Goal: Task Accomplishment & Management: Complete application form

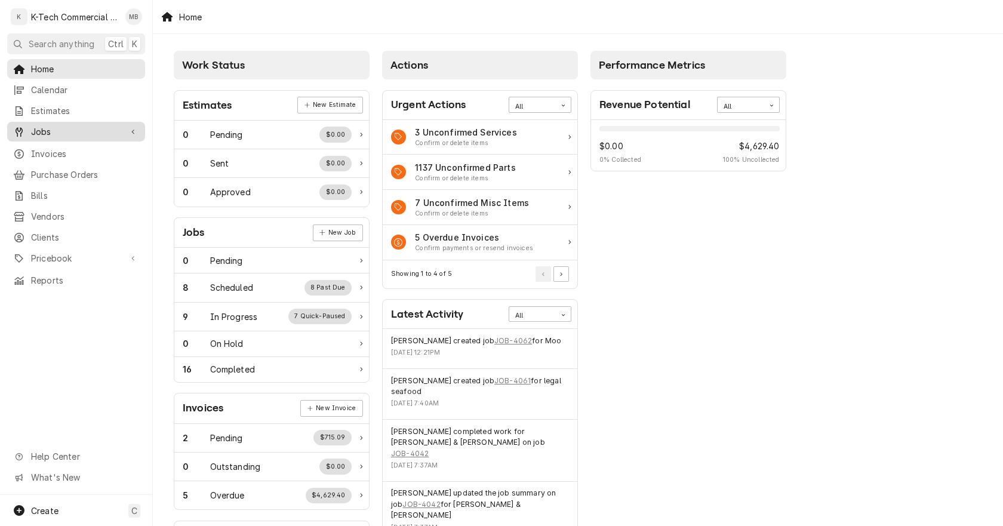
click at [66, 128] on span "Jobs" at bounding box center [76, 131] width 90 height 13
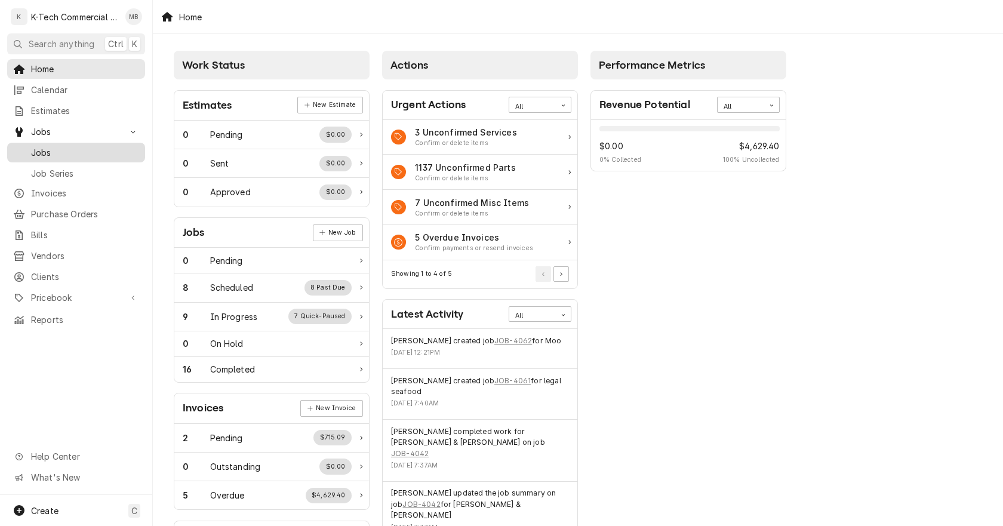
click at [63, 150] on span "Jobs" at bounding box center [85, 152] width 108 height 13
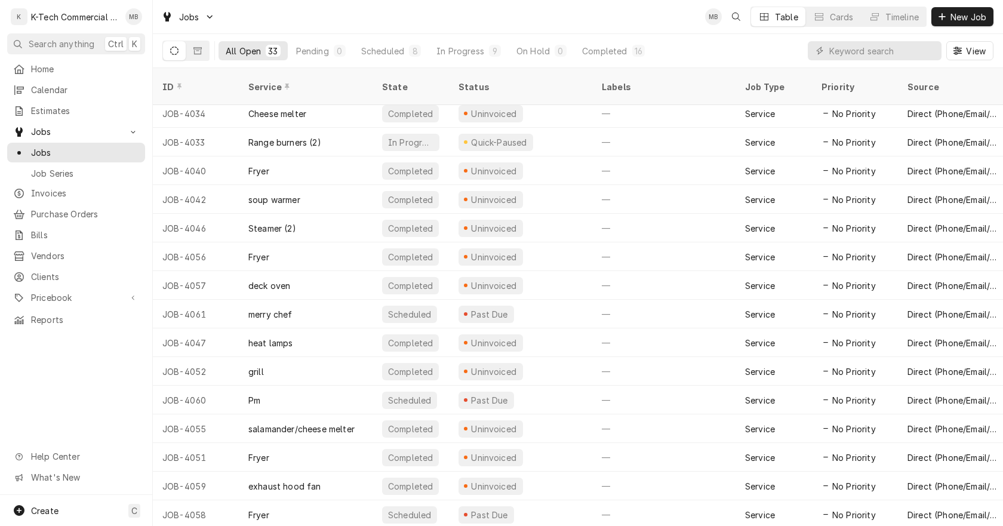
scroll to position [519, 0]
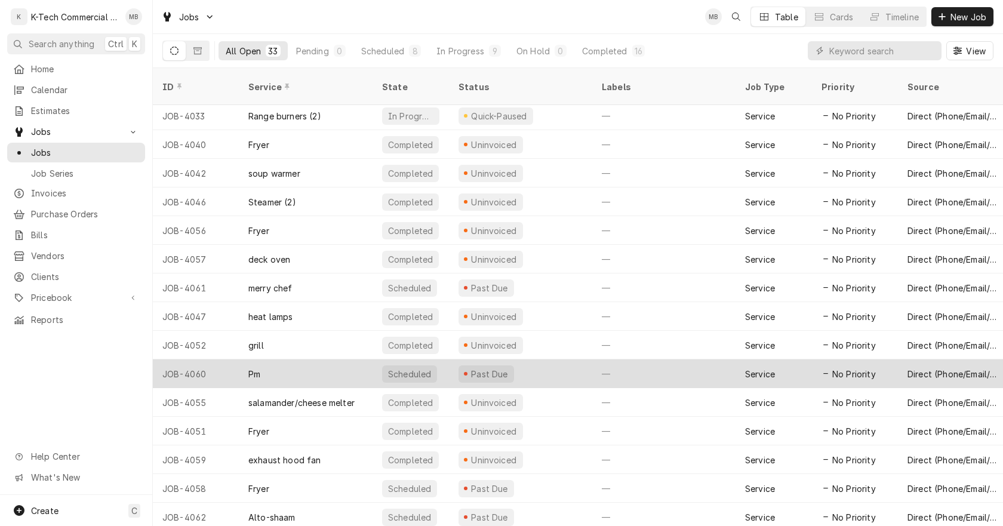
click at [553, 362] on div "Past Due" at bounding box center [520, 373] width 143 height 29
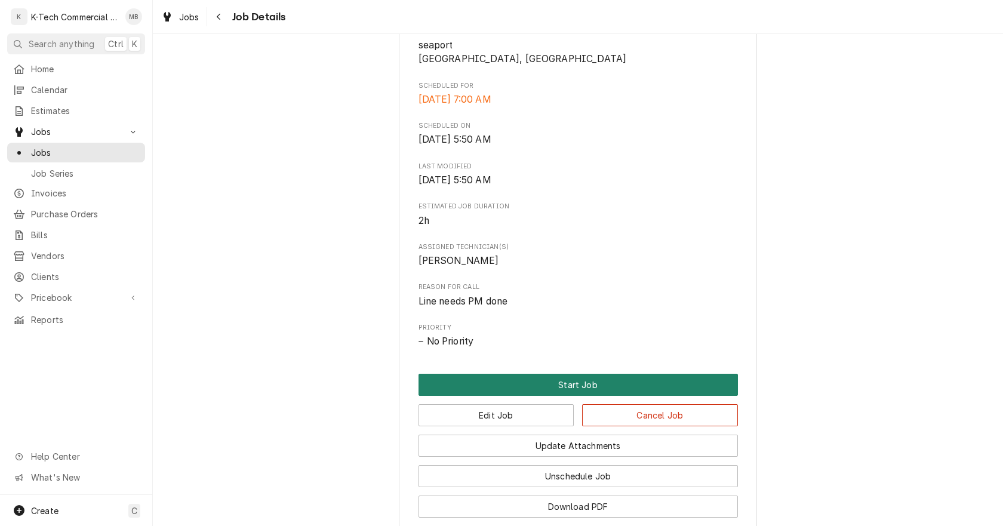
scroll to position [298, 0]
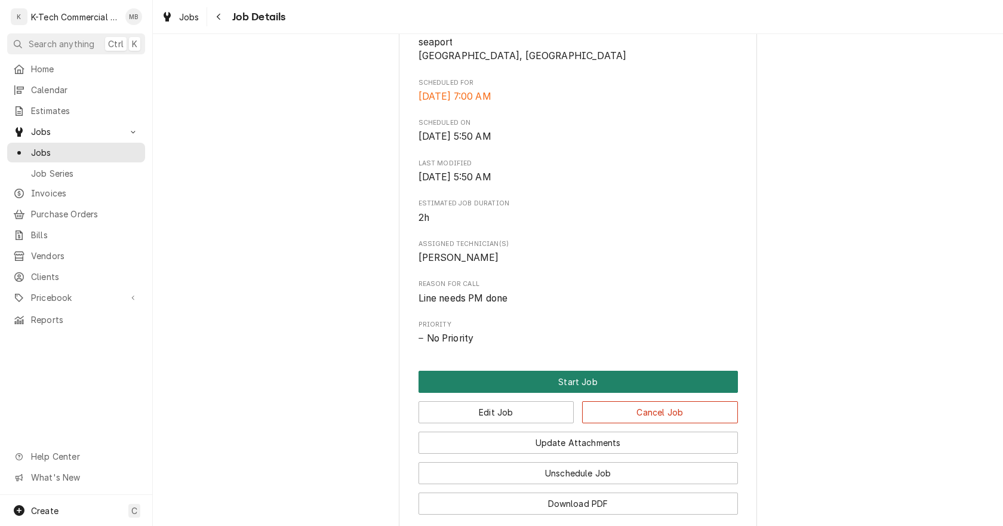
click at [545, 380] on button "Start Job" at bounding box center [577, 382] width 319 height 22
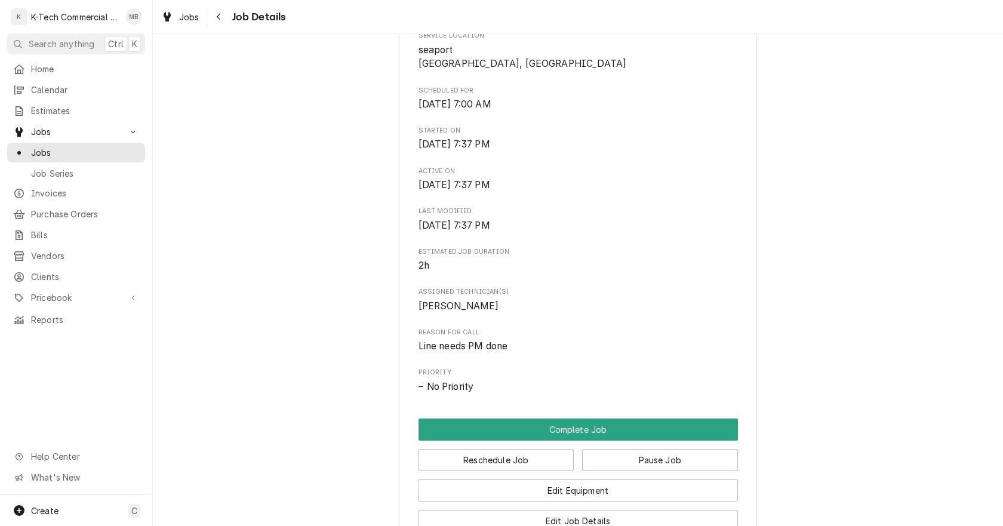
scroll to position [298, 0]
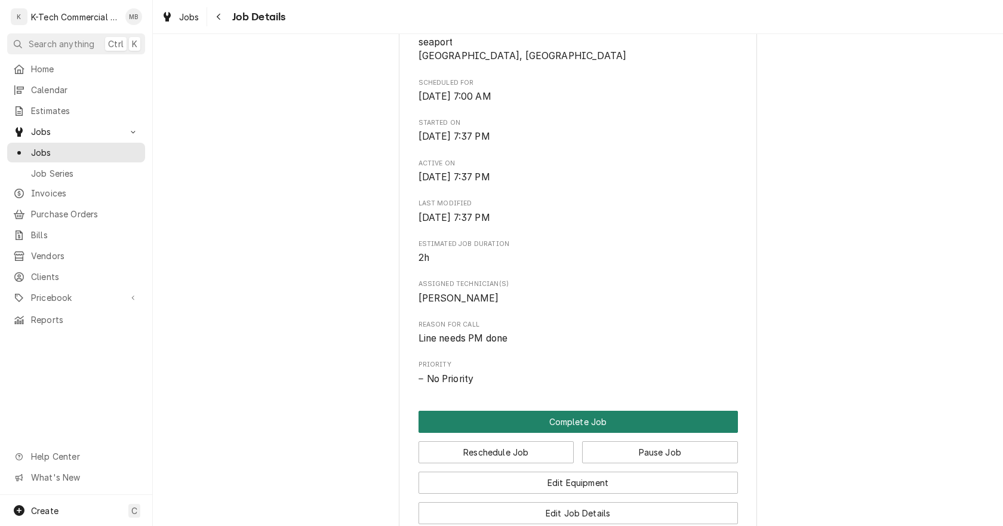
click at [562, 418] on button "Complete Job" at bounding box center [577, 422] width 319 height 22
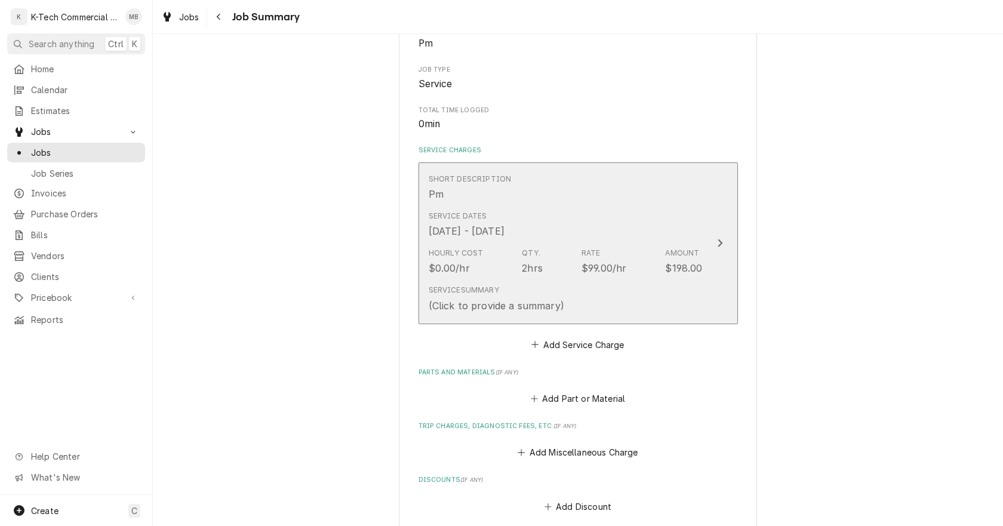
click at [515, 239] on div "Service Dates [DATE] - [DATE]" at bounding box center [566, 224] width 274 height 37
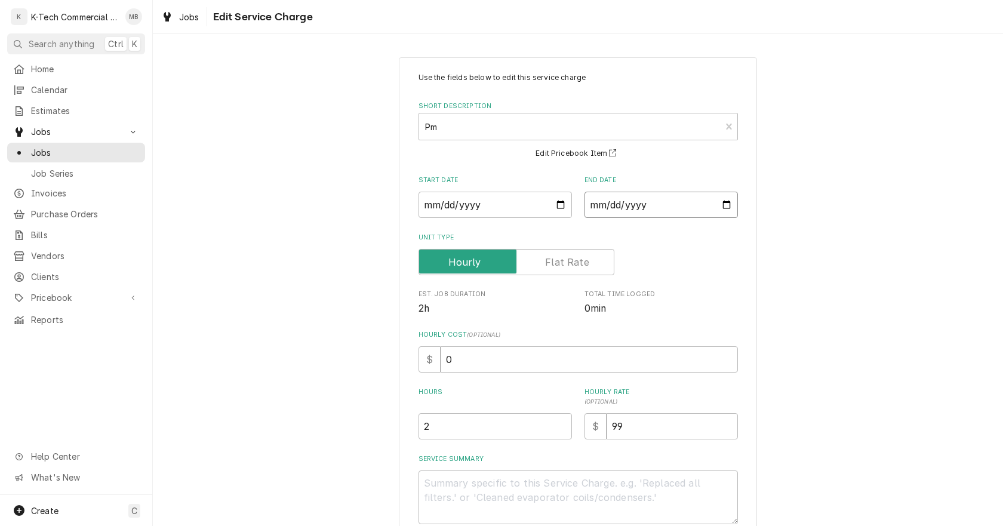
click at [725, 204] on input "[DATE]" at bounding box center [660, 205] width 153 height 26
type textarea "x"
type input "[DATE]"
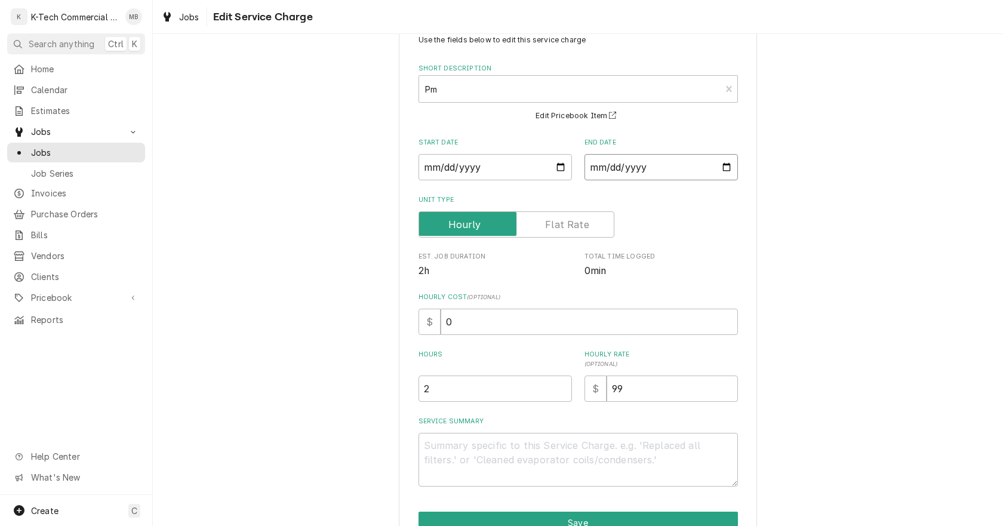
scroll to position [101, 0]
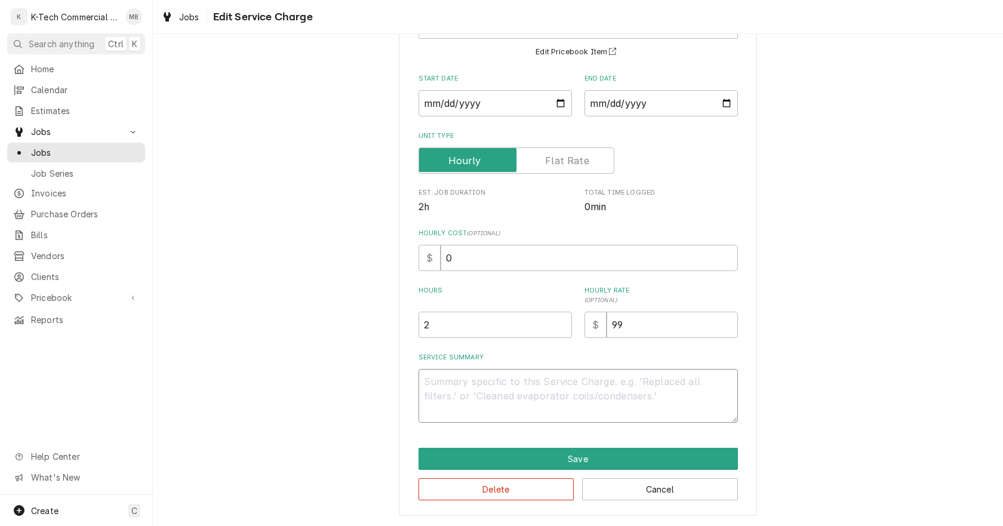
click at [483, 401] on textarea "Service Summary" at bounding box center [577, 396] width 319 height 54
type textarea "x"
type textarea "K"
type textarea "x"
type textarea "Ki"
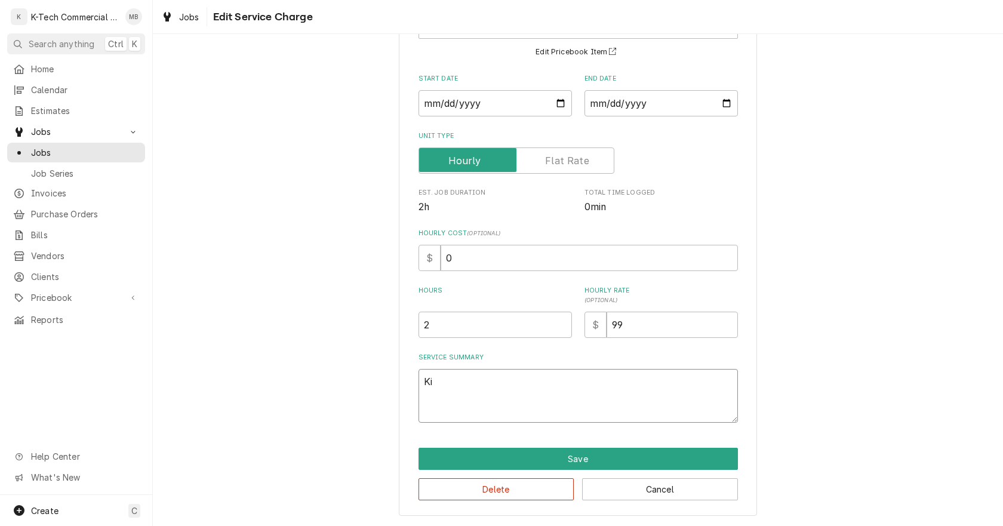
type textarea "x"
type textarea "Kit"
type textarea "x"
type textarea "Kitc"
type textarea "x"
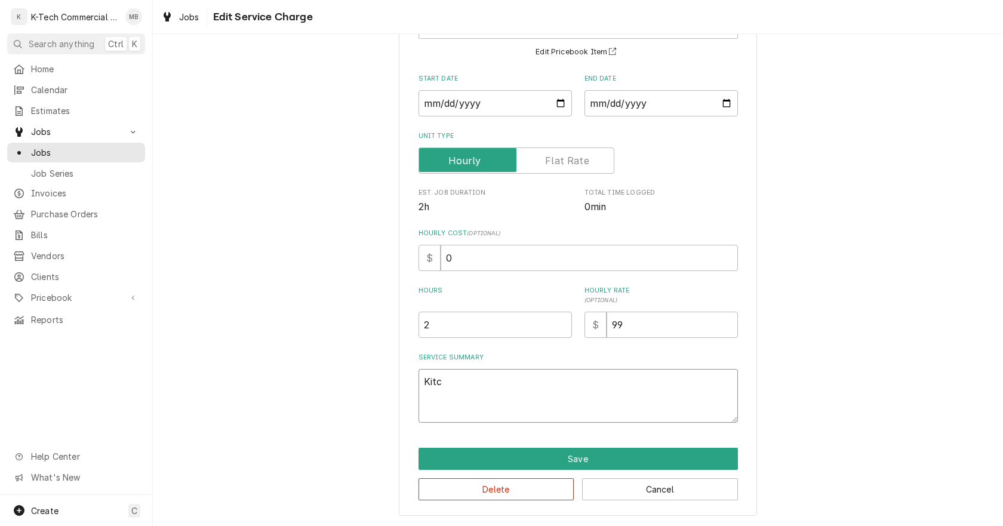
type textarea "Kitch"
type textarea "x"
type textarea "Kitche"
type textarea "x"
type textarea "Kitchen"
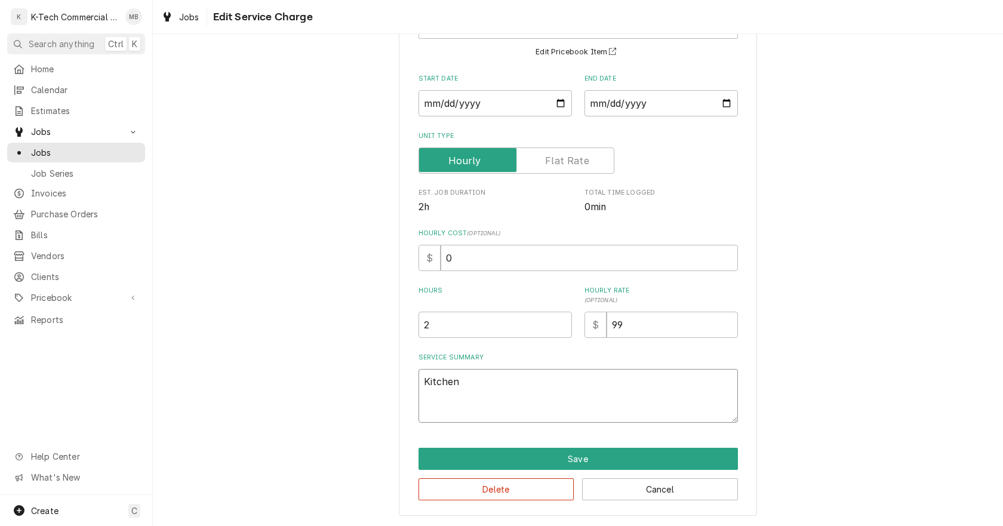
type textarea "x"
type textarea "Kitchen"
type textarea "x"
type textarea "Kitchen l"
type textarea "x"
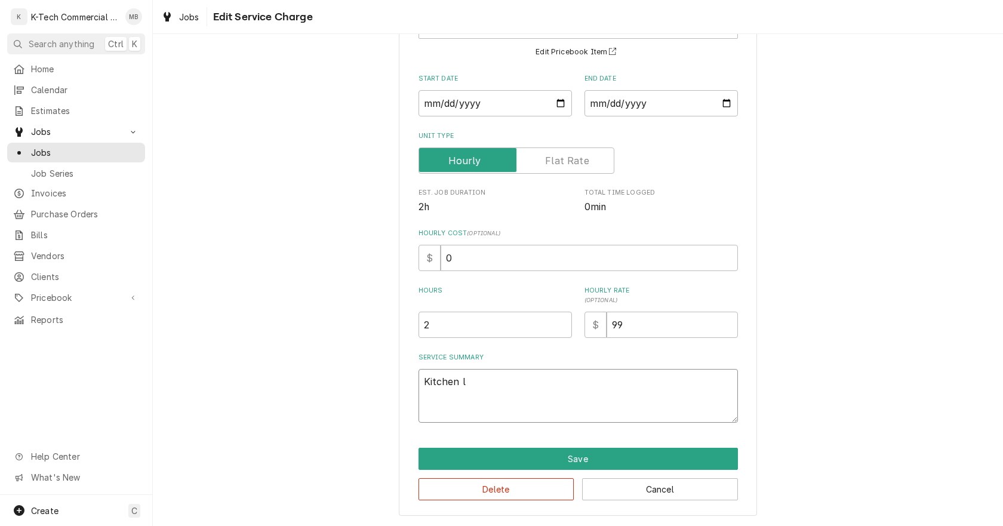
type textarea "Kitchen li"
type textarea "x"
type textarea "Kitchen lin"
type textarea "x"
type textarea "Kitchen line"
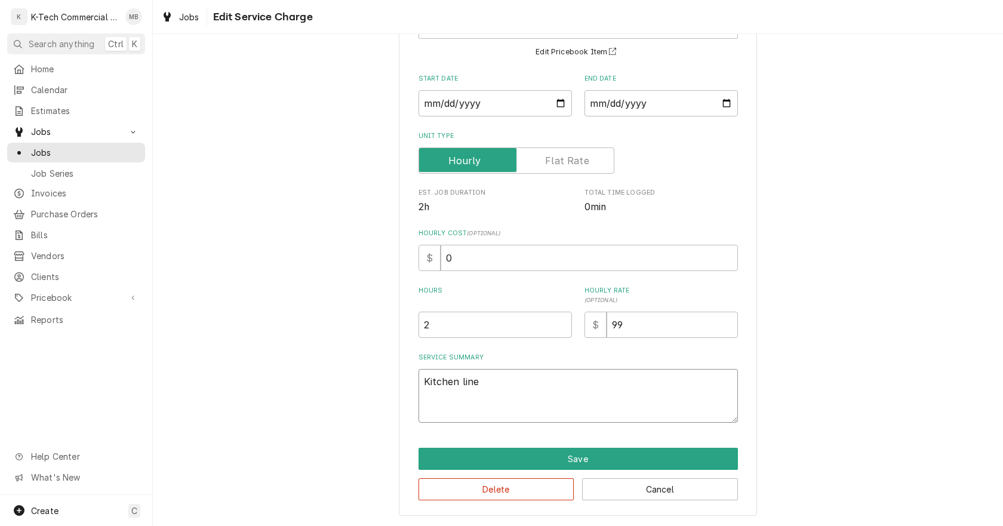
type textarea "x"
type textarea "Kitchen line"
type textarea "x"
type textarea "Kitchen line n"
type textarea "x"
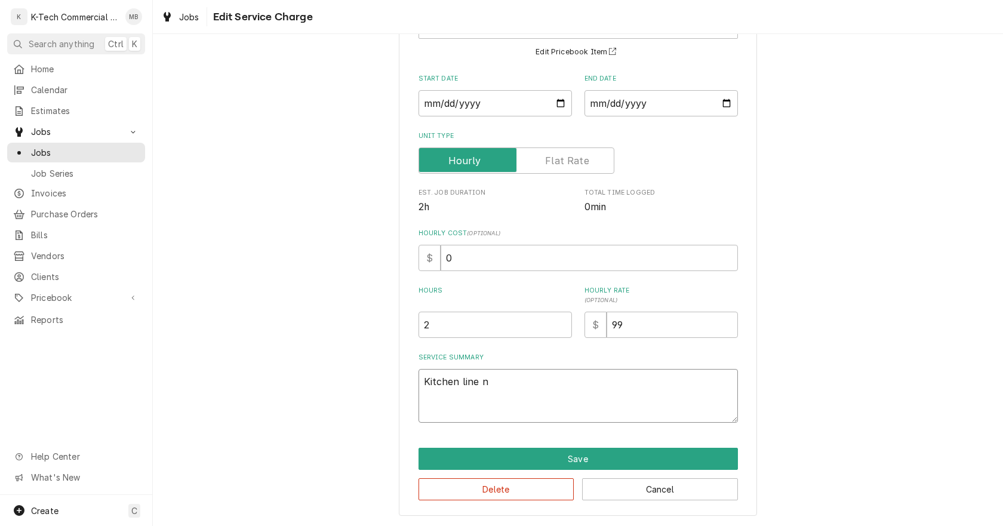
type textarea "Kitchen line ne"
type textarea "x"
type textarea "Kitchen line nee"
type textarea "x"
type textarea "Kitchen line need"
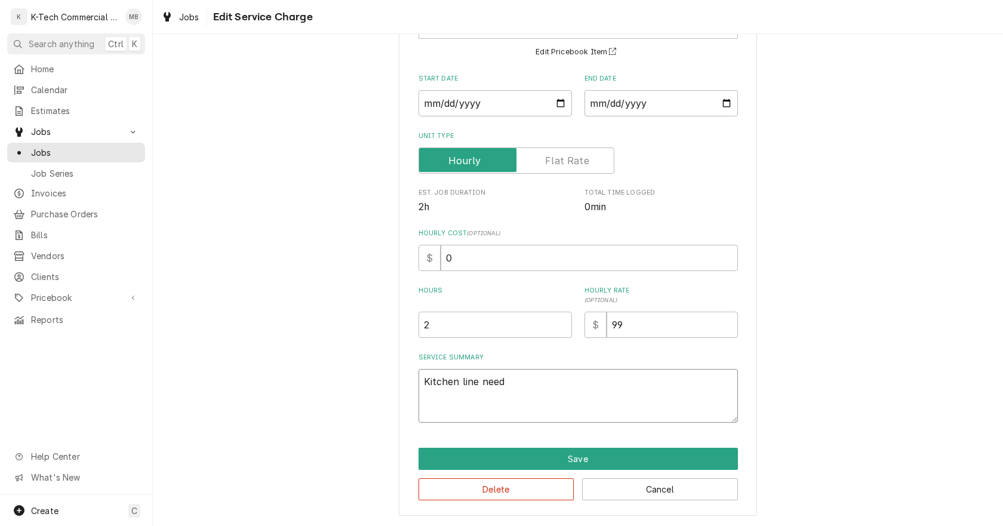
type textarea "x"
type textarea "Kitchen line neede"
type textarea "x"
type textarea "Kitchen line needed"
type textarea "x"
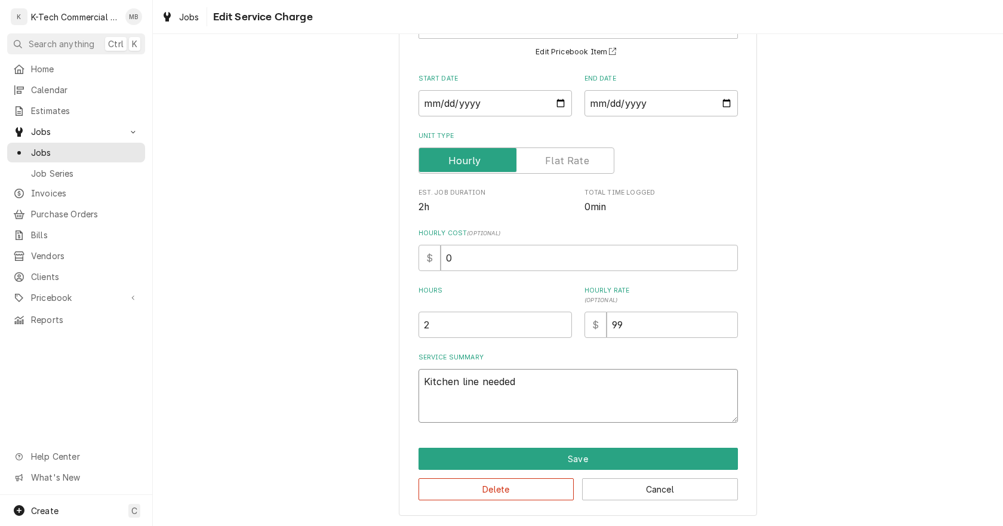
type textarea "Kitchen line needed"
type textarea "x"
type textarea "Kitchen line needed P"
type textarea "x"
type textarea "Kitchen line needed PM"
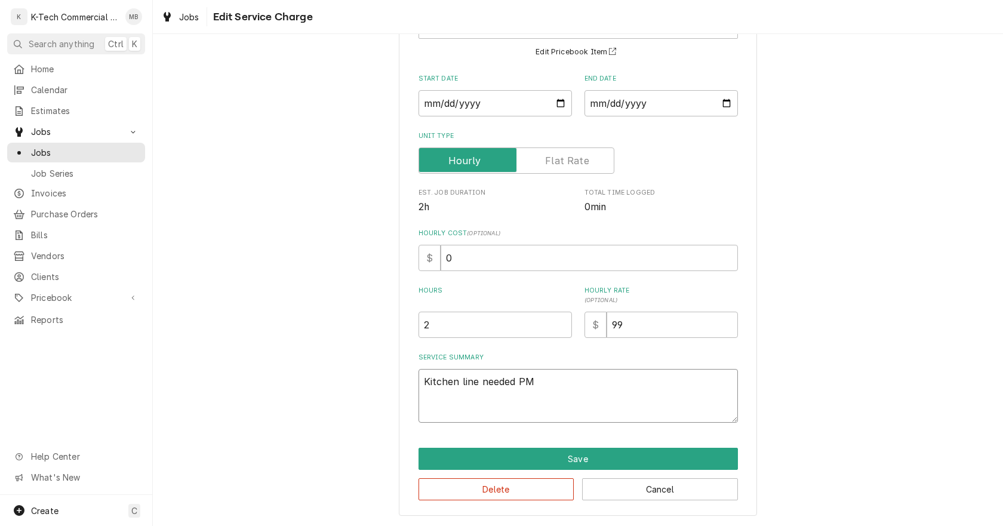
type textarea "x"
type textarea "Kitchen line needed PM"
type textarea "x"
type textarea "Kitchen line needed PM d"
type textarea "x"
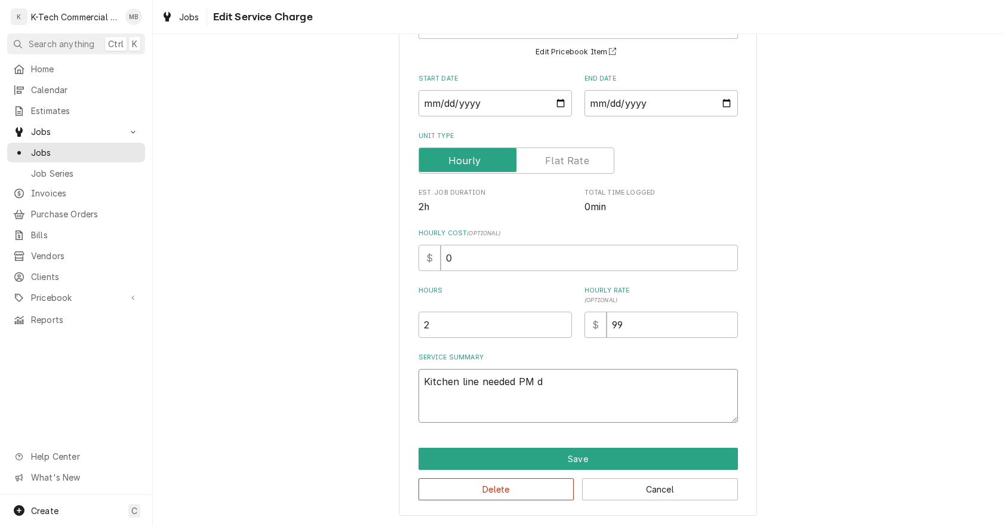
type textarea "Kitchen line needed PM do"
type textarea "x"
type textarea "Kitchen line needed PM don"
type textarea "x"
type textarea "Kitchen line needed PM done"
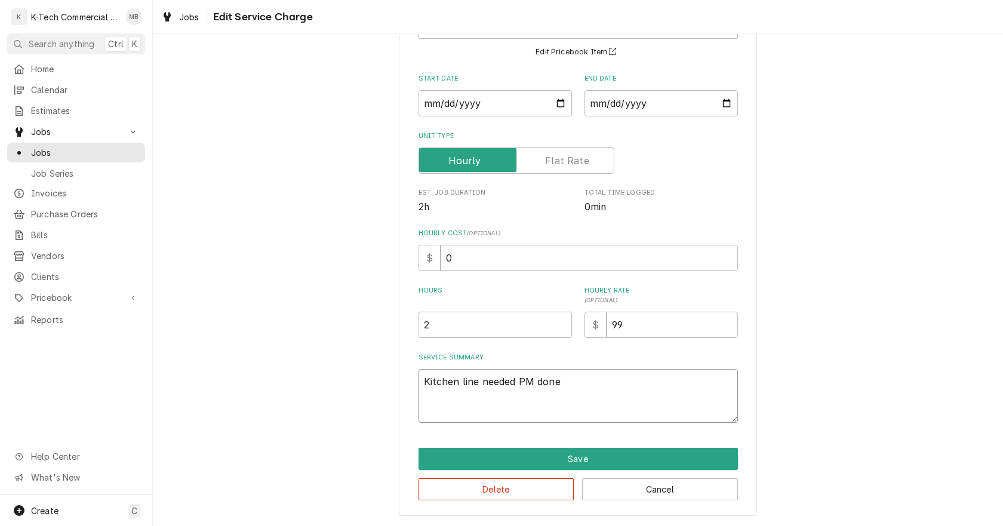
type textarea "x"
type textarea "Kitchen line needed PM done,"
type textarea "x"
type textarea "Kitchen line needed PM done,"
type textarea "x"
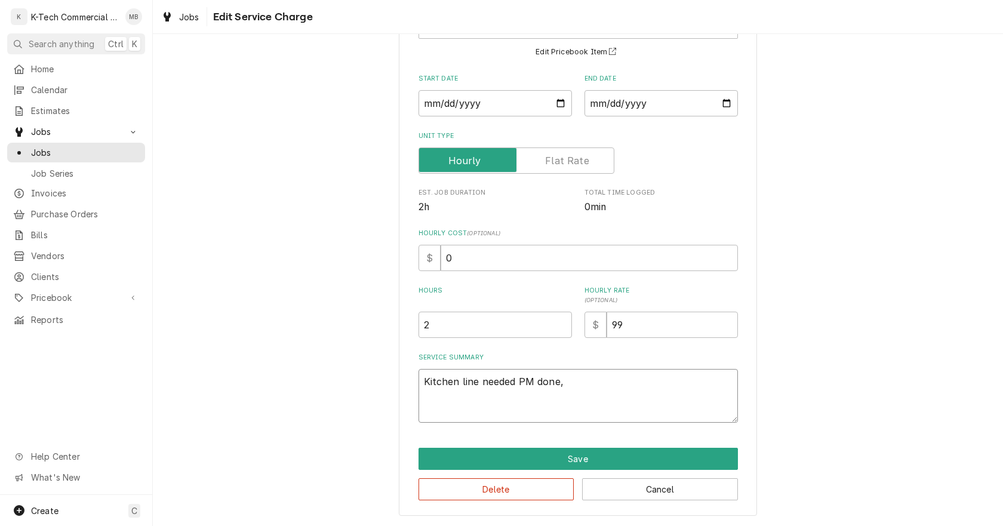
type textarea "Kitchen line needed PM done, i"
type textarea "x"
type textarea "Kitchen line needed PM done, in"
type textarea "x"
type textarea "Kitchen line needed PM done, ins"
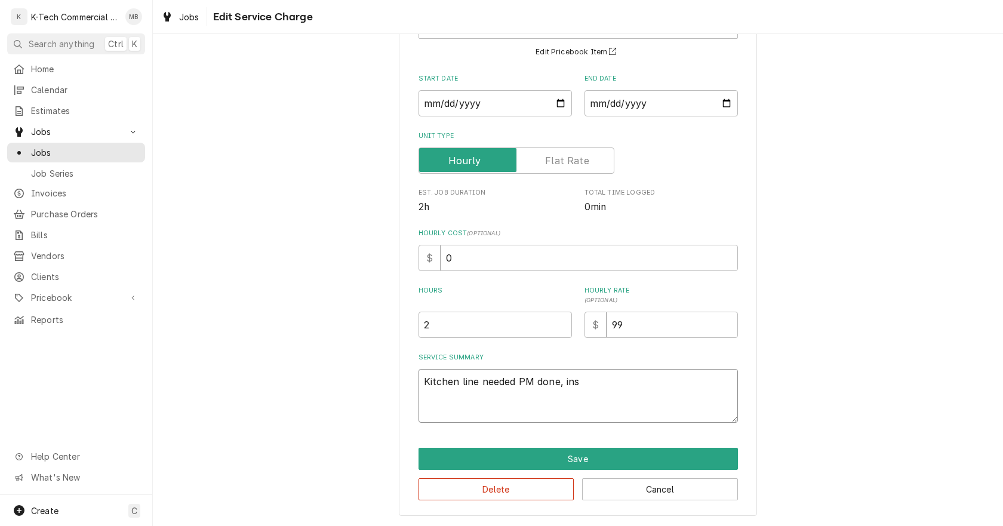
type textarea "x"
type textarea "Kitchen line needed PM done, insp"
type textarea "x"
type textarea "Kitchen line needed PM done, inspe"
type textarea "x"
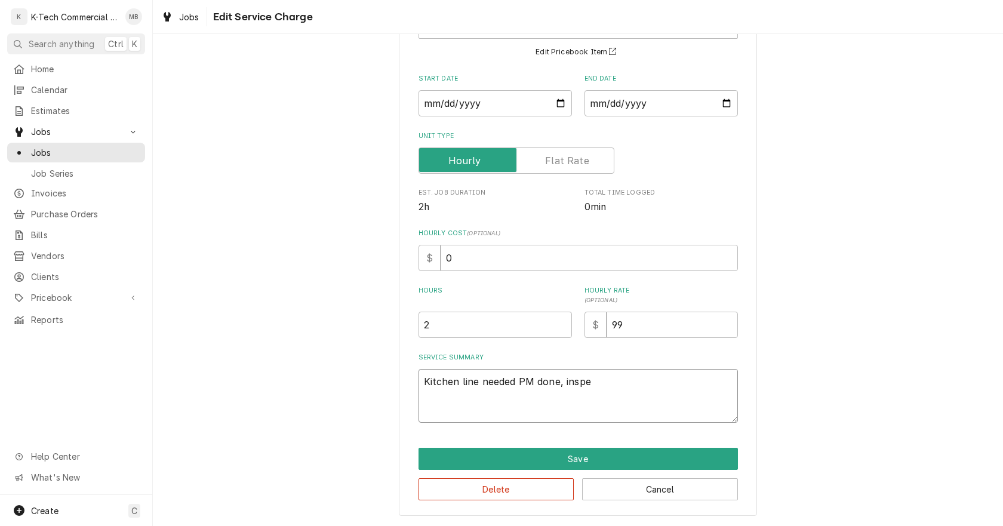
type textarea "Kitchen line needed PM done, inspec"
type textarea "x"
type textarea "Kitchen line needed PM done, inspect"
type textarea "x"
type textarea "Kitchen line needed PM done, inspect"
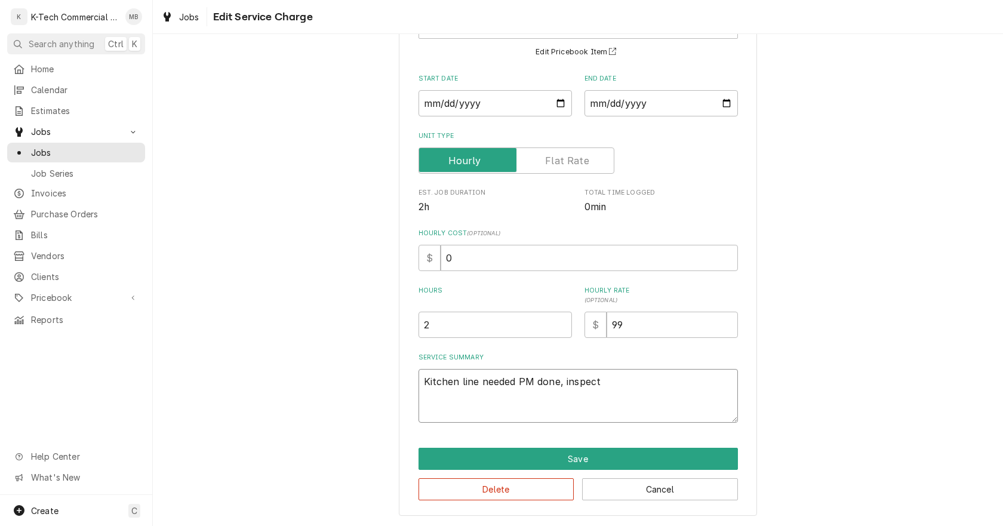
type textarea "x"
type textarea "Kitchen line needed PM done, inspect a"
type textarea "x"
type textarea "Kitchen line needed PM done, inspect al"
type textarea "x"
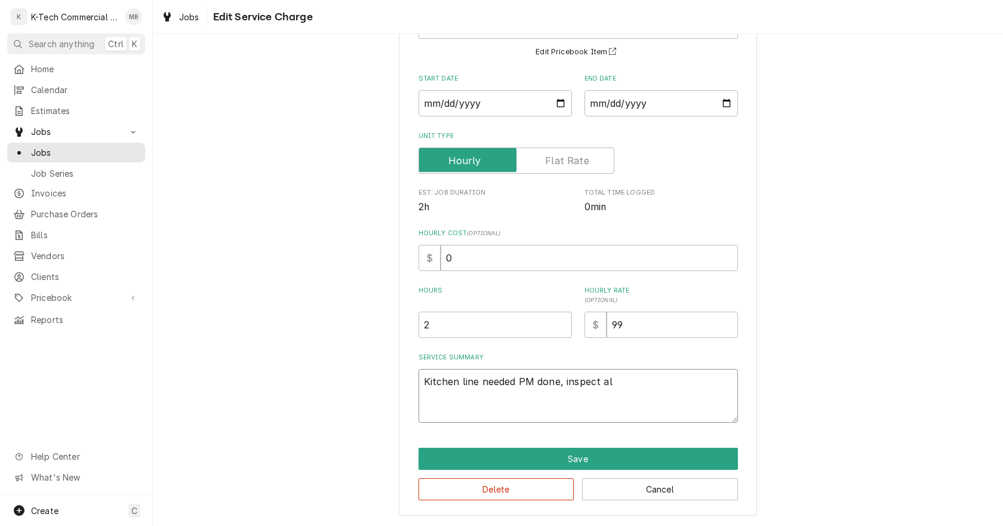
type textarea "Kitchen line needed PM done, inspect all"
type textarea "x"
type textarea "Kitchen line needed PM done, inspect all"
type textarea "x"
type textarea "Kitchen line needed PM done, inspect all t"
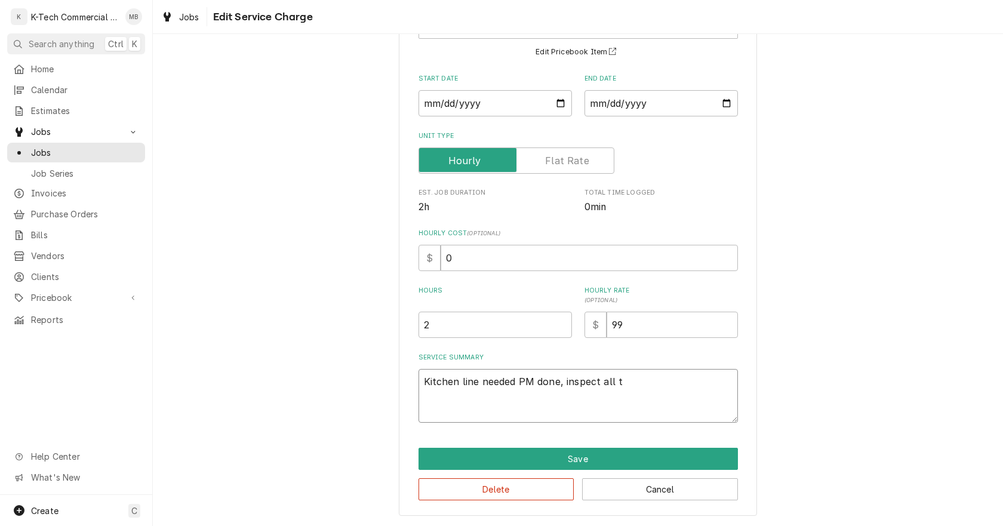
type textarea "x"
type textarea "Kitchen line needed PM done, inspect all th"
type textarea "x"
type textarea "Kitchen line needed PM done, inspect all the"
type textarea "x"
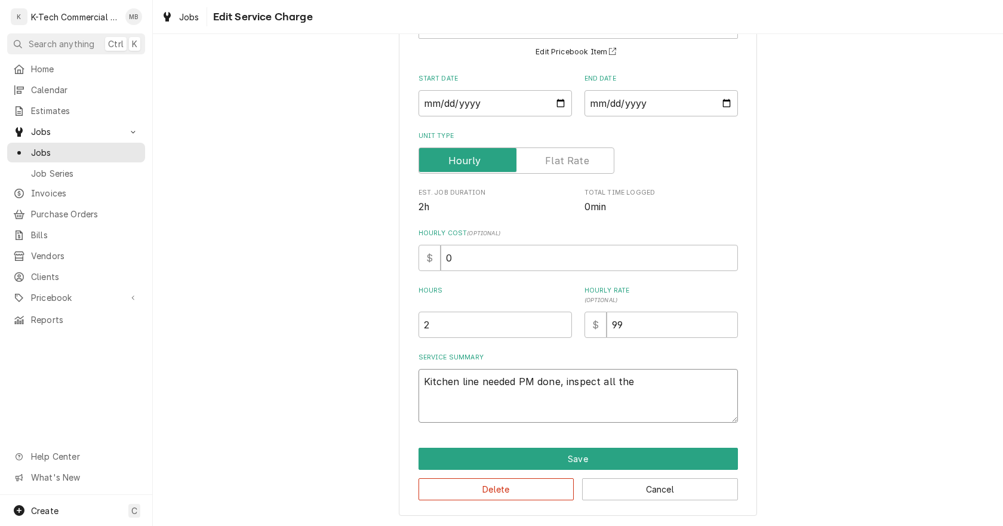
type textarea "Kitchen line needed PM done, inspect all the"
type textarea "x"
type textarea "Kitchen line needed PM done, inspect all the c"
type textarea "x"
type textarea "Kitchen line needed PM done, inspect all the ch"
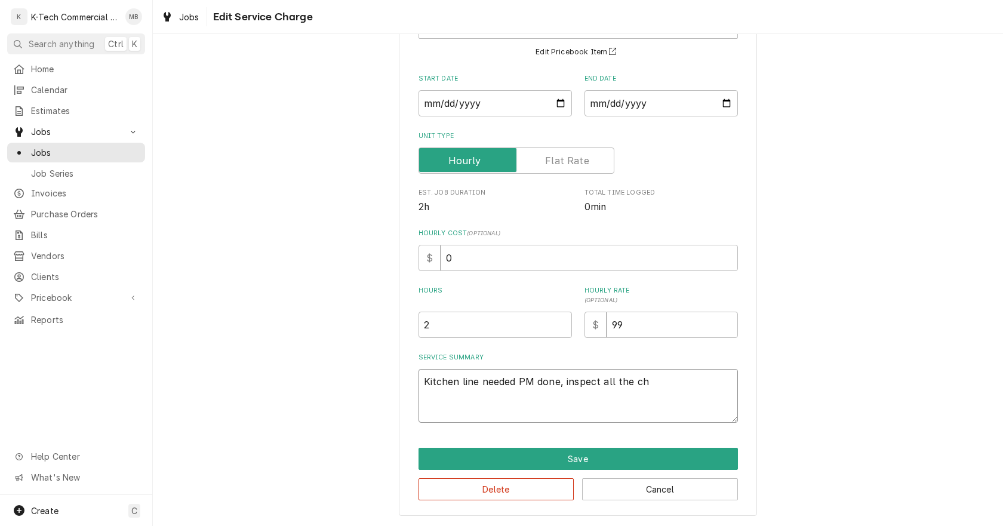
type textarea "x"
type textarea "Kitchen line needed PM done, inspect all the che"
type textarea "x"
type textarea "Kitchen line needed PM done, inspect all the chee"
type textarea "x"
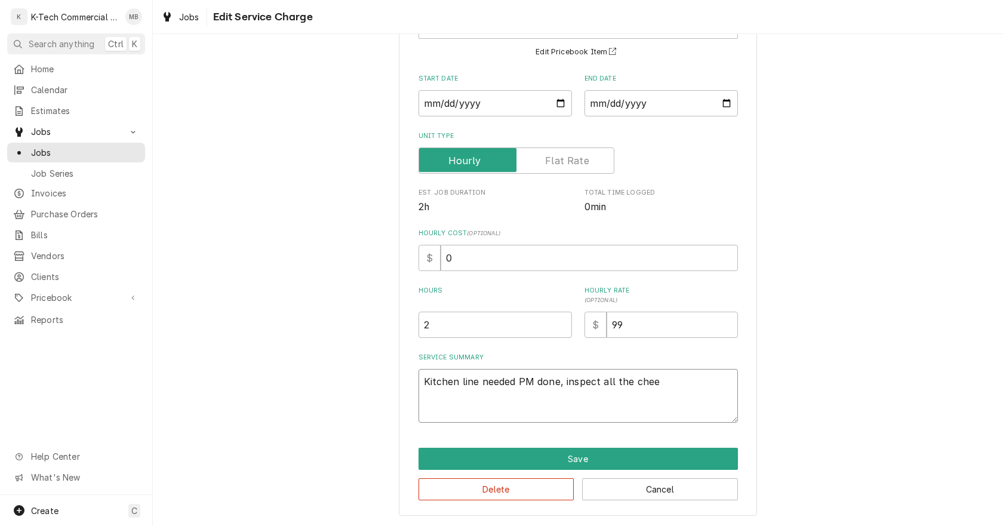
type textarea "Kitchen line needed PM done, inspect all the chees"
type textarea "x"
type textarea "Kitchen line needed PM done, inspect all the cheese"
type textarea "x"
type textarea "Kitchen line needed PM done, inspect all the cheesem"
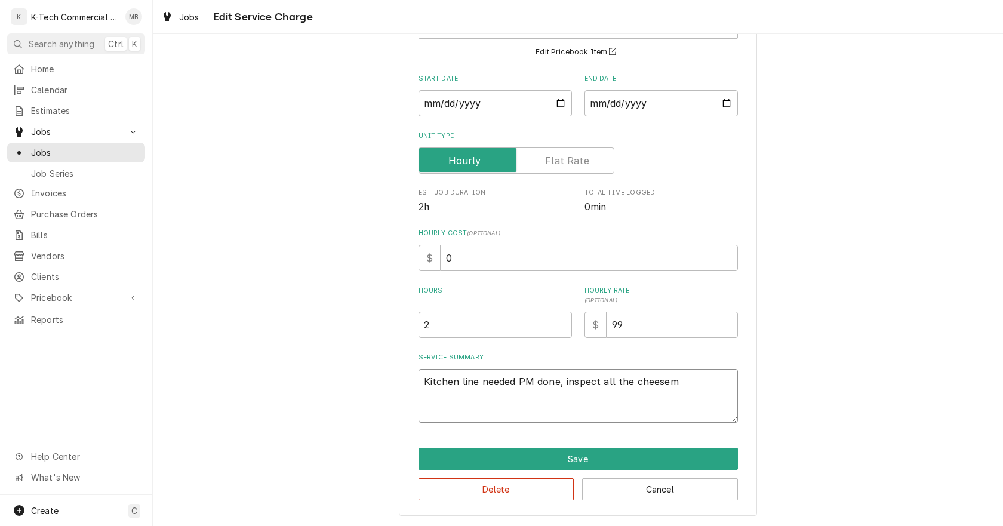
type textarea "x"
type textarea "Kitchen line needed PM done, inspect all the cheeseme"
type textarea "x"
type textarea "Kitchen line needed PM done, inspect all the cheesemel"
type textarea "x"
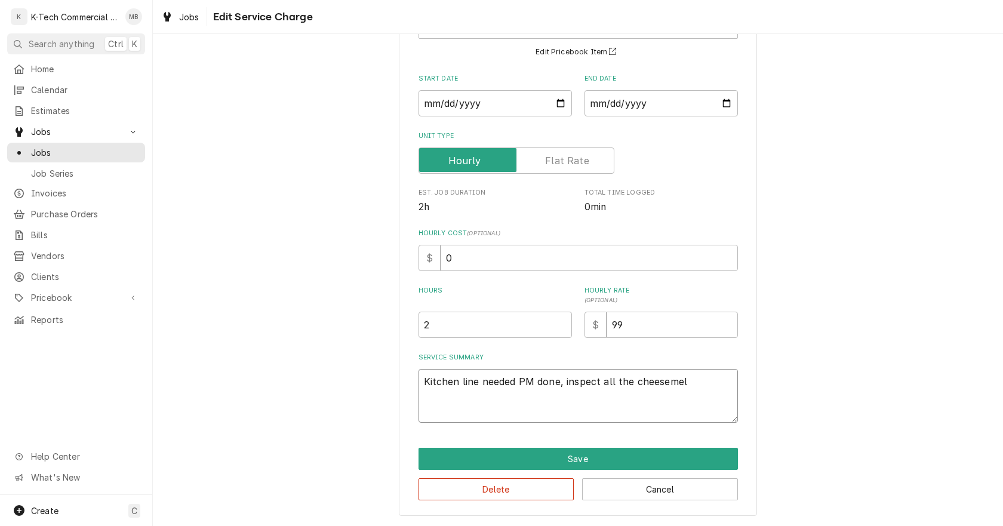
type textarea "Kitchen line needed PM done, inspect all the cheesemelt"
type textarea "x"
type textarea "Kitchen line needed PM done, inspect all the cheesemelte"
type textarea "x"
type textarea "Kitchen line needed PM done, inspect all the cheesemelter"
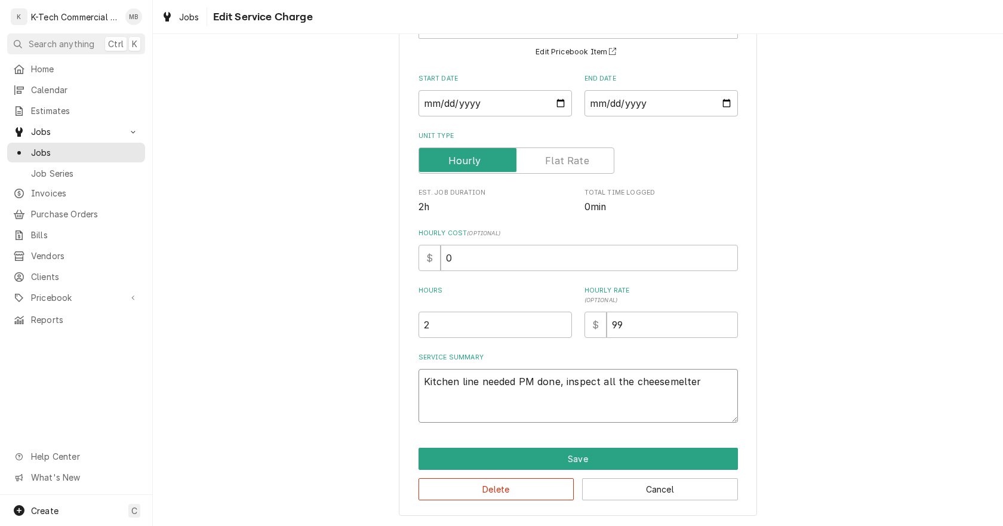
type textarea "x"
type textarea "Kitchen line needed PM done, inspect all the cheesemelters"
type textarea "x"
type textarea "Kitchen line needed PM done, inspect all the cheesemelters"
type textarea "x"
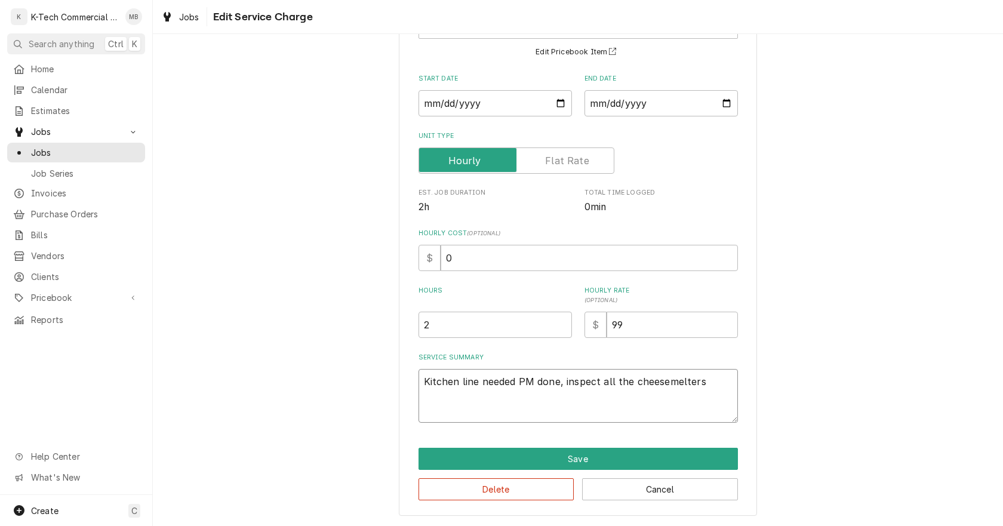
type textarea "Kitchen line needed PM done, inspect all the cheesemelters a"
type textarea "x"
type textarea "Kitchen line needed PM done, inspect all the cheesemelters an"
type textarea "x"
type textarea "Kitchen line needed PM done, inspect all the cheesemelters and"
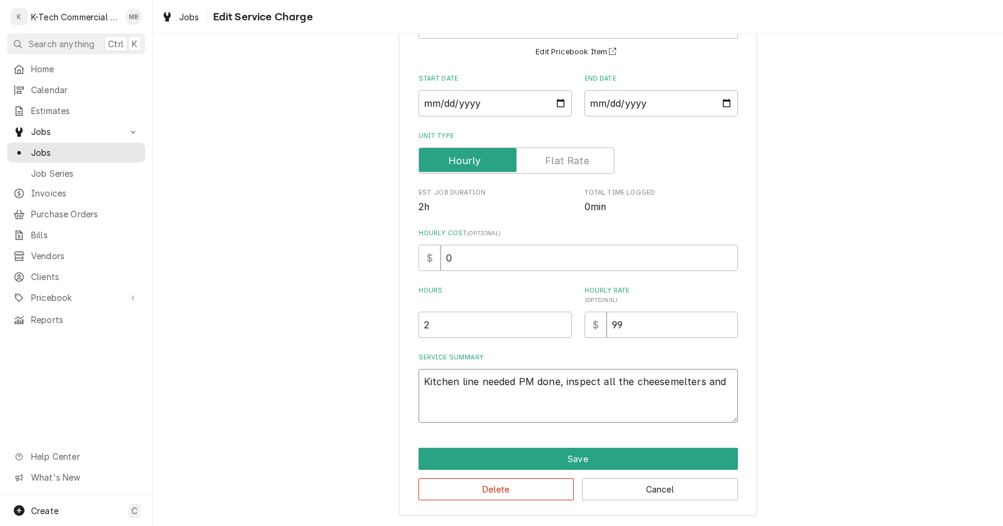
type textarea "x"
type textarea "Kitchen line needed PM done, inspect all the cheesemelters and"
type textarea "x"
type textarea "Kitchen line needed PM done, inspect all the cheesemelters and c"
type textarea "x"
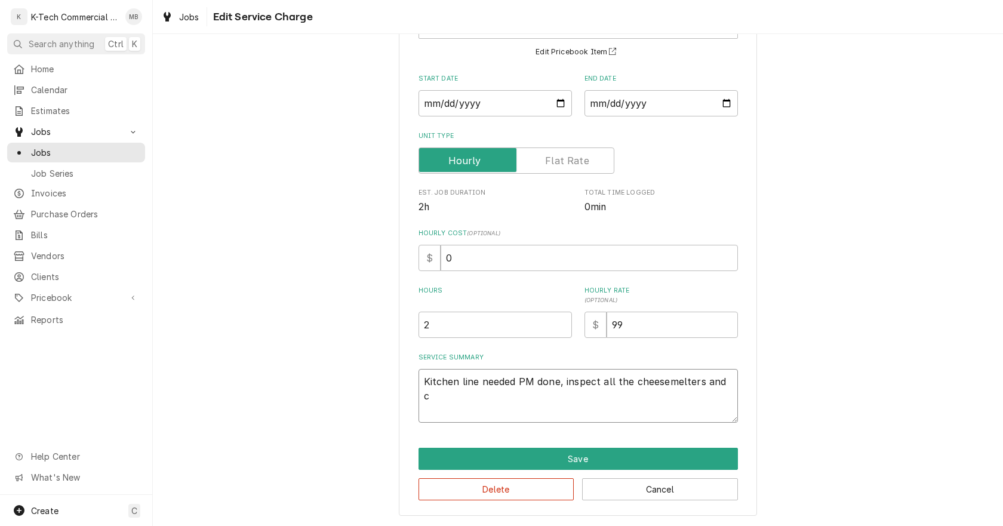
type textarea "Kitchen line needed PM done, inspect all the cheesemelters and cl"
type textarea "x"
type textarea "Kitchen line needed PM done, inspect all the cheesemelters and cle"
type textarea "x"
type textarea "Kitchen line needed PM done, inspect all the cheesemelters and clea"
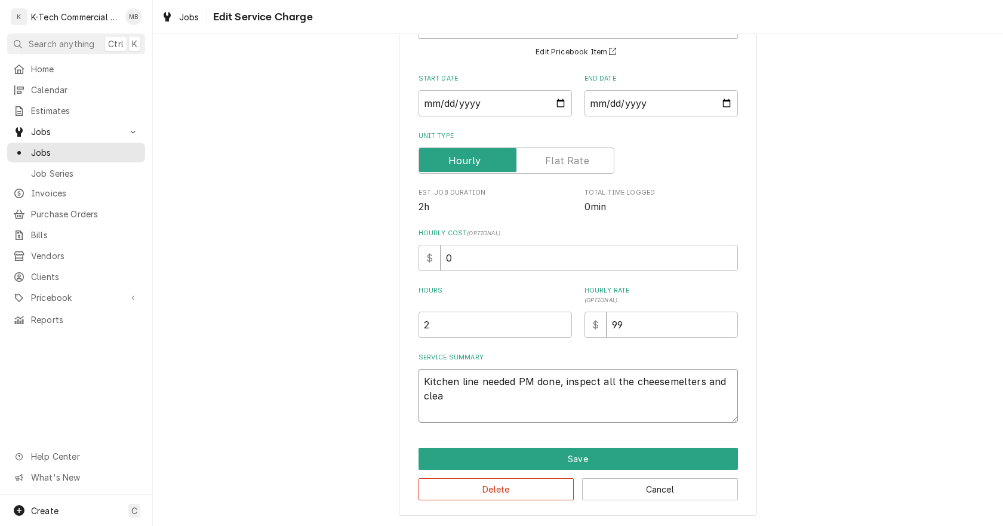
type textarea "x"
type textarea "Kitchen line needed PM done, inspect all the cheesemelters and clean"
type textarea "x"
type textarea "Kitchen line needed PM done, inspect all the cheesemelters and cleane"
type textarea "x"
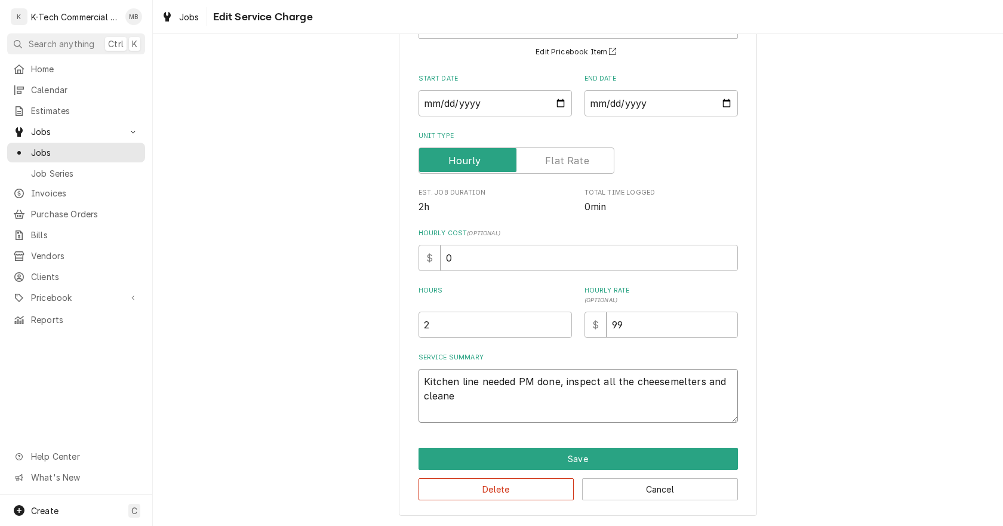
type textarea "Kitchen line needed PM done, inspect all the cheesemelters and cleaned"
type textarea "x"
type textarea "Kitchen line needed PM done, inspect all the cheesemelters and cleaned"
type textarea "x"
type textarea "Kitchen line needed PM done, inspect all the cheesemelters and cleaned t"
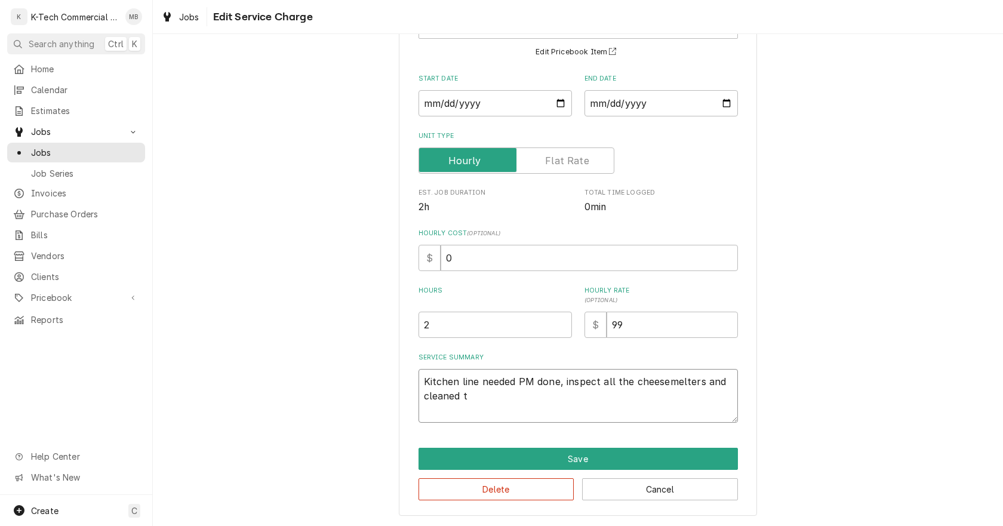
type textarea "x"
type textarea "Kitchen line needed PM done, inspect all the cheesemelters and cleaned th"
type textarea "x"
type textarea "Kitchen line needed PM done, inspect all the cheesemelters and cleaned the"
type textarea "x"
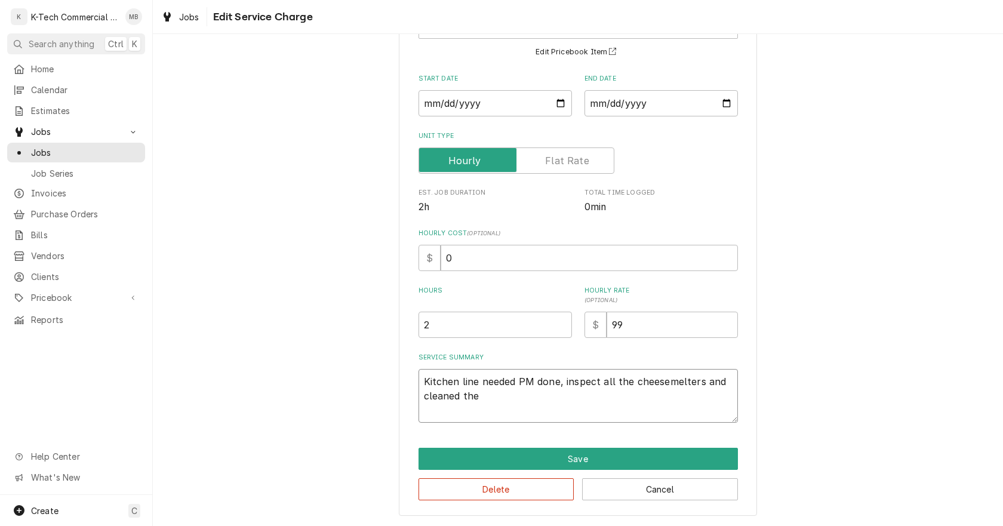
type textarea "Kitchen line needed PM done, inspect all the cheesemelters and cleaned them"
type textarea "x"
type textarea "Kitchen line needed PM done, inspect all the cheesemelters and cleaned them,"
type textarea "x"
type textarea "Kitchen line needed PM done, inspect all the cheesemelters and cleaned them,"
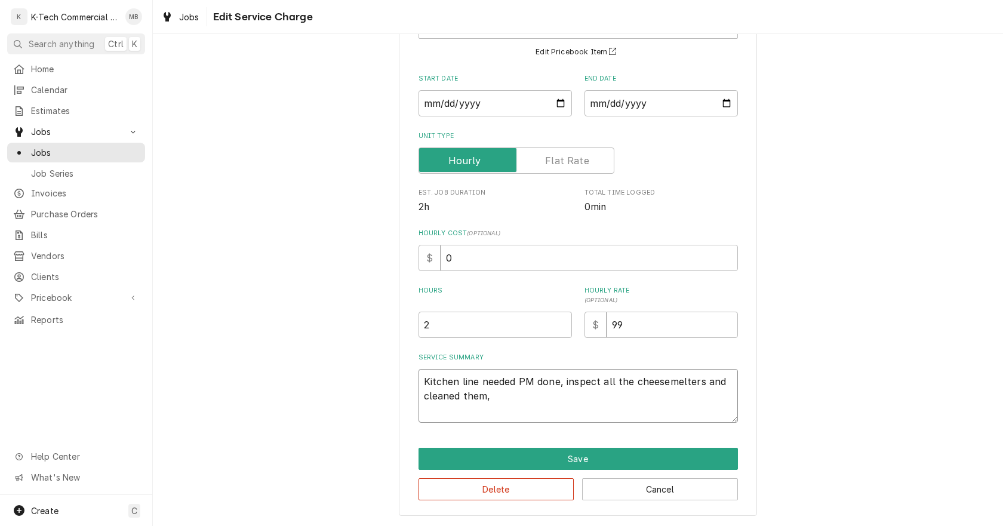
type textarea "x"
type textarea "Kitchen line needed PM done, inspect all the cheesemelters and cleaned them, c"
type textarea "x"
type textarea "Kitchen line needed PM done, inspect all the cheesemelters and cleaned them, cl"
type textarea "x"
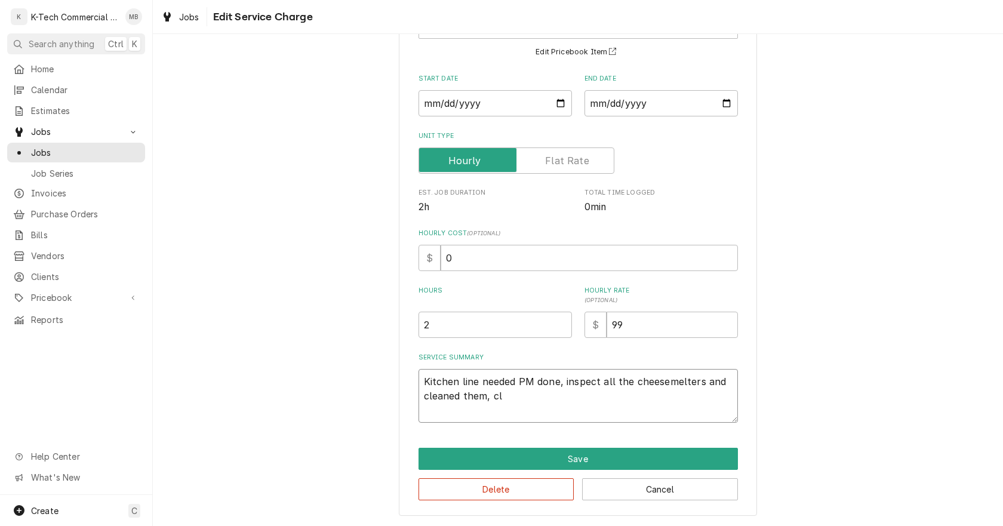
type textarea "Kitchen line needed PM done, inspect all the cheesemelters and cleaned them, cle"
type textarea "x"
type textarea "Kitchen line needed PM done, inspect all the cheesemelters and cleaned them, cl…"
type textarea "x"
type textarea "Kitchen line needed PM done, inspect all the cheesemelters and cleaned them, cl…"
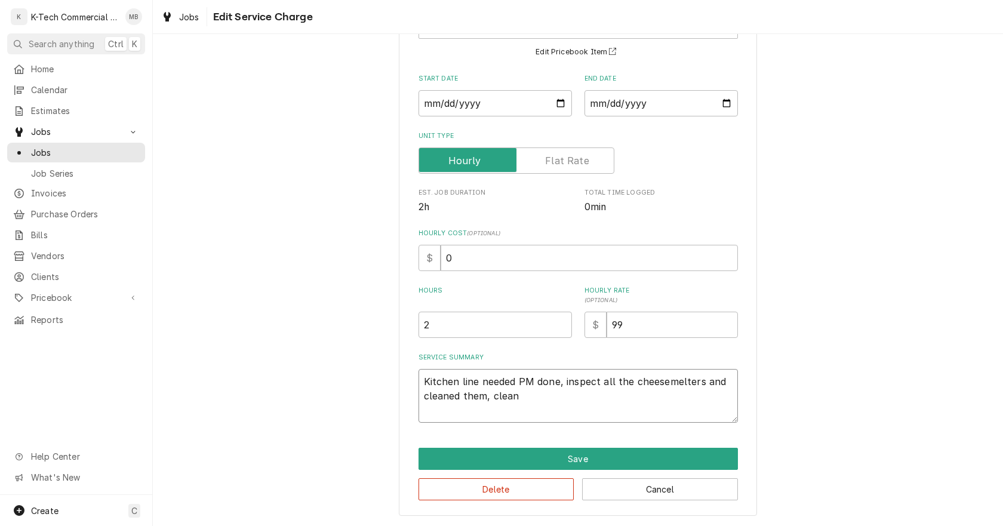
type textarea "x"
type textarea "Kitchen line needed PM done, inspect all the cheesemelters and cleaned them, cl…"
type textarea "x"
type textarea "Kitchen line needed PM done, inspect all the cheesemelters and cleaned them, cl…"
type textarea "x"
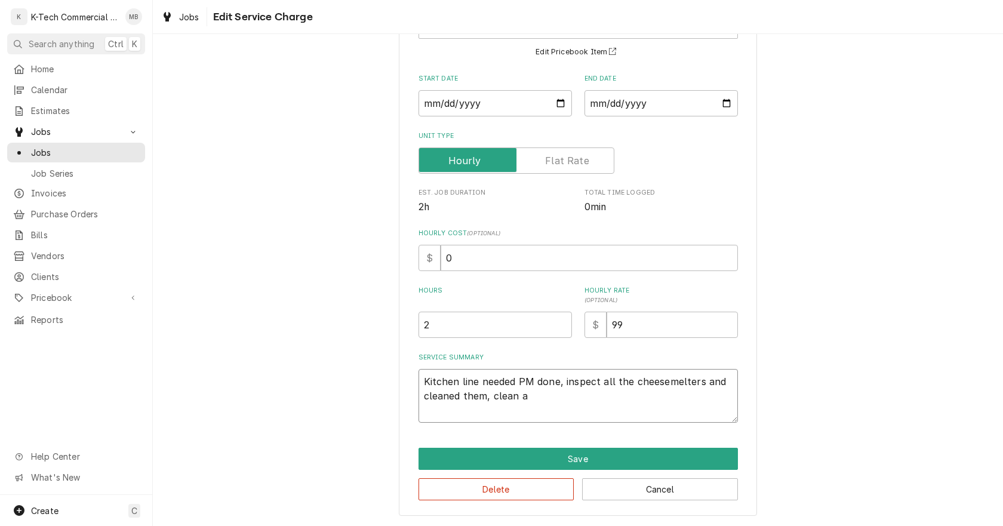
type textarea "Kitchen line needed PM done, inspect all the cheesemelters and cleaned them, cl…"
type textarea "x"
type textarea "Kitchen line needed PM done, inspect all the cheesemelters and cleaned them, cl…"
type textarea "x"
type textarea "Kitchen line needed PM done, inspect all the cheesemelters and cleaned them, cl…"
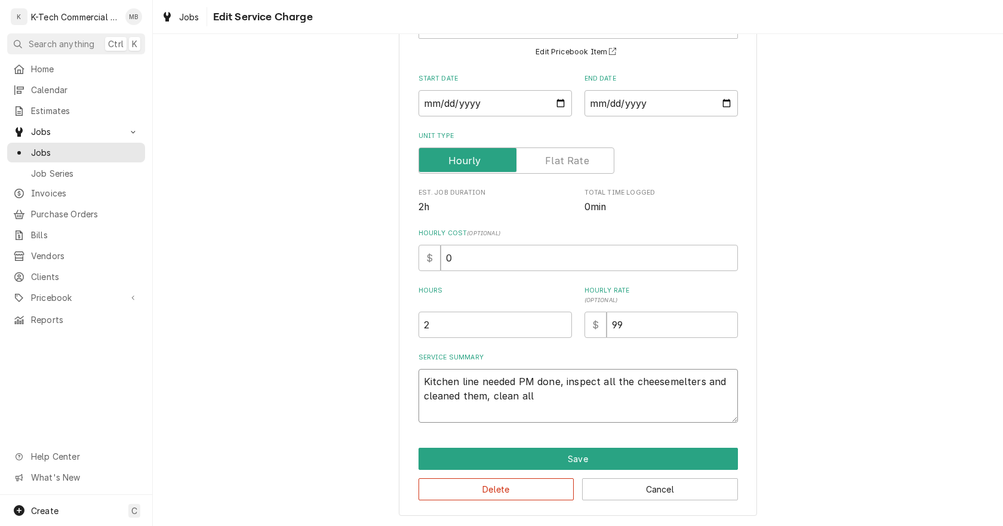
type textarea "x"
type textarea "Kitchen line needed PM done, inspect all the cheesemelters and cleaned them, cl…"
type textarea "x"
type textarea "Kitchen line needed PM done, inspect all the cheesemelters and cleaned them, cl…"
type textarea "x"
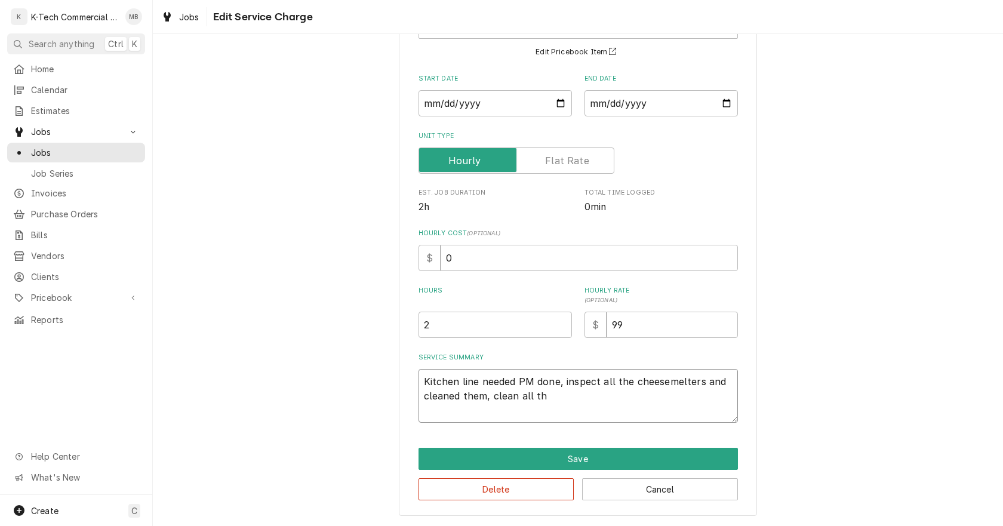
type textarea "Kitchen line needed PM done, inspect all the cheesemelters and cleaned them, cl…"
type textarea "x"
type textarea "Kitchen line needed PM done, inspect all the cheesemelters and cleaned them, cl…"
type textarea "x"
type textarea "Kitchen line needed PM done, inspect all the cheesemelters and cleaned them, cl…"
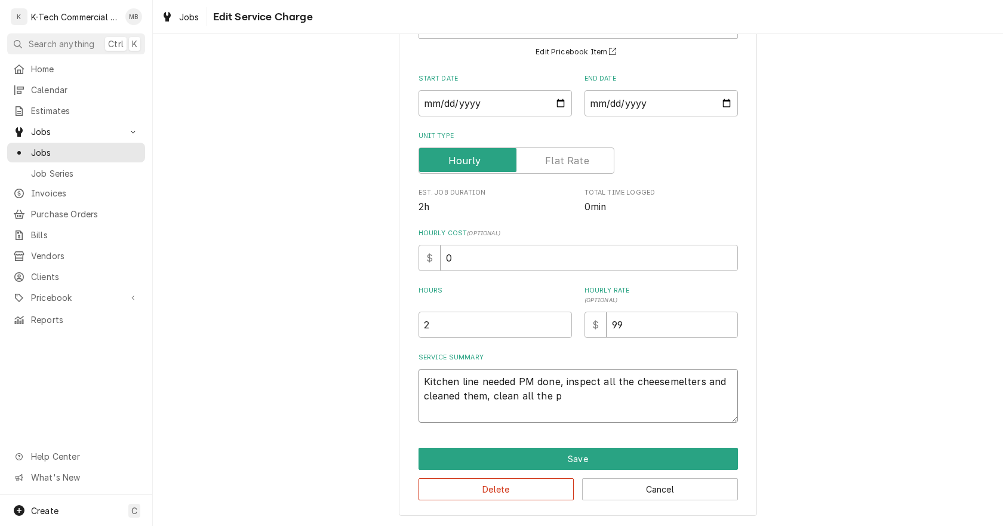
type textarea "x"
type textarea "Kitchen line needed PM done, inspect all the cheesemelters and cleaned them, cl…"
type textarea "x"
type textarea "Kitchen line needed PM done, inspect all the cheesemelters and cleaned them, cl…"
type textarea "x"
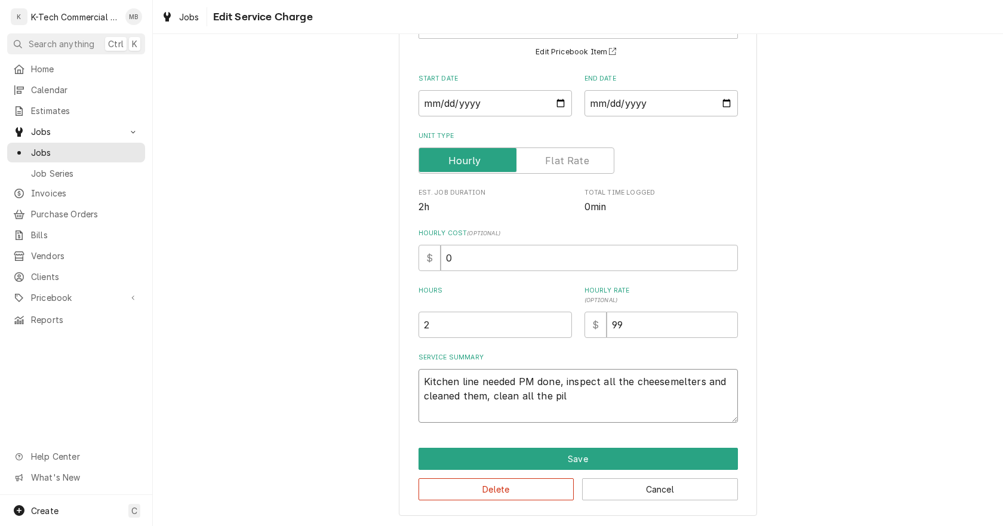
type textarea "Kitchen line needed PM done, inspect all the cheesemelters and cleaned them, cl…"
type textarea "x"
type textarea "Kitchen line needed PM done, inspect all the cheesemelters and cleaned them, cl…"
type textarea "x"
type textarea "Kitchen line needed PM done, inspect all the cheesemelters and cleaned them, cl…"
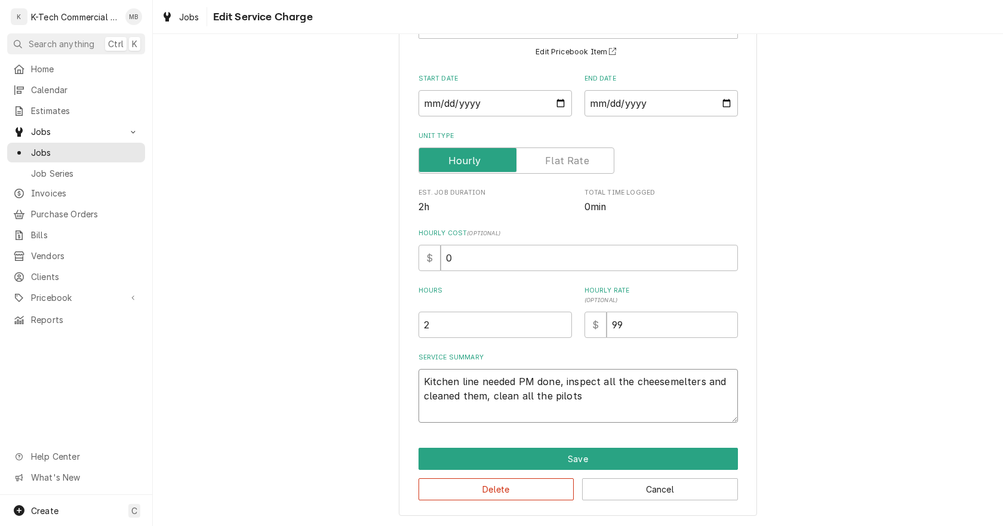
type textarea "x"
type textarea "Kitchen line needed PM done, inspect all the cheesemelters and cleaned them, cl…"
type textarea "x"
type textarea "Kitchen line needed PM done, inspect all the cheesemelters and cleaned them, cl…"
click at [418, 410] on textarea "Kitchen line needed PM done, inspect all the cheesemelters and cleaned them, cl…" at bounding box center [577, 396] width 319 height 54
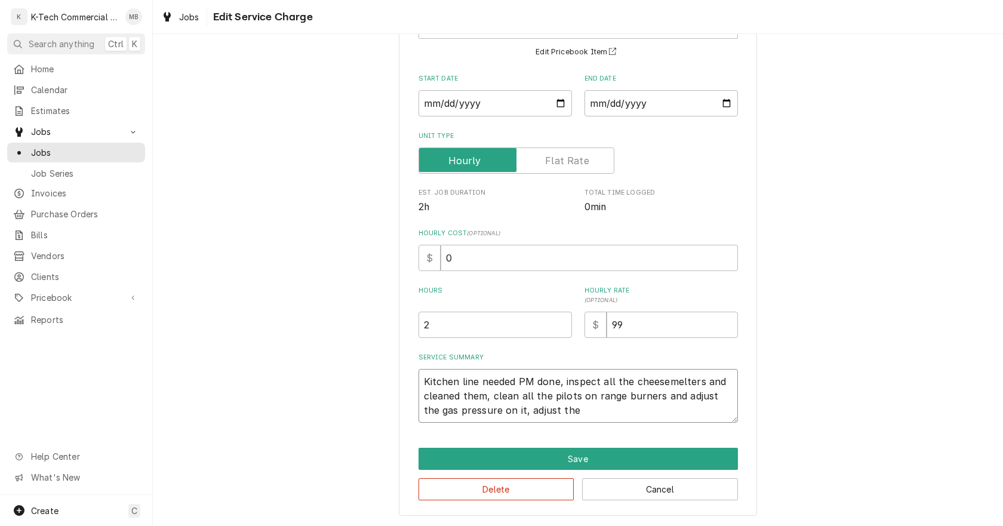
click at [562, 413] on textarea "Kitchen line needed PM done, inspect all the cheesemelters and cleaned them, cl…" at bounding box center [577, 396] width 319 height 54
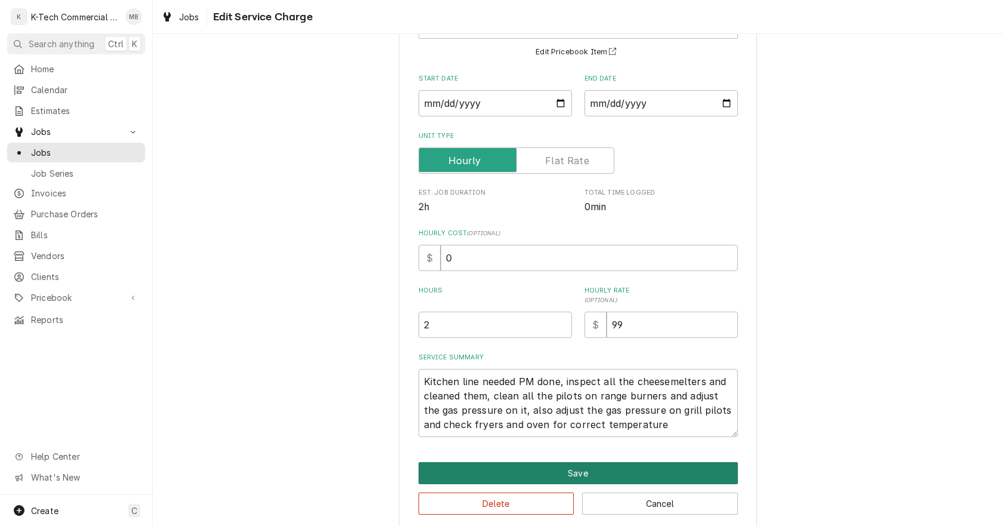
click at [632, 470] on button "Save" at bounding box center [577, 473] width 319 height 22
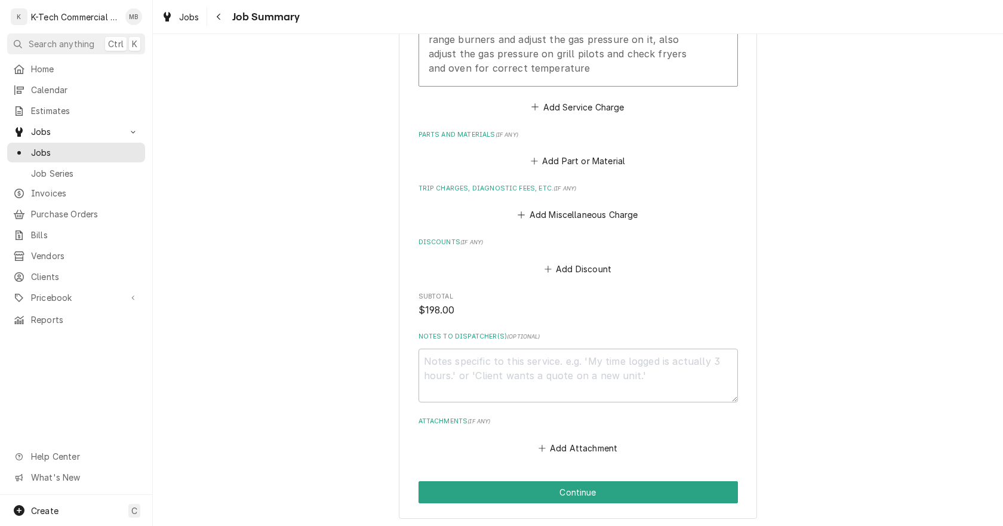
scroll to position [478, 0]
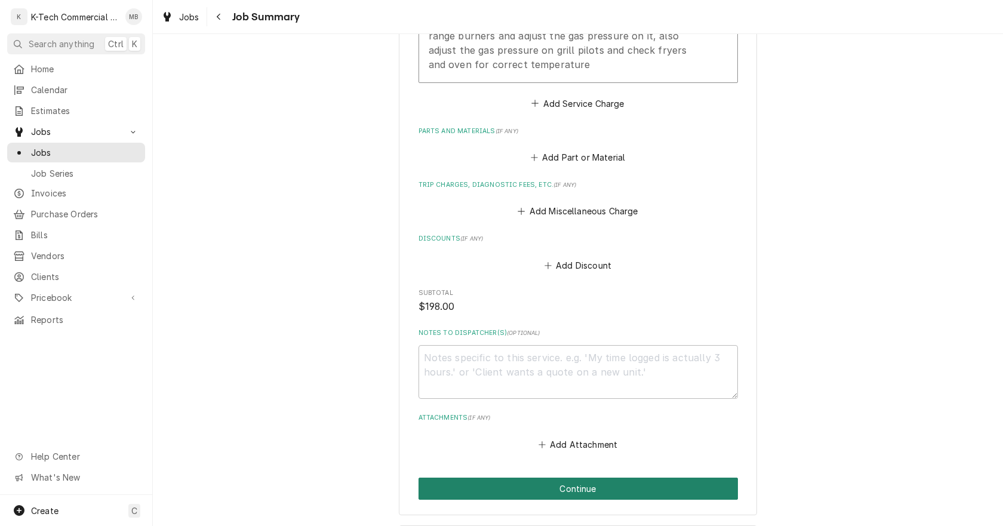
click at [582, 487] on button "Continue" at bounding box center [577, 489] width 319 height 22
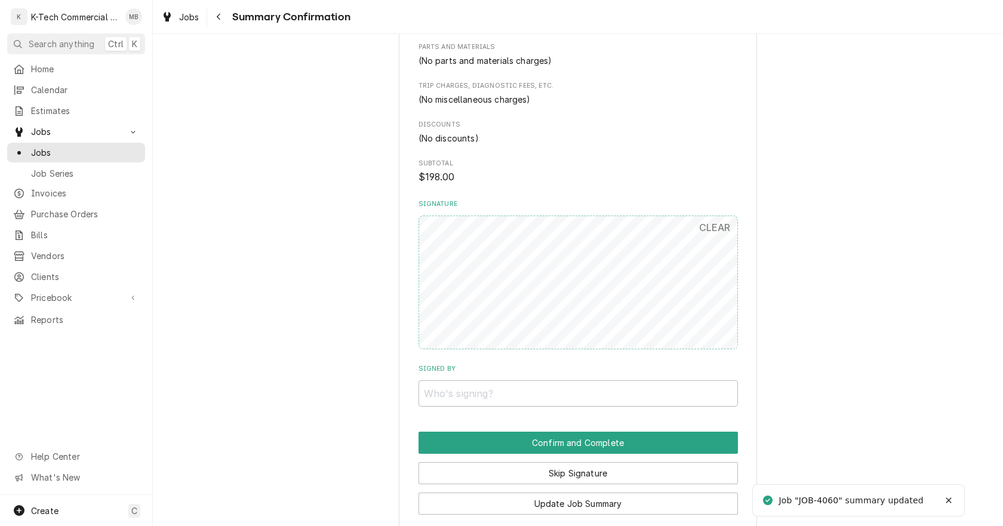
scroll to position [562, 0]
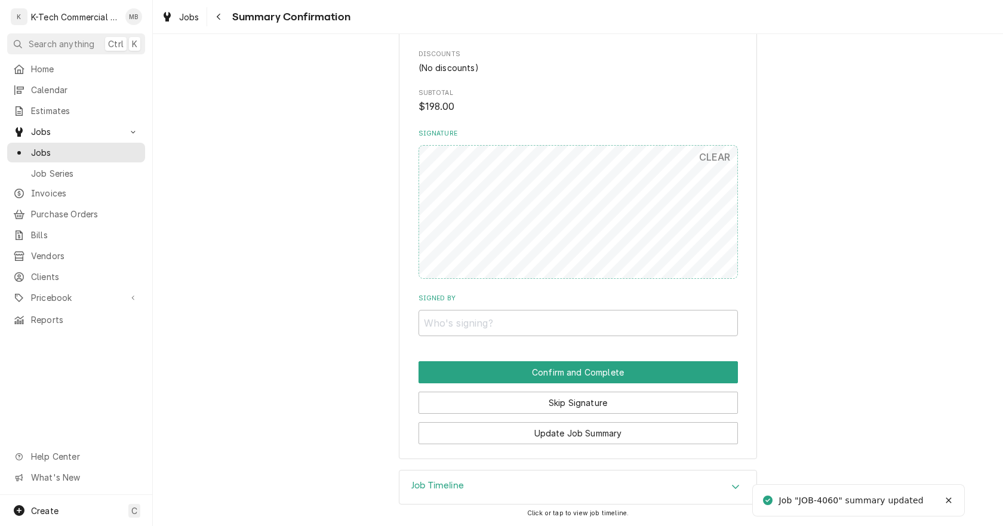
click at [565, 144] on div "Signature CLEAR" at bounding box center [577, 204] width 319 height 150
click at [570, 321] on input "Signed By" at bounding box center [577, 323] width 319 height 26
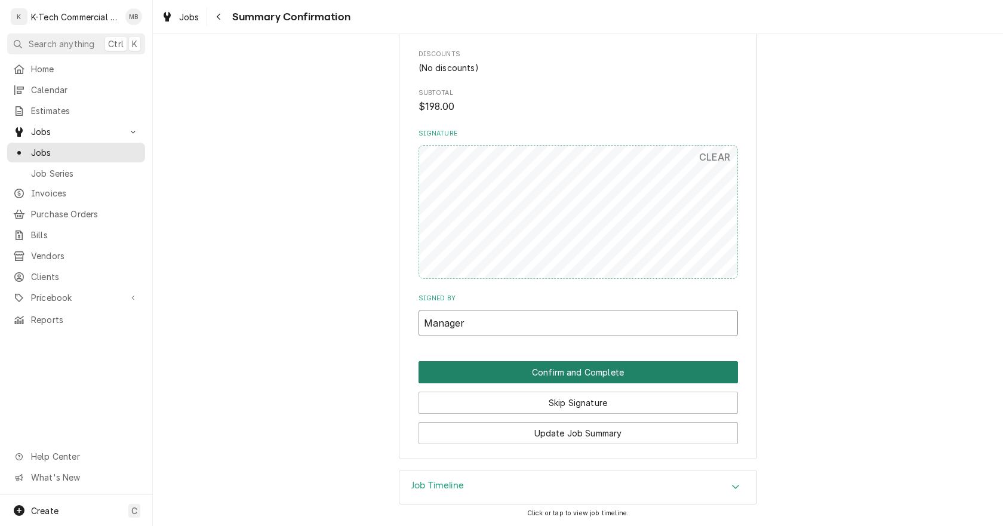
type input "Manager"
click at [571, 370] on button "Confirm and Complete" at bounding box center [577, 372] width 319 height 22
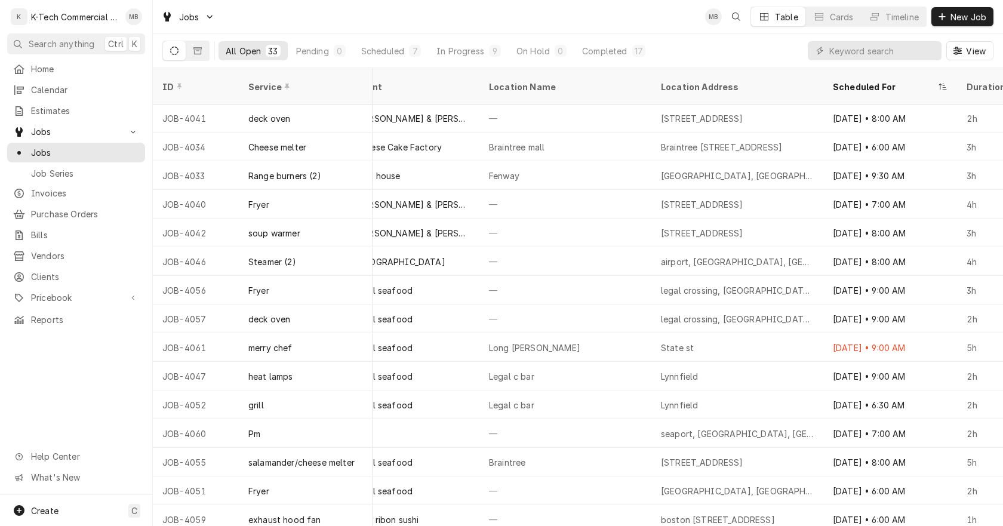
scroll to position [460, 842]
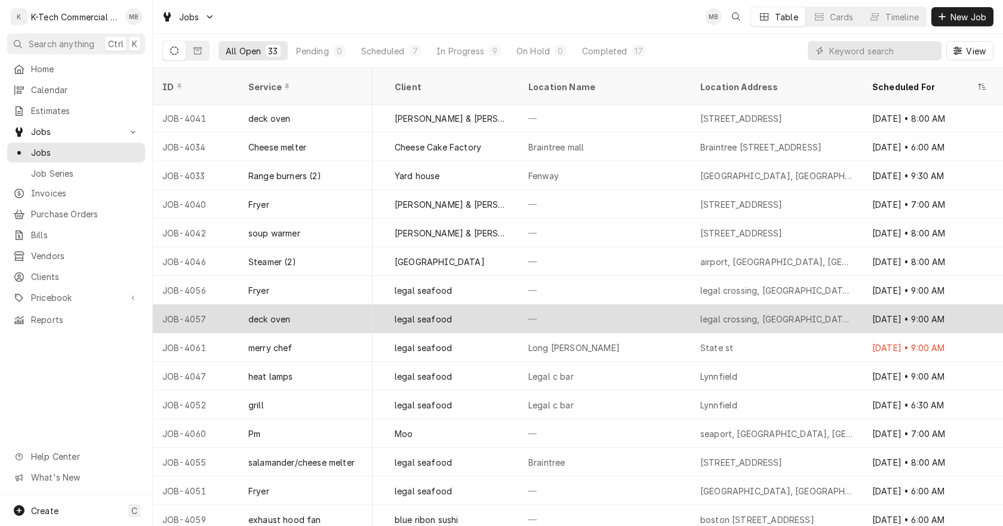
click at [724, 313] on div "legal crossing, [GEOGRAPHIC_DATA], [GEOGRAPHIC_DATA]" at bounding box center [776, 319] width 153 height 13
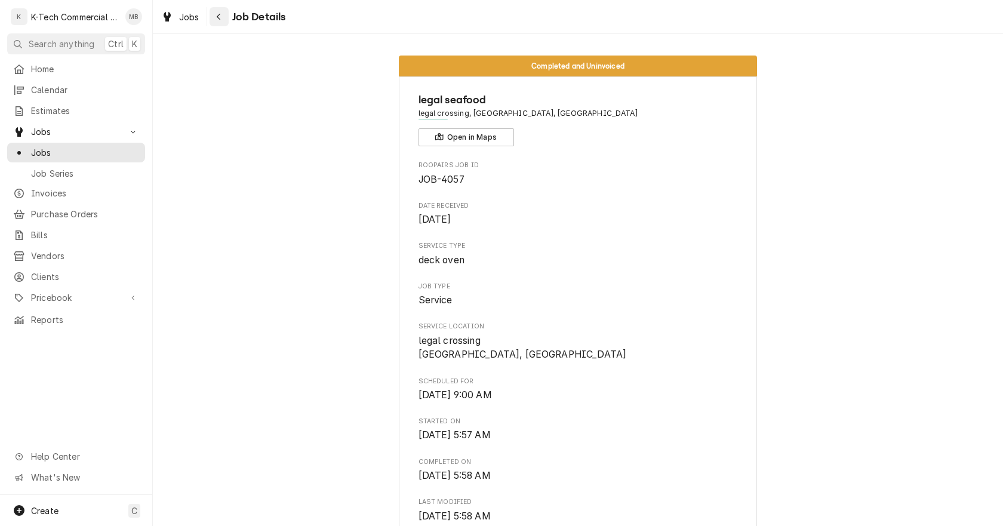
click at [216, 15] on icon "Navigate back" at bounding box center [218, 17] width 5 height 8
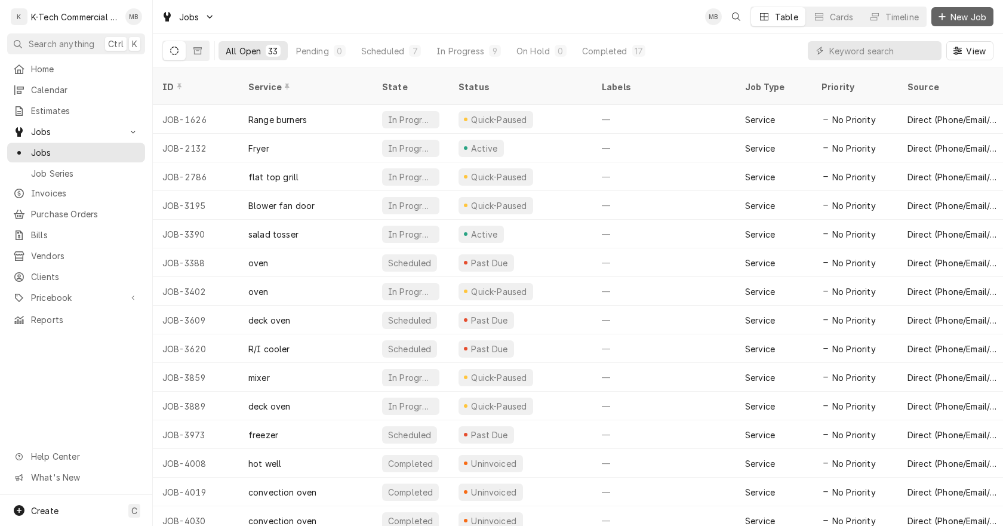
click at [961, 15] on span "New Job" at bounding box center [968, 17] width 41 height 13
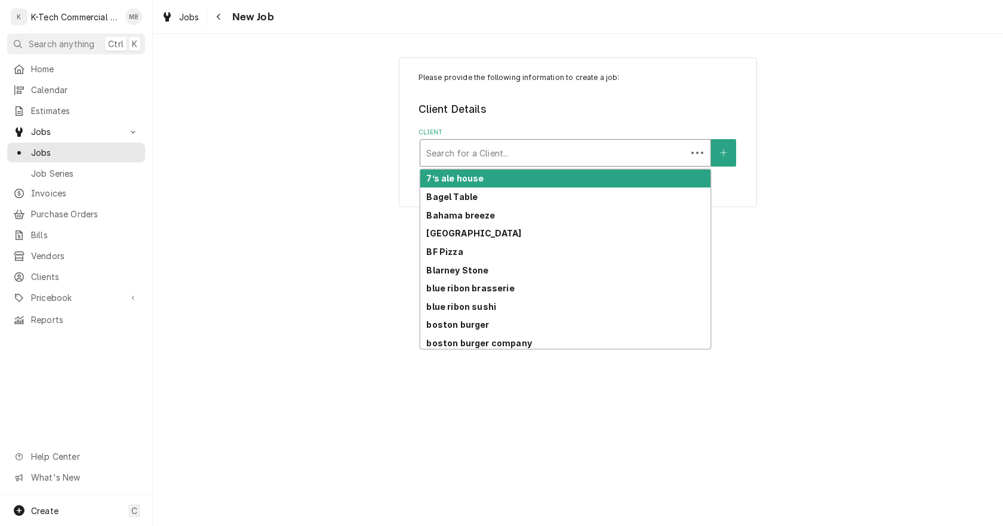
click at [530, 153] on div "Client" at bounding box center [553, 152] width 254 height 21
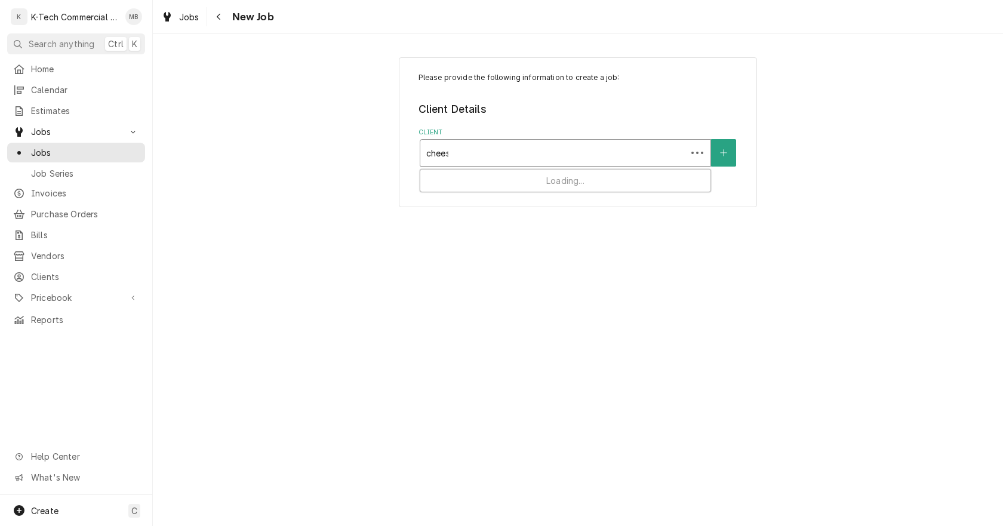
type input "cheese"
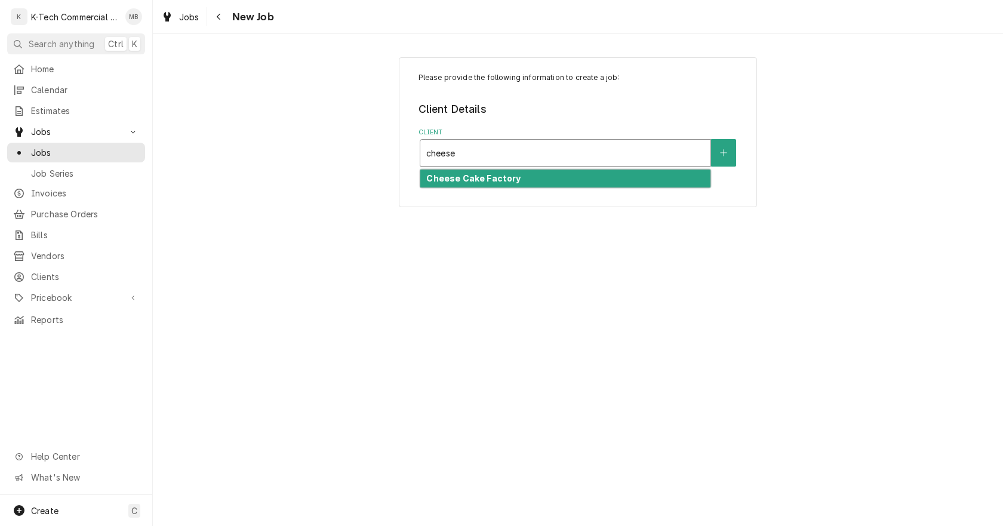
click at [521, 181] on div "Cheese Cake Factory" at bounding box center [565, 179] width 290 height 19
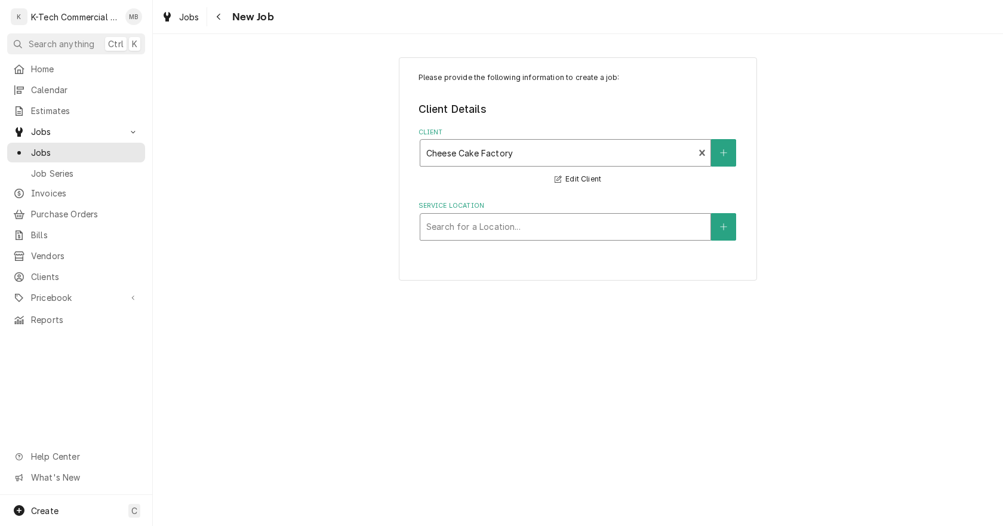
click at [513, 228] on div "Service Location" at bounding box center [565, 226] width 278 height 21
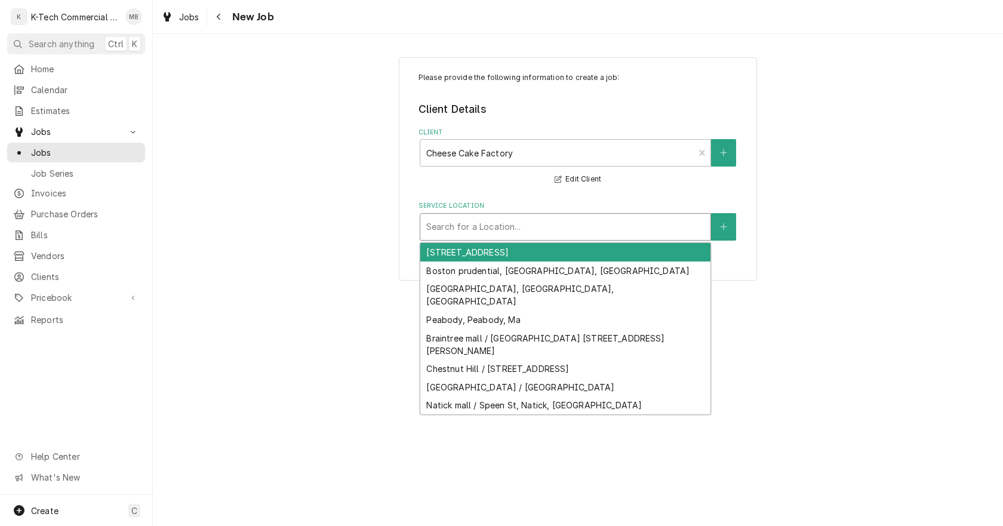
click at [513, 251] on div "[STREET_ADDRESS]" at bounding box center [565, 252] width 290 height 19
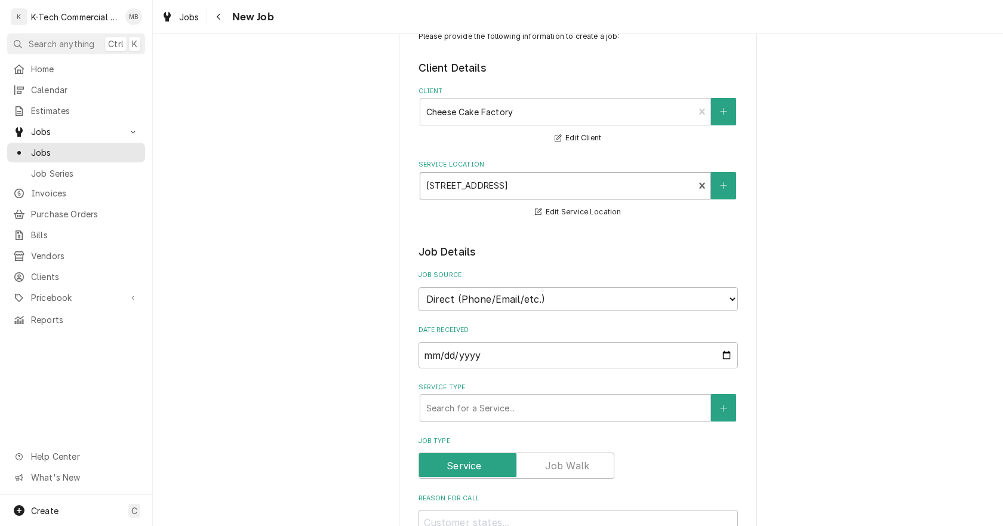
scroll to position [119, 0]
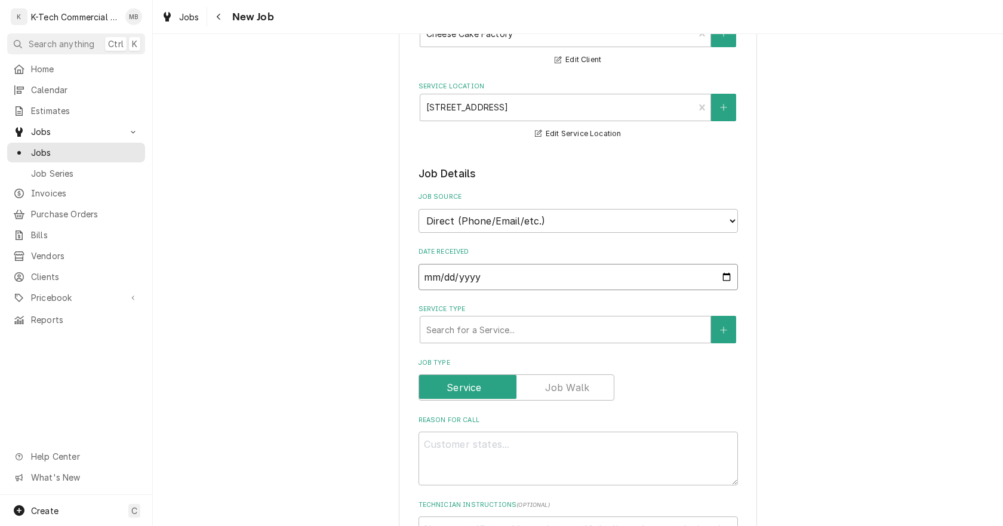
click at [718, 281] on input "[DATE]" at bounding box center [577, 277] width 319 height 26
type input "[DATE]"
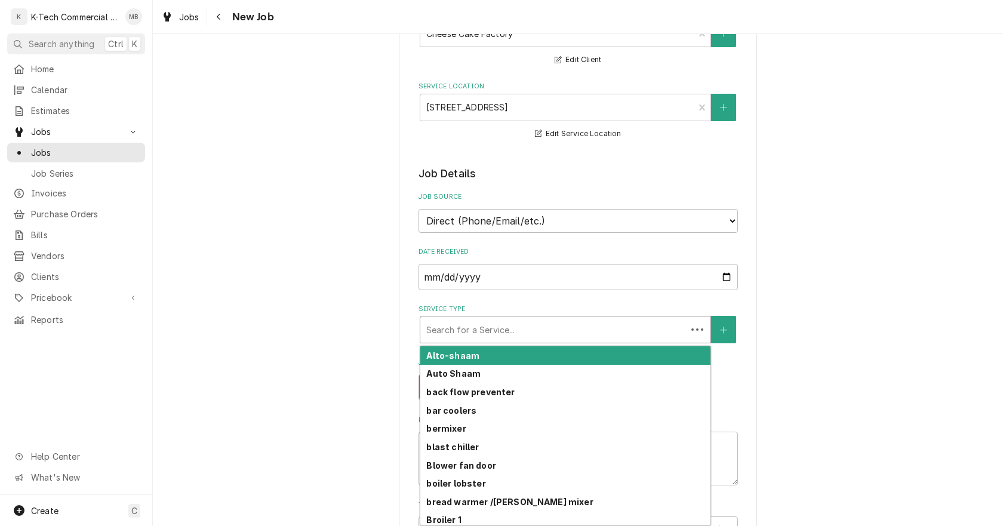
click at [534, 330] on div "Service Type" at bounding box center [553, 329] width 254 height 21
type textarea "x"
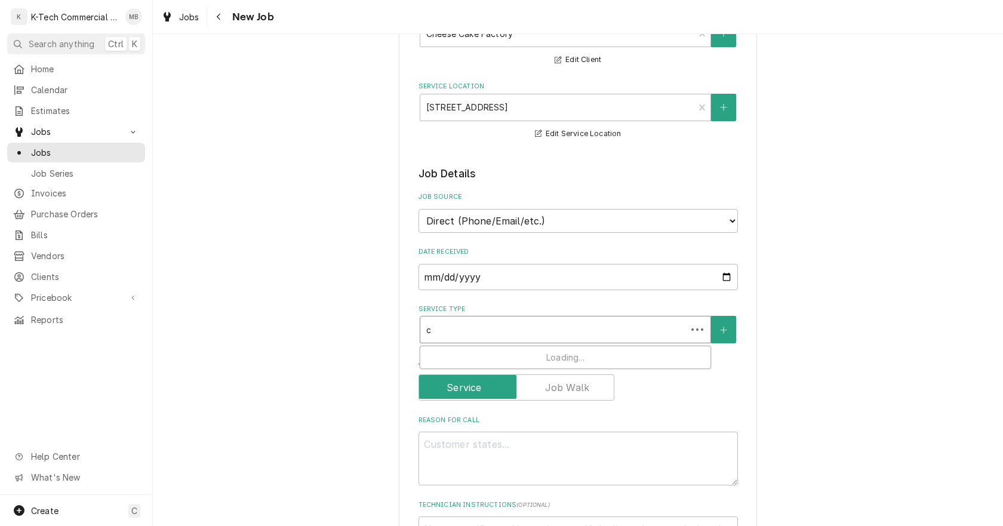
type input "ch"
type textarea "x"
type input "che"
type textarea "x"
type input "chee"
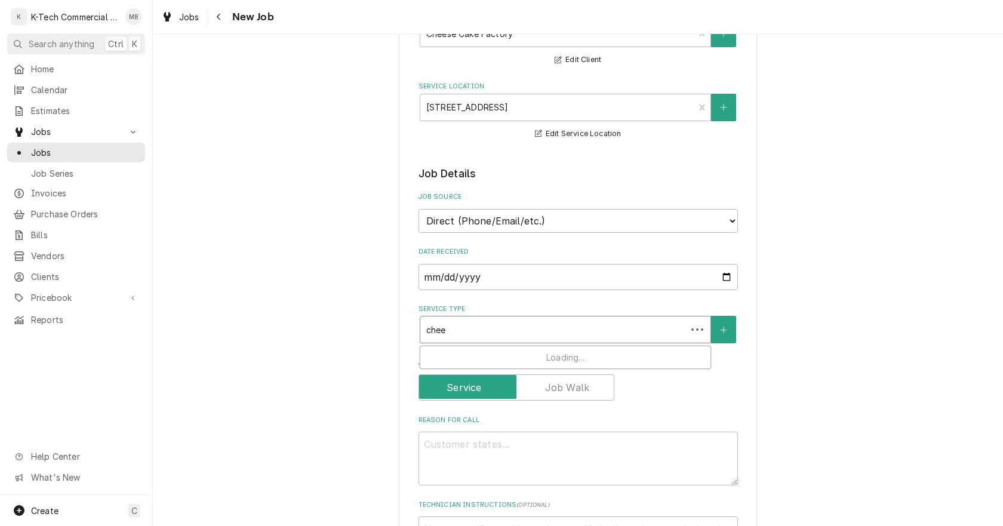
type textarea "x"
type input "chees"
type textarea "x"
type input "cheese"
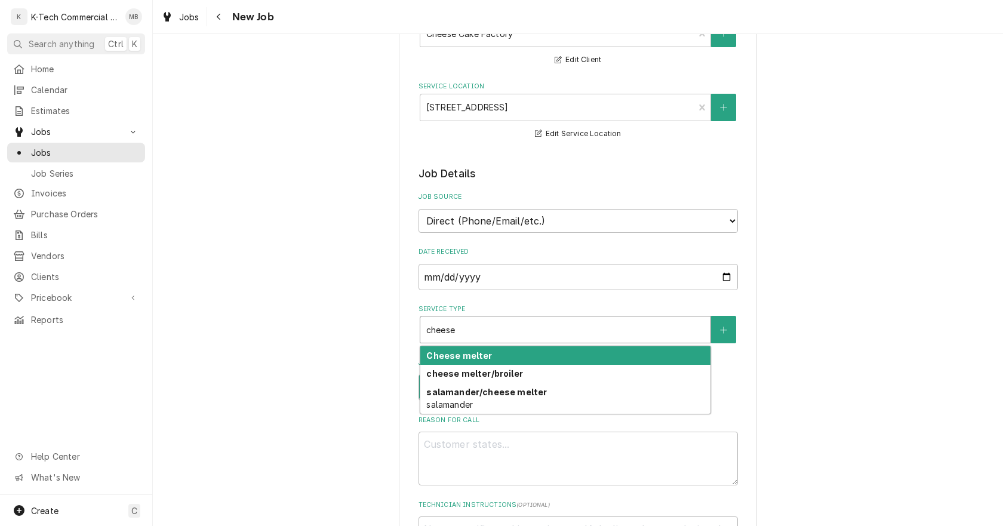
click at [538, 358] on div "Cheese melter" at bounding box center [565, 355] width 290 height 19
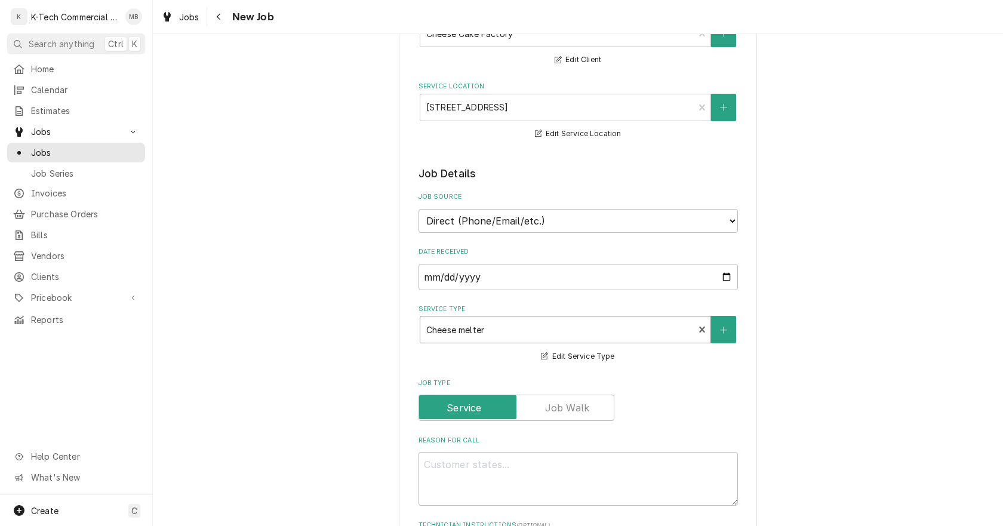
drag, startPoint x: 544, startPoint y: 442, endPoint x: 547, endPoint y: 450, distance: 8.0
click at [544, 442] on label "Reason For Call" at bounding box center [577, 441] width 319 height 10
click at [544, 452] on textarea "Reason For Call" at bounding box center [577, 479] width 319 height 54
click at [555, 466] on textarea "Reason For Call" at bounding box center [577, 479] width 319 height 54
type textarea "x"
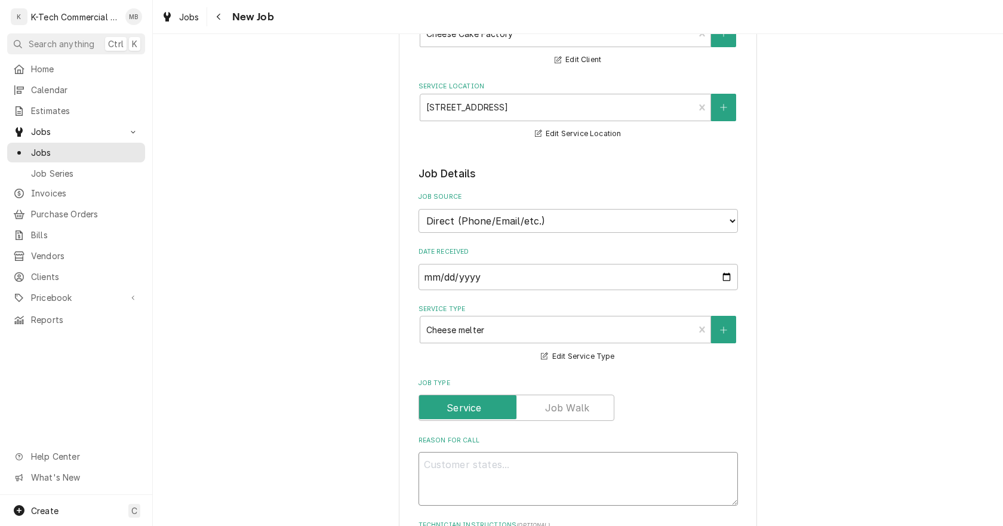
type textarea "S"
type textarea "x"
type textarea "Sa"
type textarea "x"
type textarea "Sau"
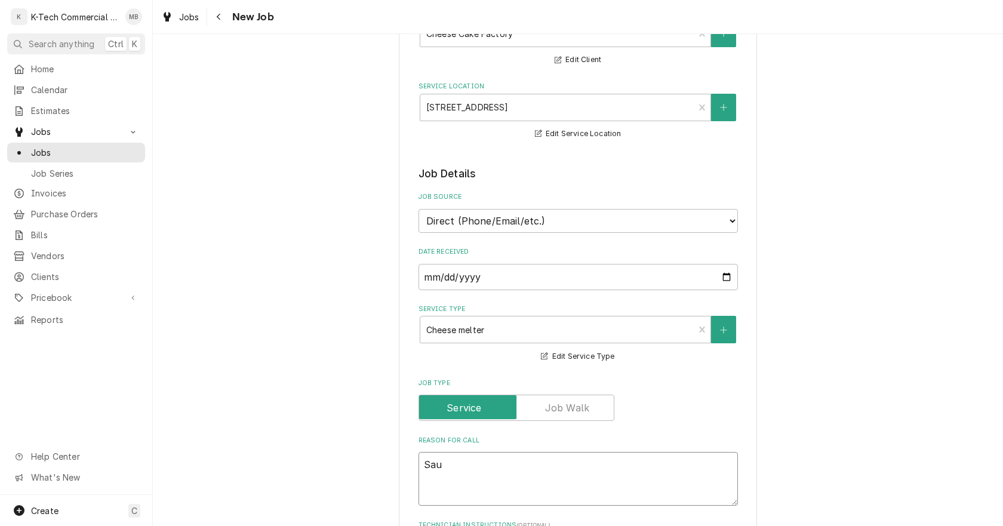
type textarea "x"
type textarea "Saut"
type textarea "x"
type textarea "Saute"
type textarea "x"
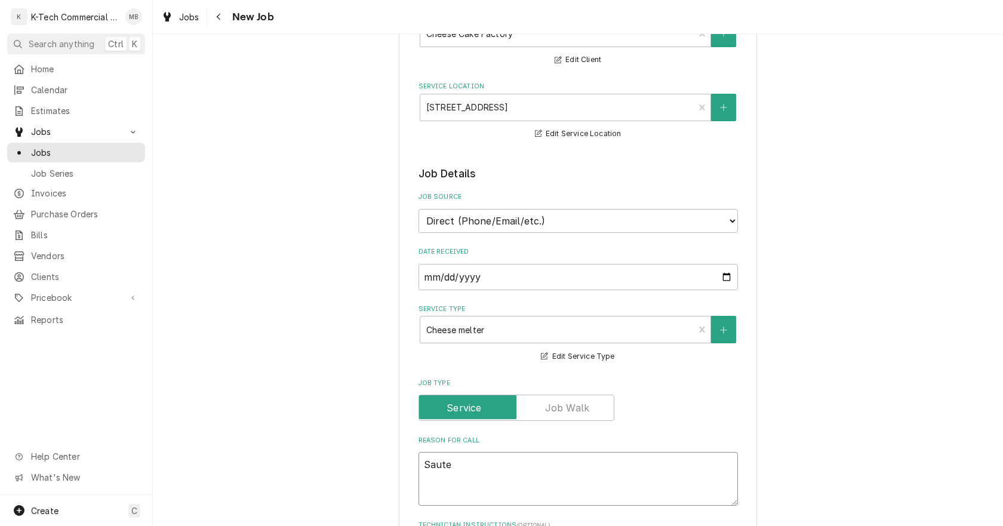
type textarea "Saute"
type textarea "x"
type textarea "Saute s"
type textarea "x"
type textarea "Saute st"
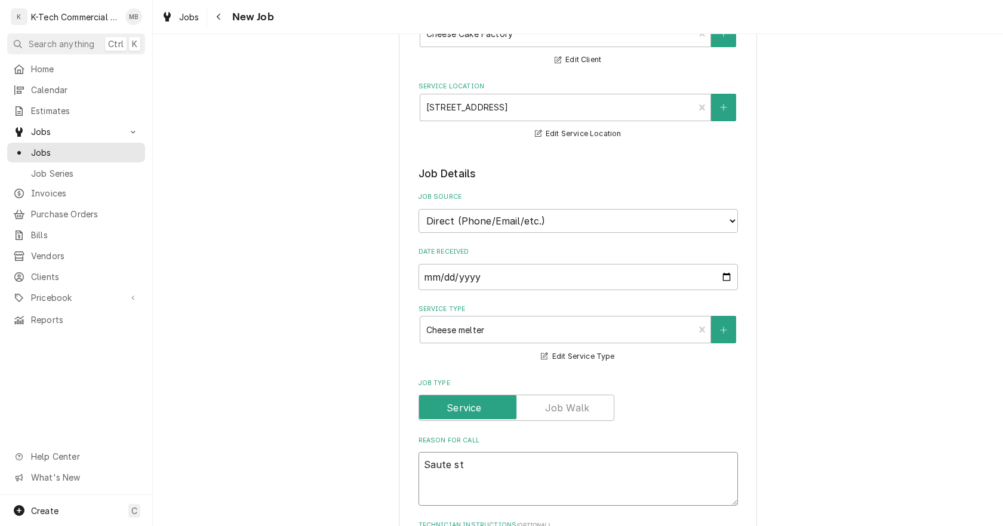
type textarea "x"
type textarea "Saute sta"
type textarea "x"
type textarea "Saute stat"
type textarea "x"
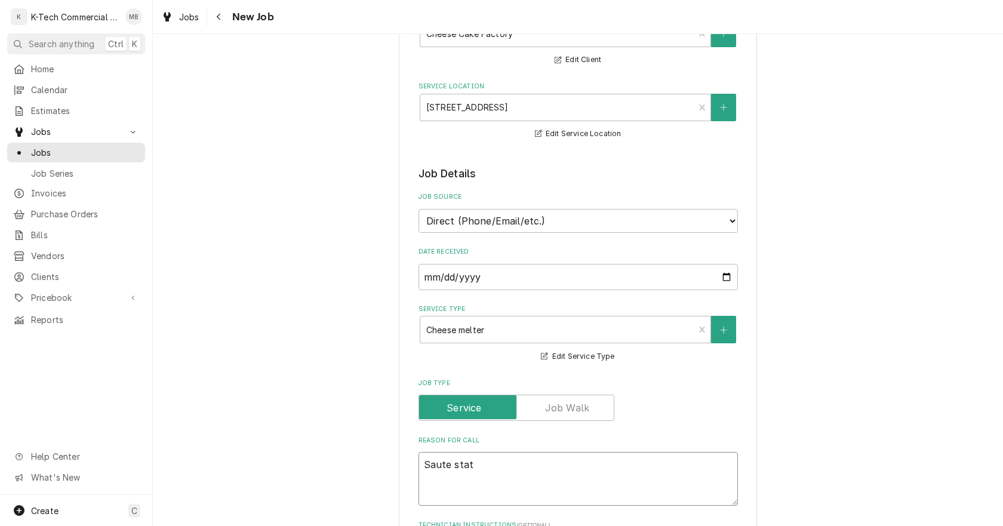
type textarea "Saute stati"
type textarea "x"
type textarea "Saute statio"
type textarea "x"
type textarea "Saute station"
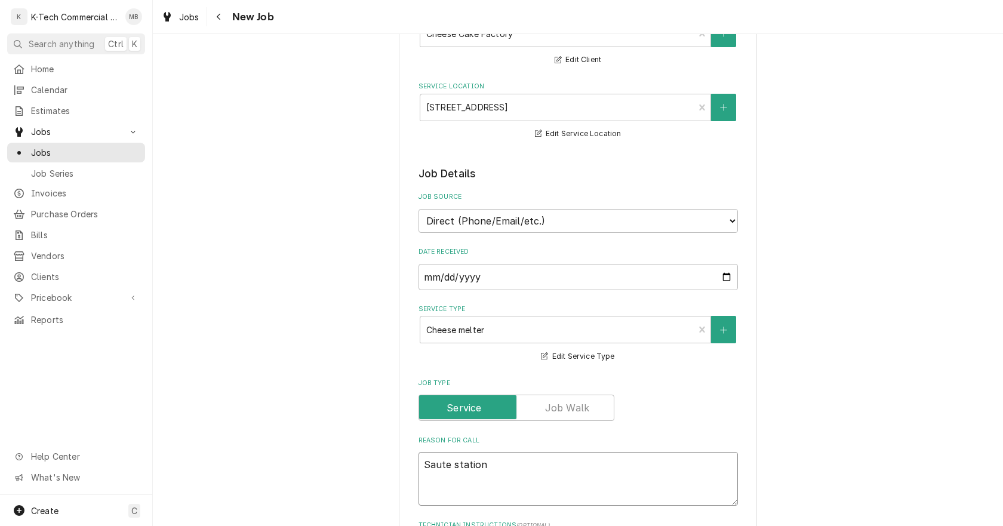
type textarea "x"
type textarea "Saute station"
type textarea "x"
type textarea "Saute station c"
type textarea "x"
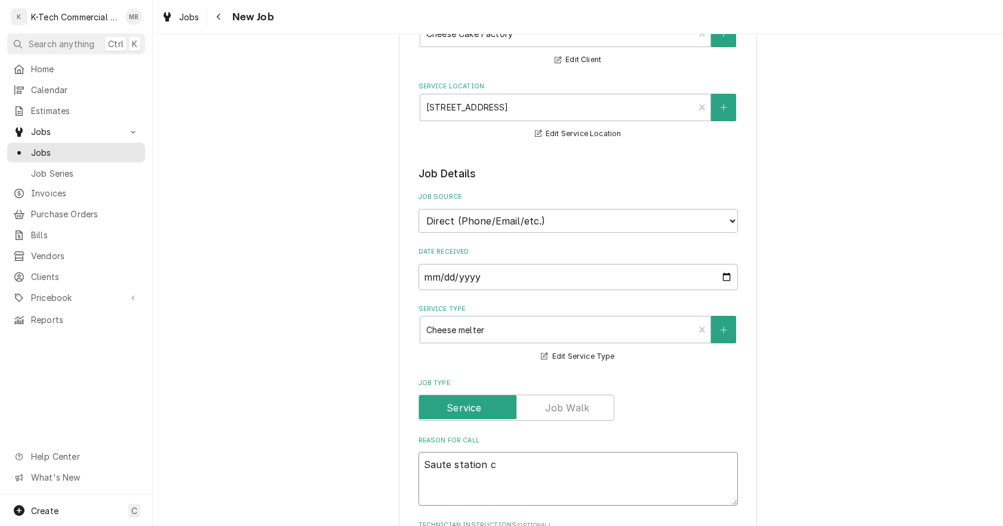
type textarea "Saute station ch"
type textarea "x"
type textarea "Saute station chh"
type textarea "x"
type textarea "Saute station chhe"
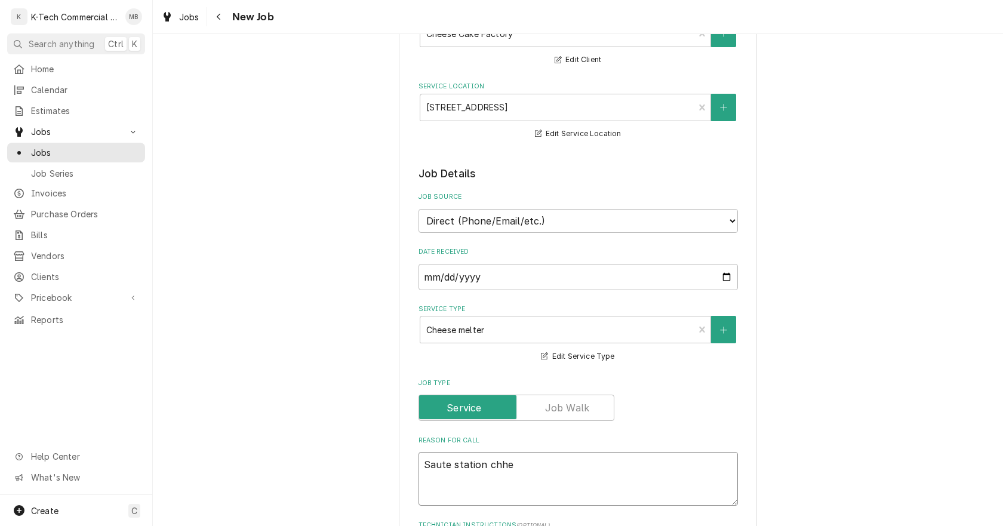
type textarea "x"
type textarea "Saute station chh"
type textarea "x"
type textarea "Saute station ch"
type textarea "x"
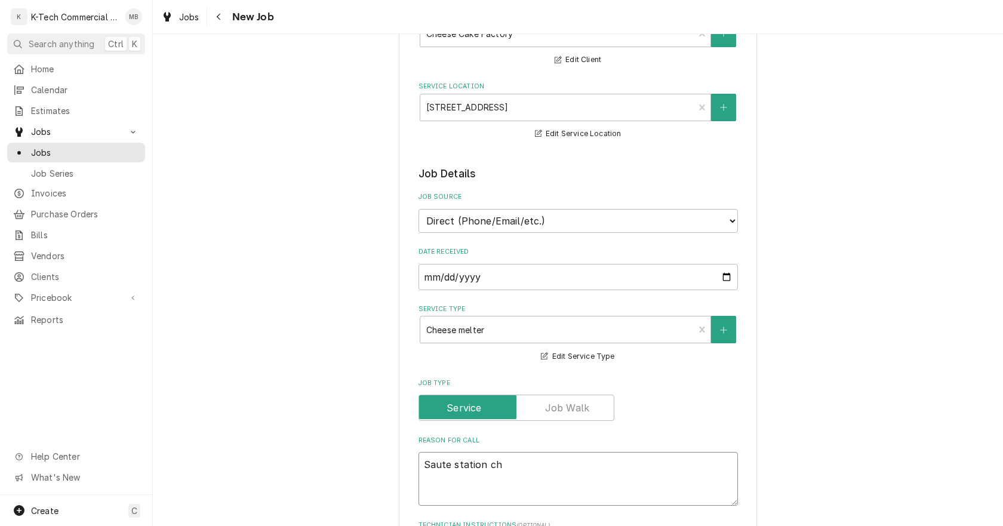
type textarea "Saute station che"
type textarea "x"
type textarea "Saute station chee"
type textarea "x"
type textarea "Saute station chees"
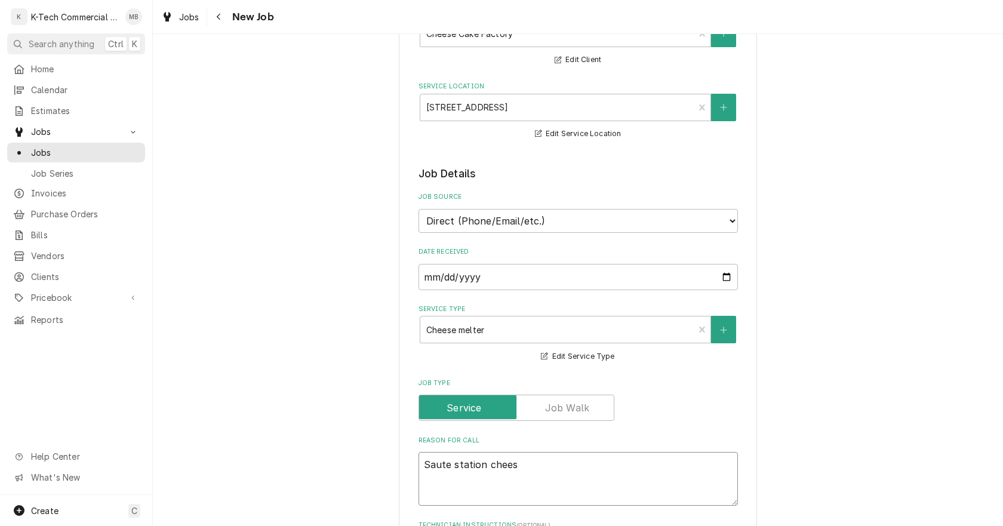
type textarea "x"
type textarea "Saute station cheese"
type textarea "x"
type textarea "Saute station cheesem"
type textarea "x"
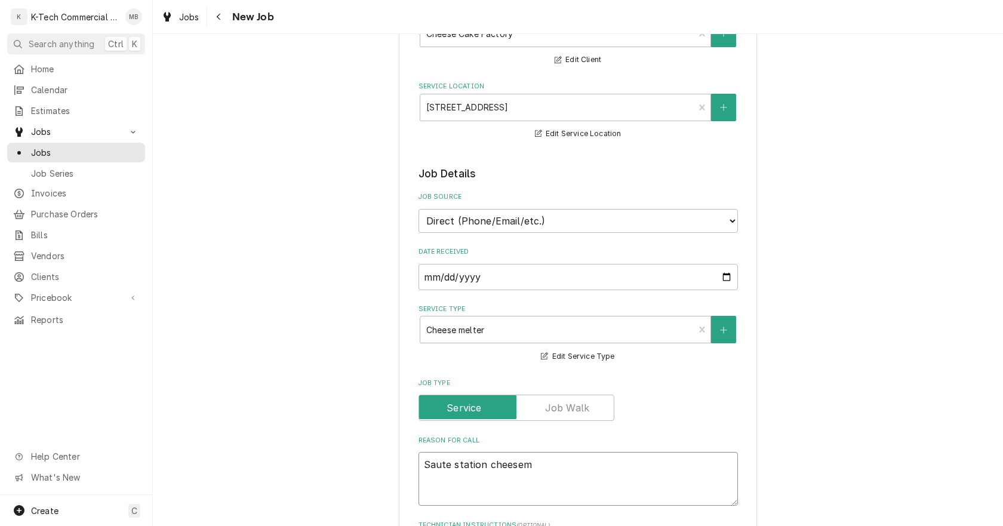
type textarea "Saute station cheeseme"
type textarea "x"
type textarea "Saute station cheesemel"
type textarea "x"
type textarea "Saute station cheesemelt"
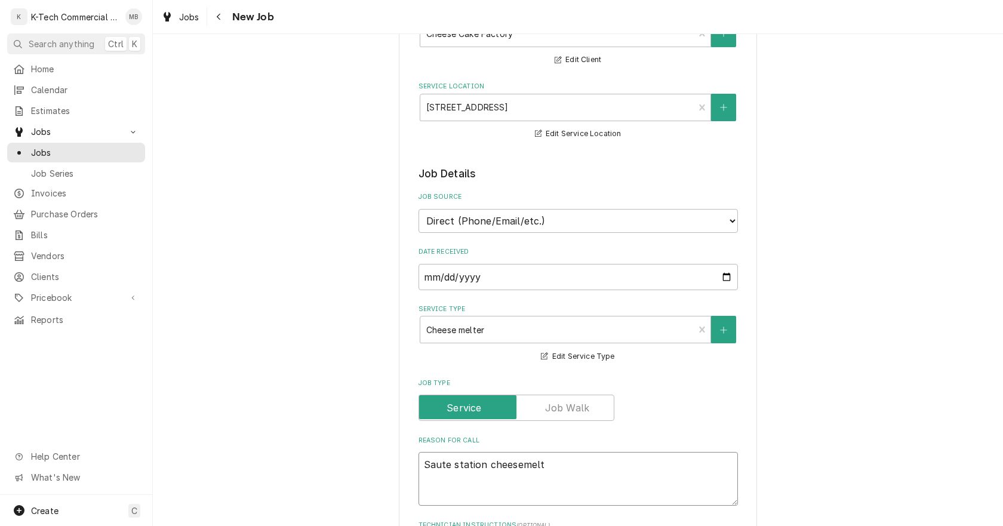
type textarea "x"
type textarea "Saute station cheesemelte"
type textarea "x"
type textarea "Saute station cheesemelter"
type textarea "x"
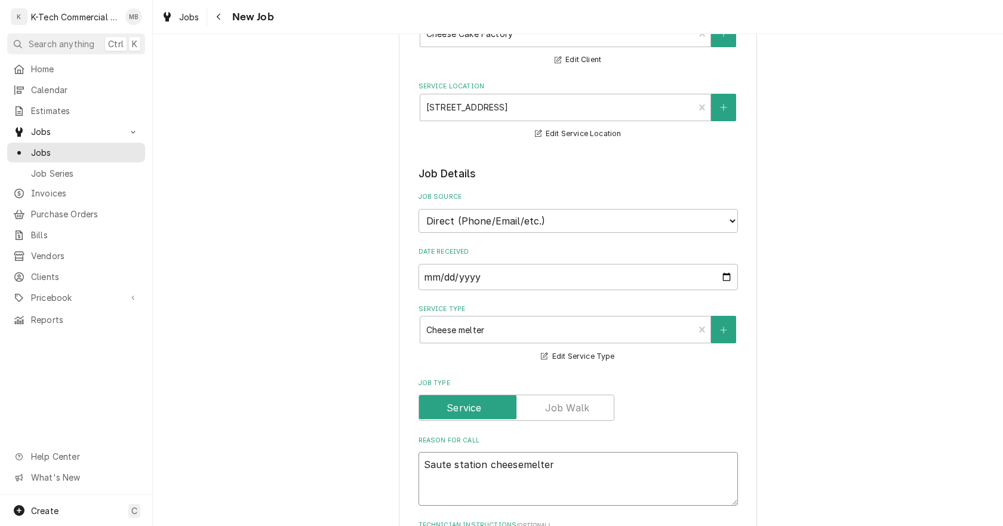
type textarea "Saute station cheesemelters"
type textarea "x"
type textarea "Saute station cheesemelters"
type textarea "x"
type textarea "Saute station cheesemelters n"
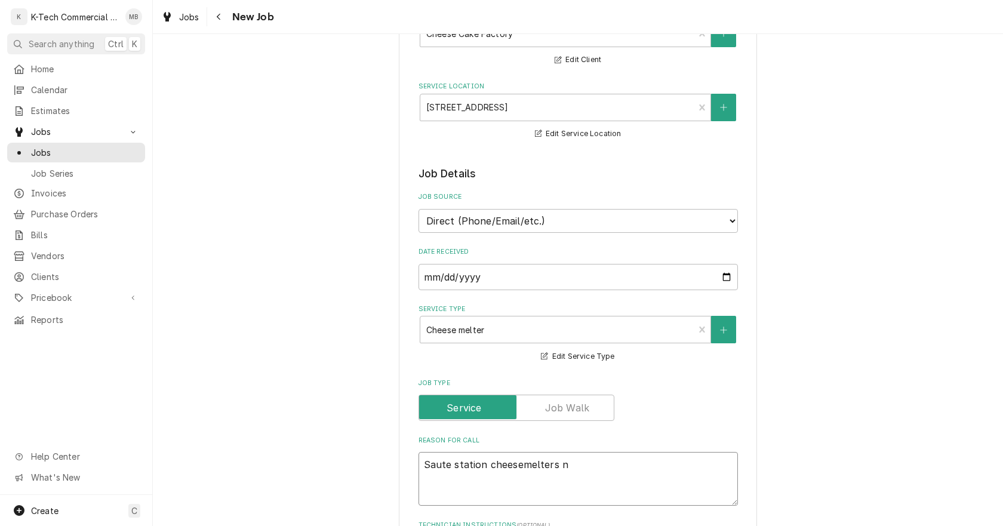
type textarea "x"
type textarea "Saute station cheesemelters ne"
type textarea "x"
type textarea "Saute station cheesemelters nee"
type textarea "x"
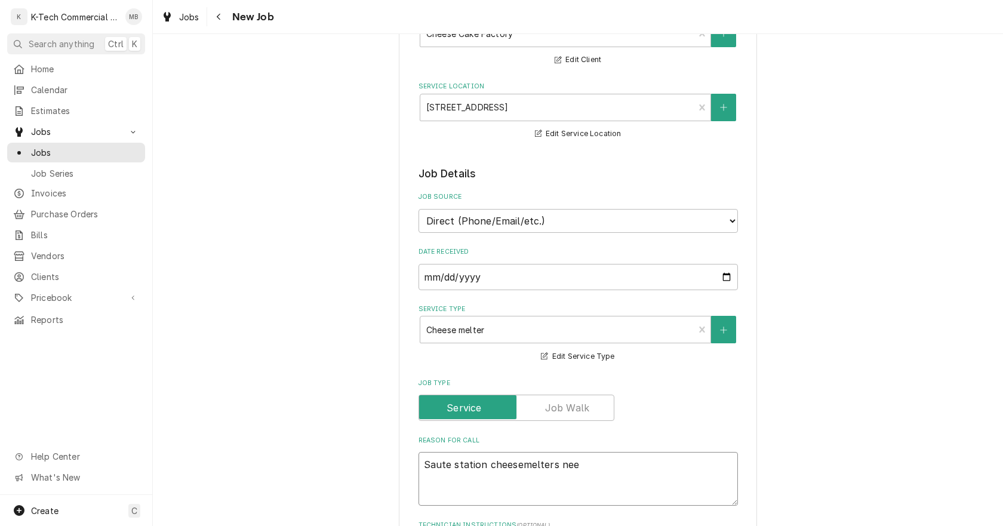
type textarea "Saute station cheesemelters need"
type textarea "x"
type textarea "Saute station cheesemelters needs"
type textarea "x"
type textarea "Saute station cheesemelters needs"
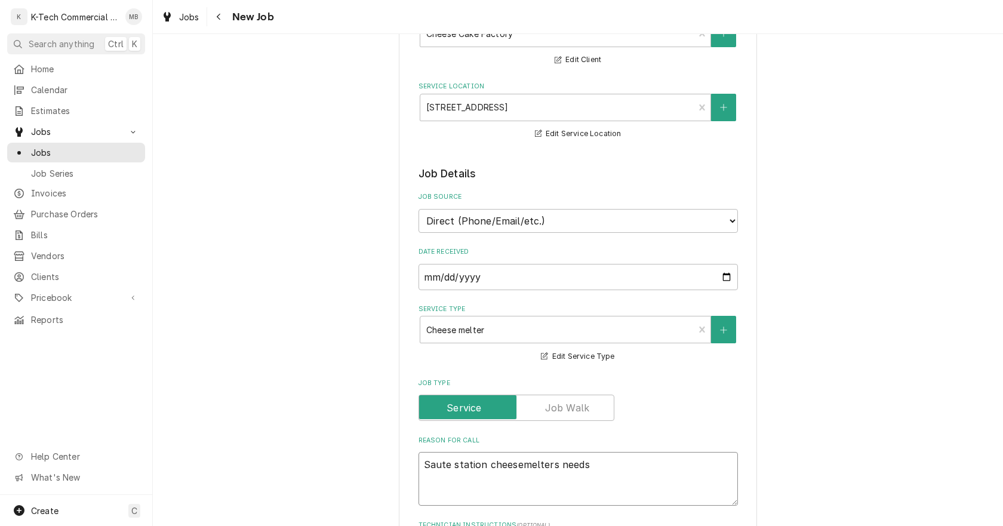
type textarea "x"
type textarea "Saute station cheesemelters needs c"
type textarea "x"
type textarea "Saute station cheesemelters needs cl"
type textarea "x"
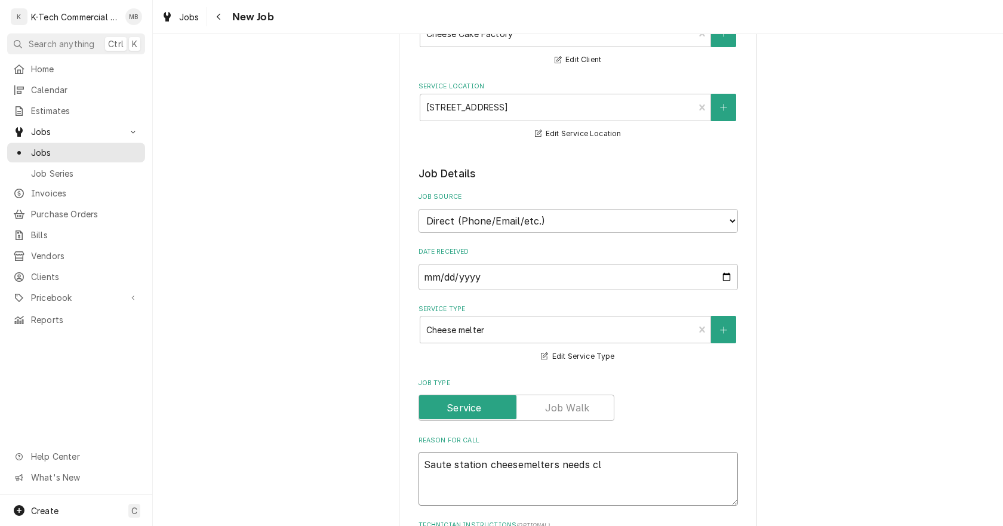
type textarea "Saute station cheesemelters needs cle"
type textarea "x"
type textarea "Saute station cheesemelters needs clea"
type textarea "x"
type textarea "Saute station cheesemelters needs clean"
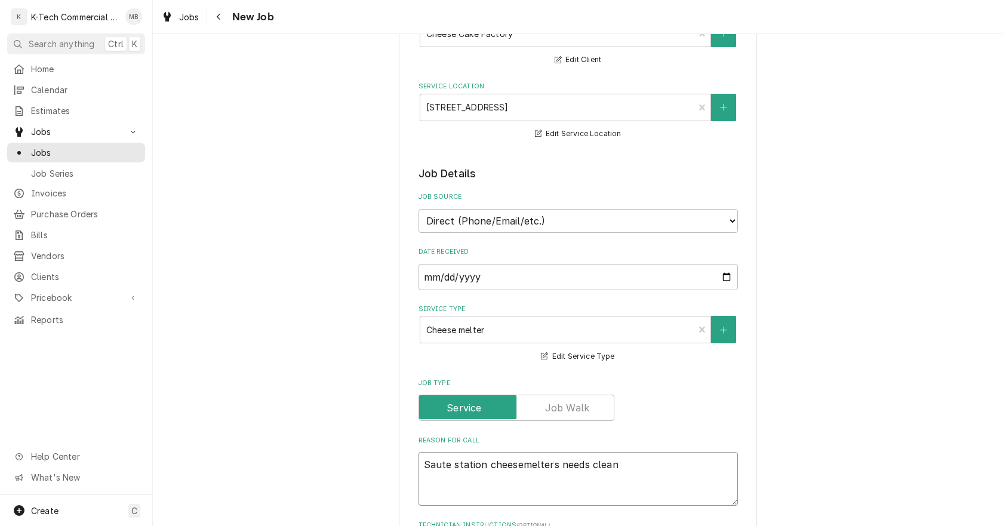
type textarea "x"
type textarea "Saute station cheesemelters needs cleani"
type textarea "x"
type textarea "Saute station cheesemelters needs cleanin"
type textarea "x"
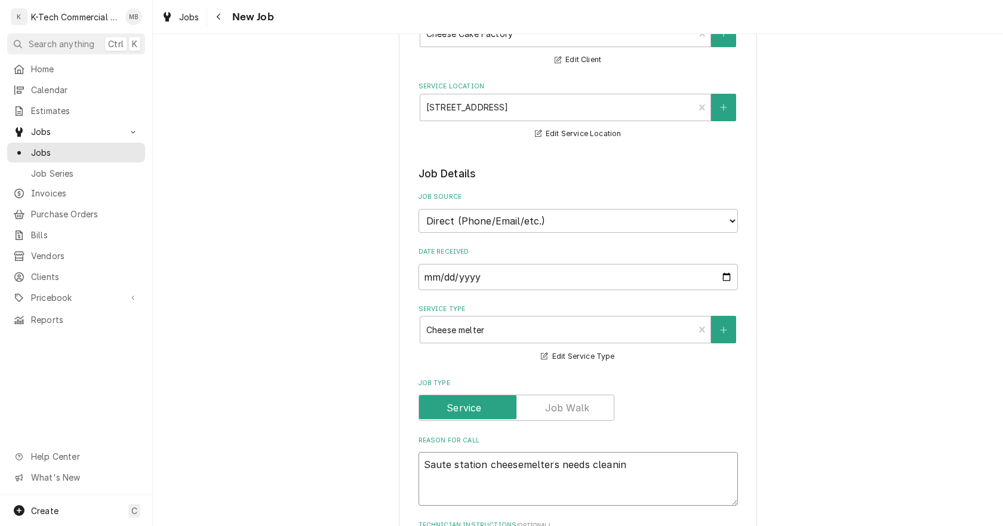
type textarea "Saute station cheesemelters needs cleaning"
type textarea "x"
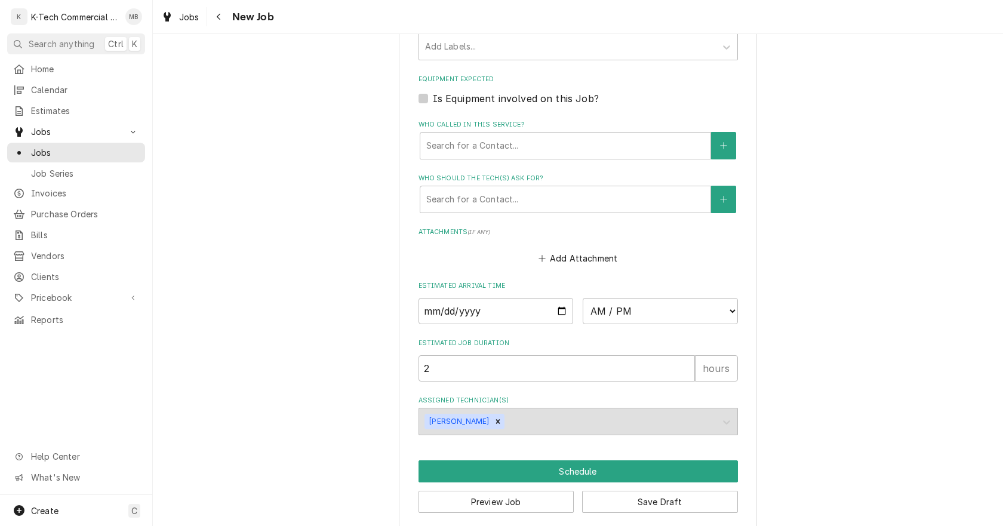
scroll to position [771, 0]
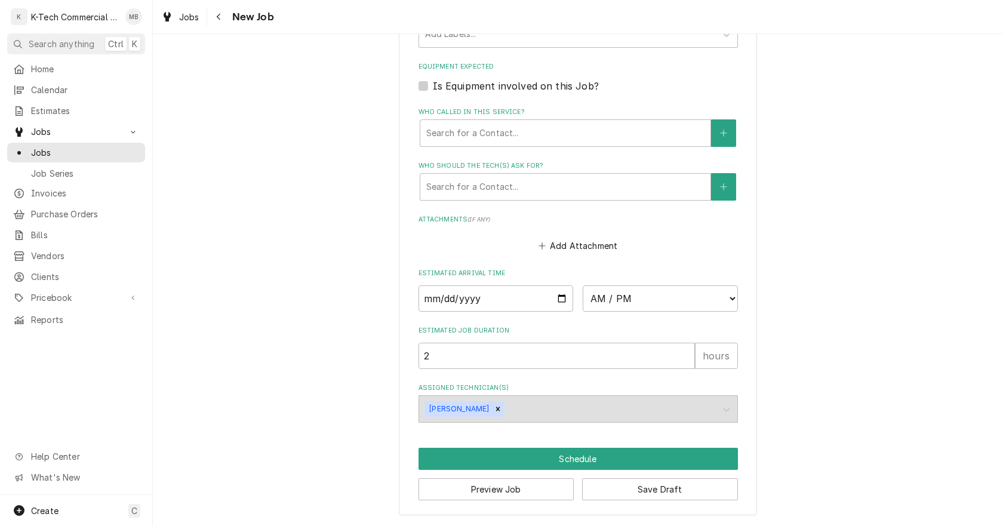
type textarea "Saute station cheesemelters needs cleaning"
click at [560, 297] on input "Date" at bounding box center [495, 298] width 155 height 26
type input "2025-09-18"
type textarea "x"
drag, startPoint x: 627, startPoint y: 304, endPoint x: 632, endPoint y: 298, distance: 8.1
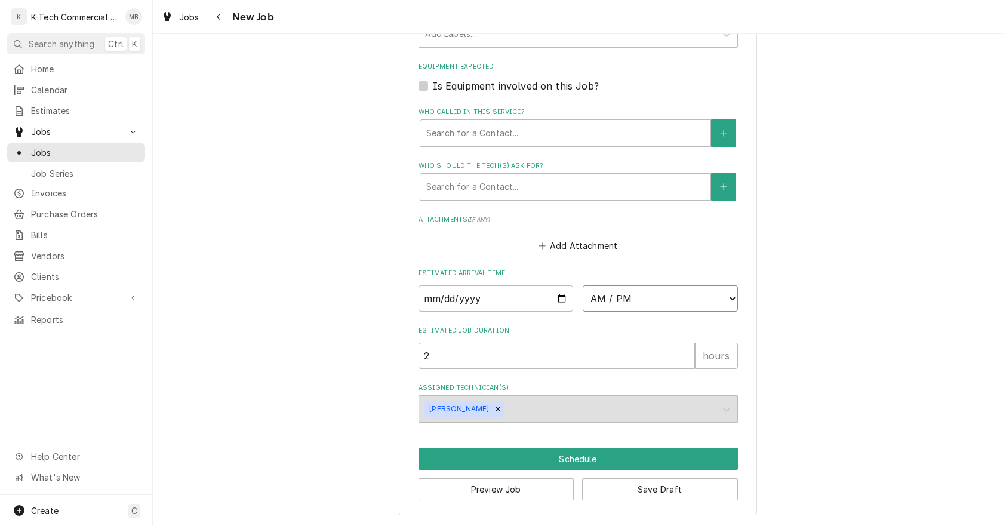
click at [628, 304] on select "AM / PM 6:00 AM 6:15 AM 6:30 AM 6:45 AM 7:00 AM 7:15 AM 7:30 AM 7:45 AM 8:00 AM…" at bounding box center [660, 298] width 155 height 26
select select "06:00:00"
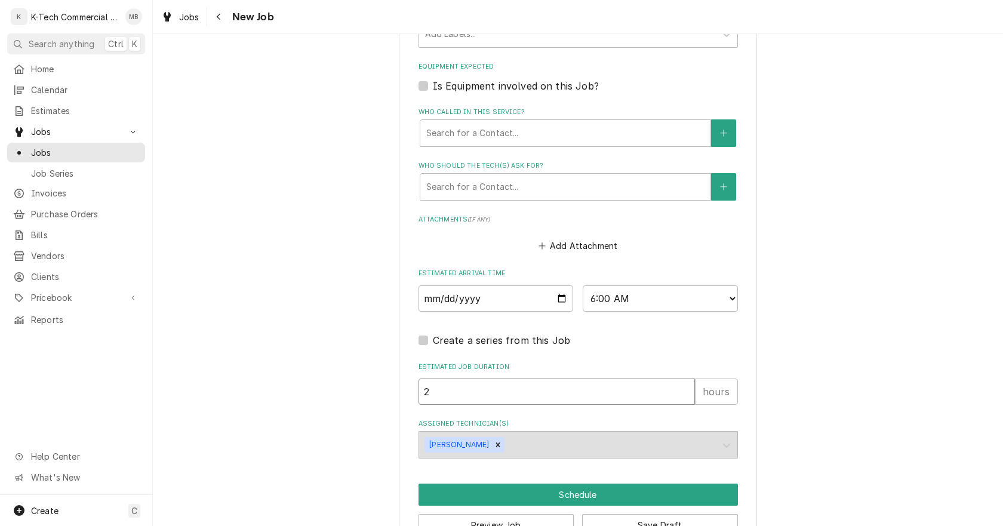
drag, startPoint x: 424, startPoint y: 404, endPoint x: 338, endPoint y: 408, distance: 86.1
type textarea "x"
type input "3"
drag, startPoint x: 293, startPoint y: 396, endPoint x: 309, endPoint y: 401, distance: 16.8
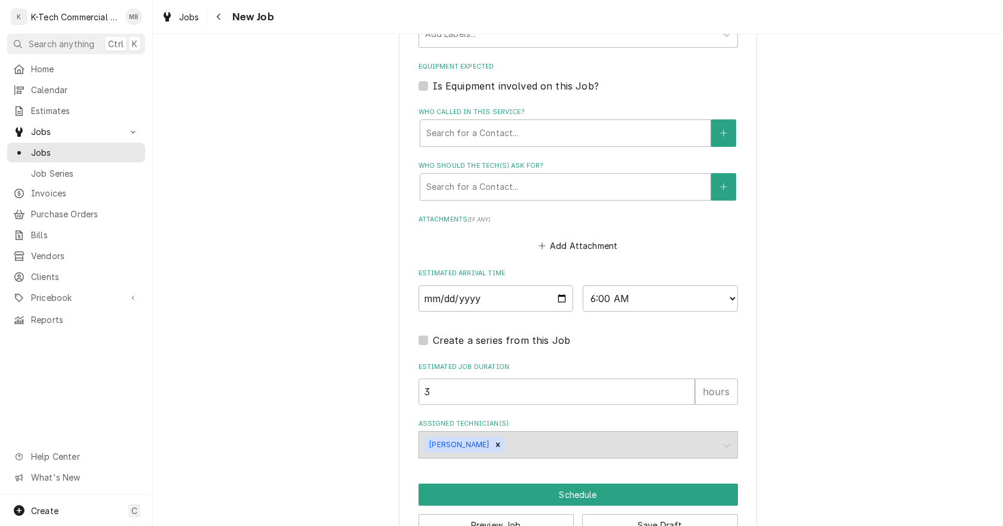
click at [580, 496] on button "Schedule" at bounding box center [577, 495] width 319 height 22
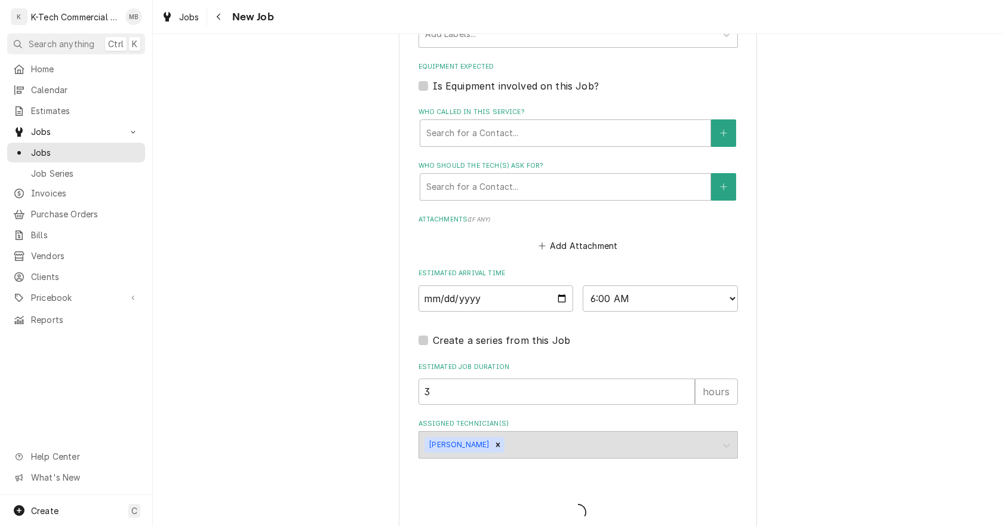
type textarea "x"
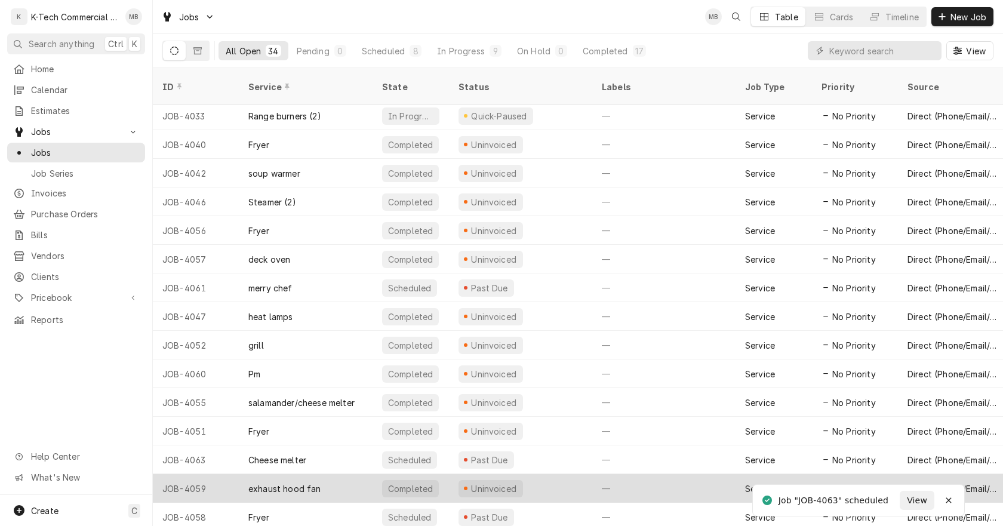
scroll to position [548, 0]
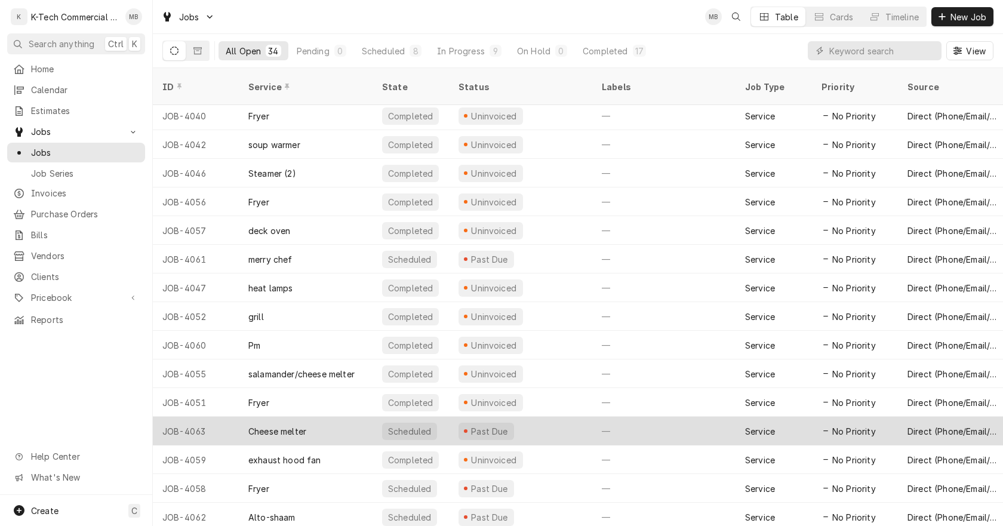
click at [570, 417] on div "Past Due" at bounding box center [520, 431] width 143 height 29
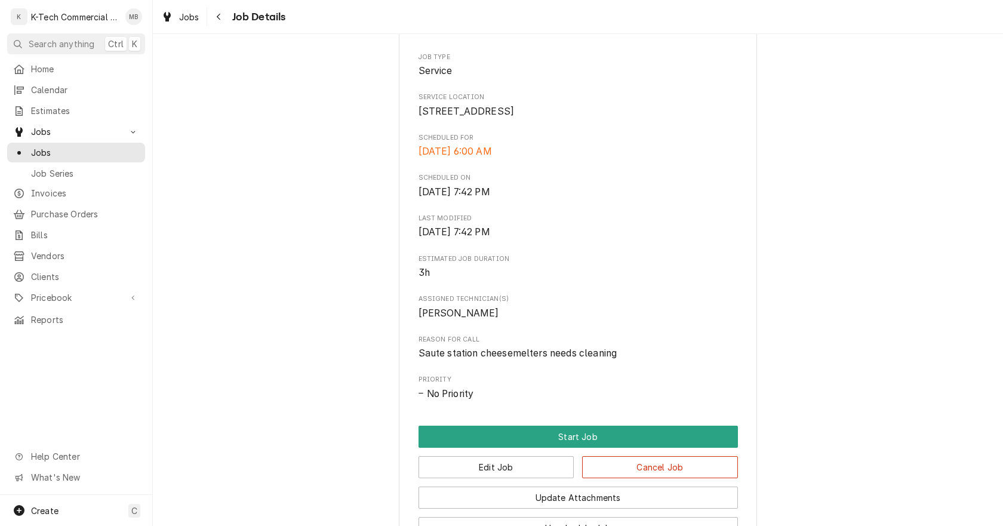
scroll to position [239, 0]
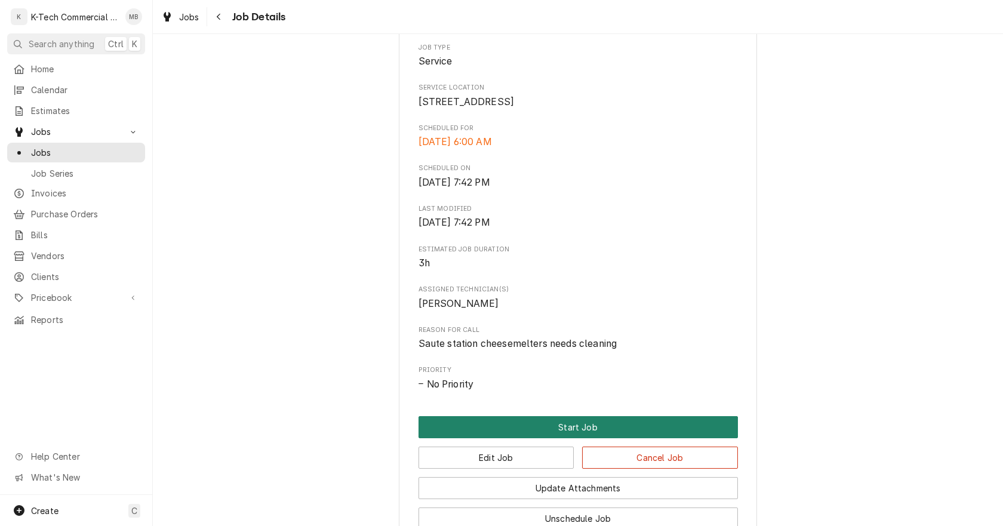
click at [567, 436] on button "Start Job" at bounding box center [577, 427] width 319 height 22
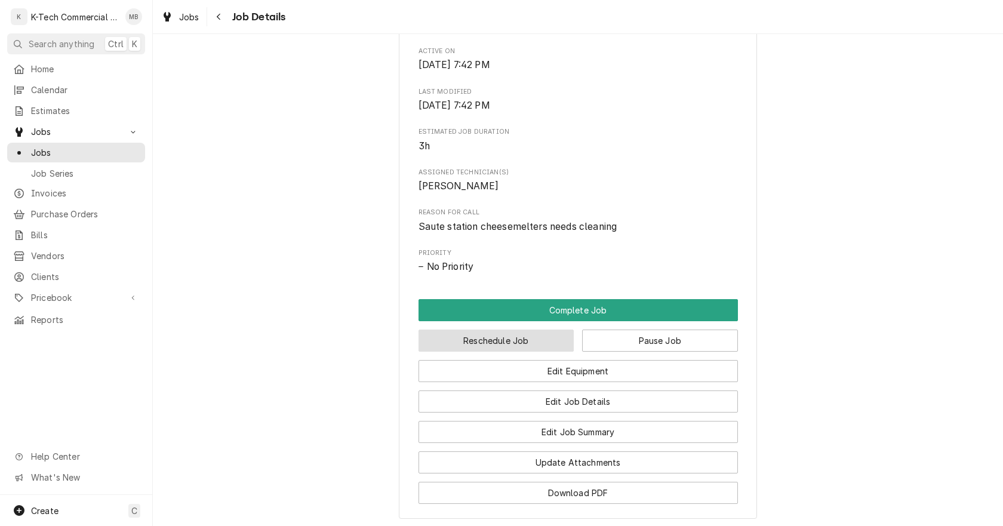
scroll to position [418, 0]
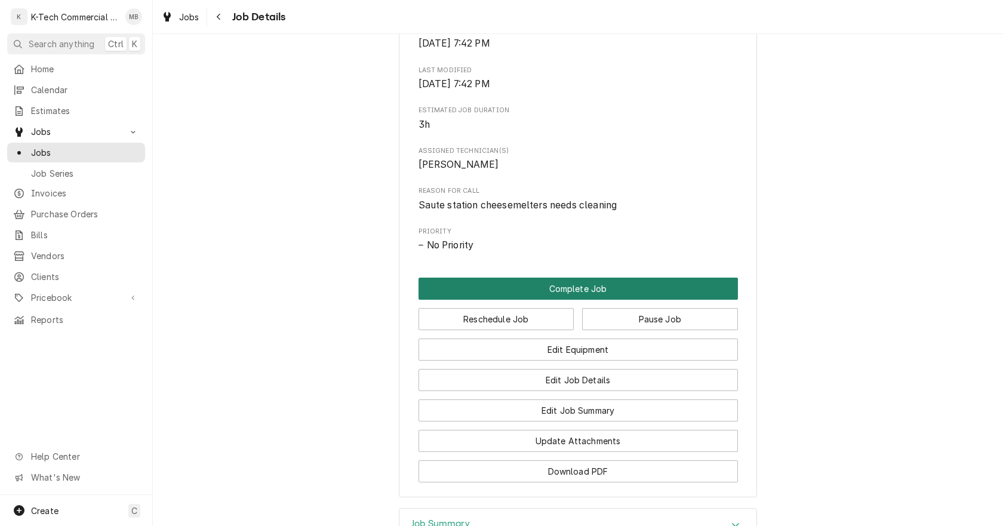
click at [563, 298] on button "Complete Job" at bounding box center [577, 289] width 319 height 22
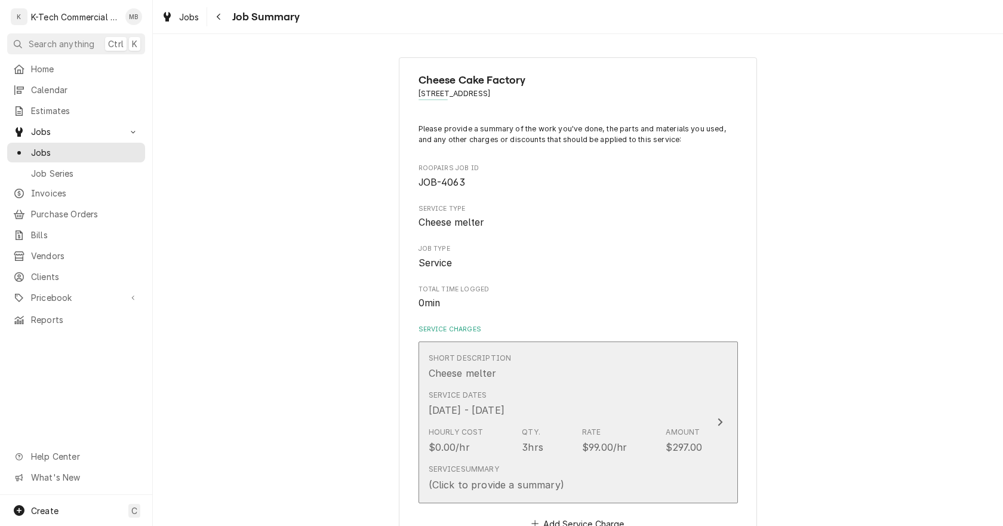
click at [504, 398] on div "Service Dates [DATE] - [DATE]" at bounding box center [467, 403] width 76 height 27
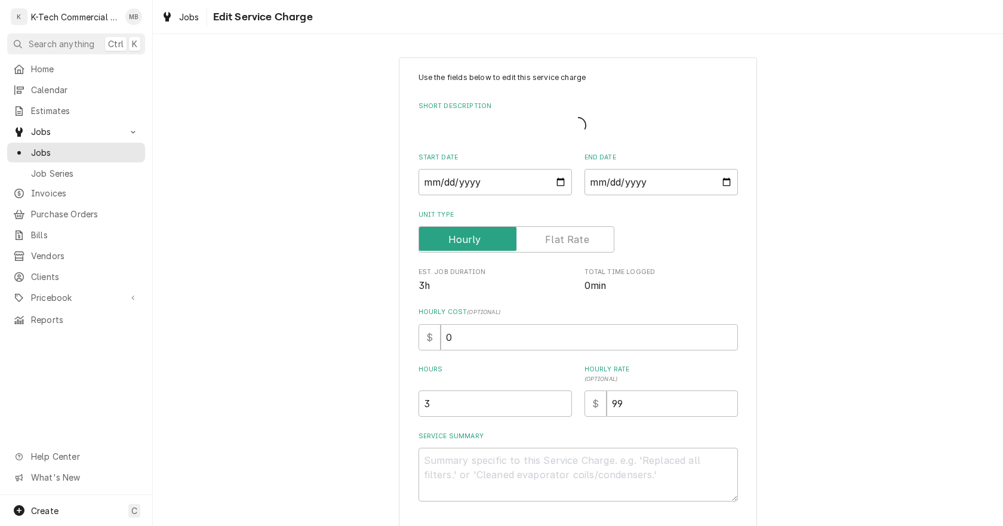
type textarea "x"
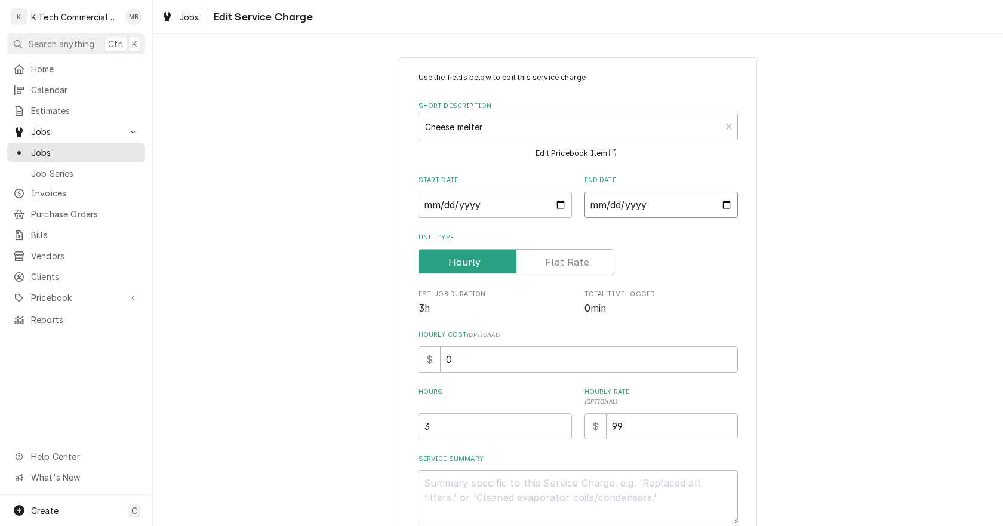
click at [719, 201] on input "[DATE]" at bounding box center [660, 205] width 153 height 26
type input "[DATE]"
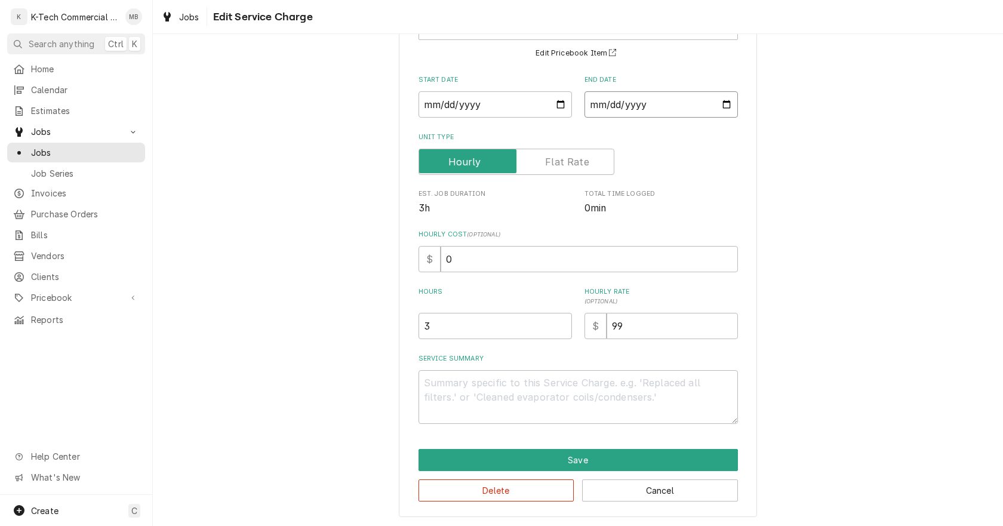
scroll to position [101, 0]
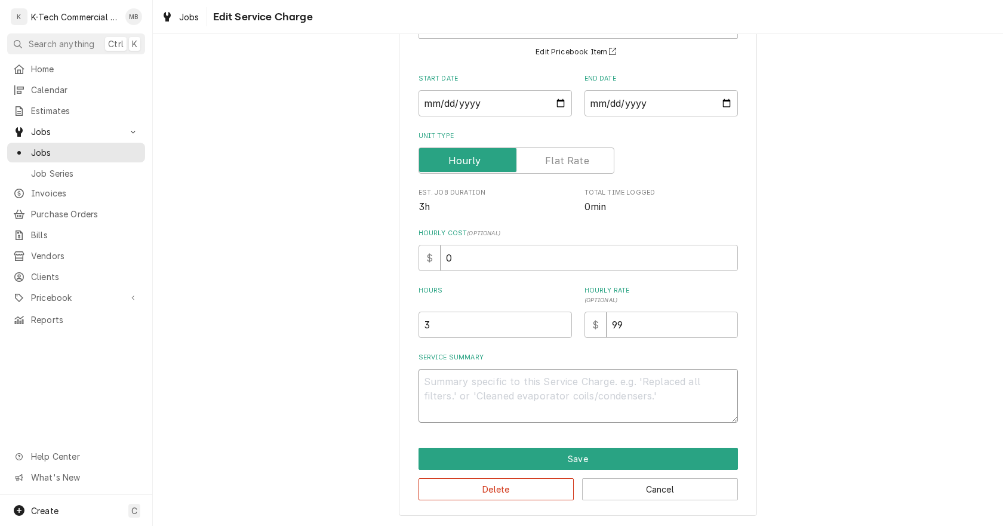
click at [547, 393] on textarea "Service Summary" at bounding box center [577, 396] width 319 height 54
type textarea "x"
type textarea "C"
type textarea "x"
type textarea "Ch"
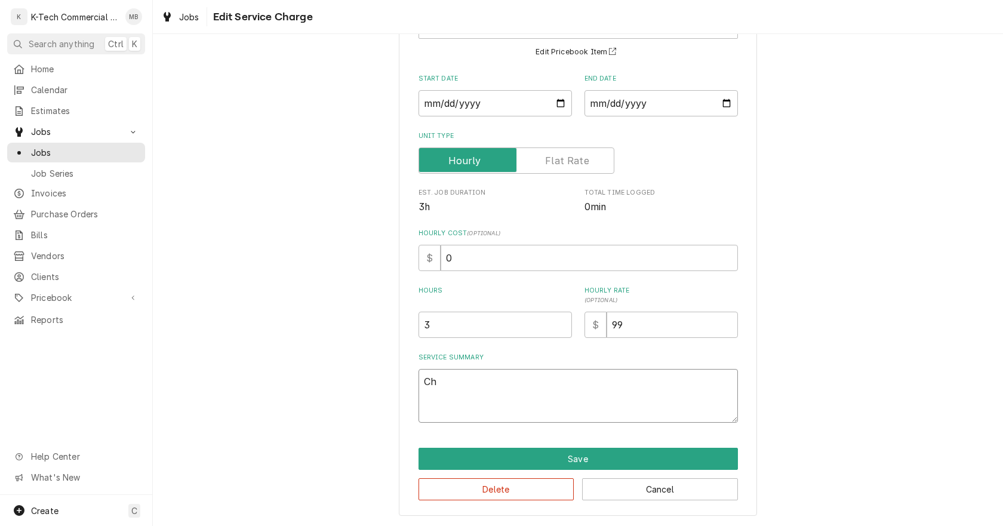
type textarea "x"
type textarea "Che"
type textarea "x"
type textarea "Chee"
type textarea "x"
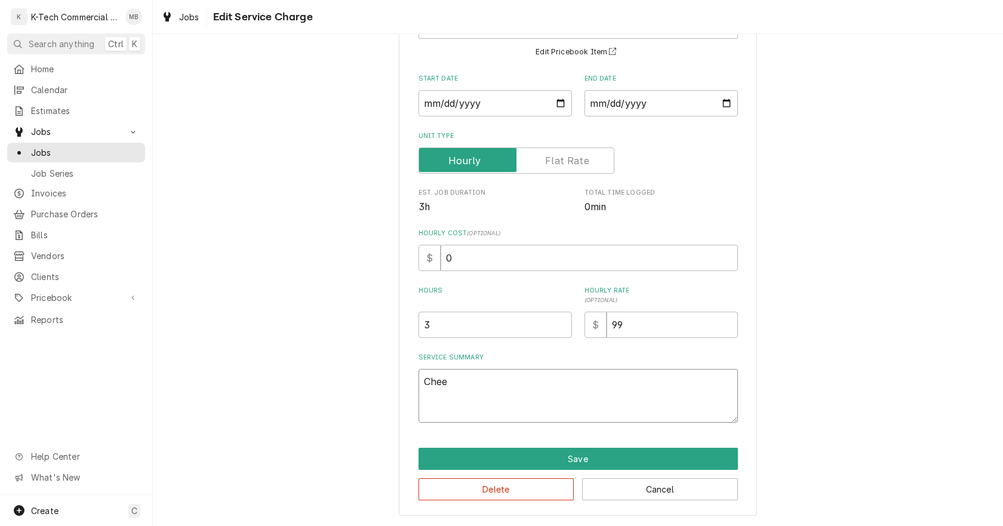
type textarea "Chees"
type textarea "x"
type textarea "Cheese"
type textarea "x"
type textarea "Cheesem"
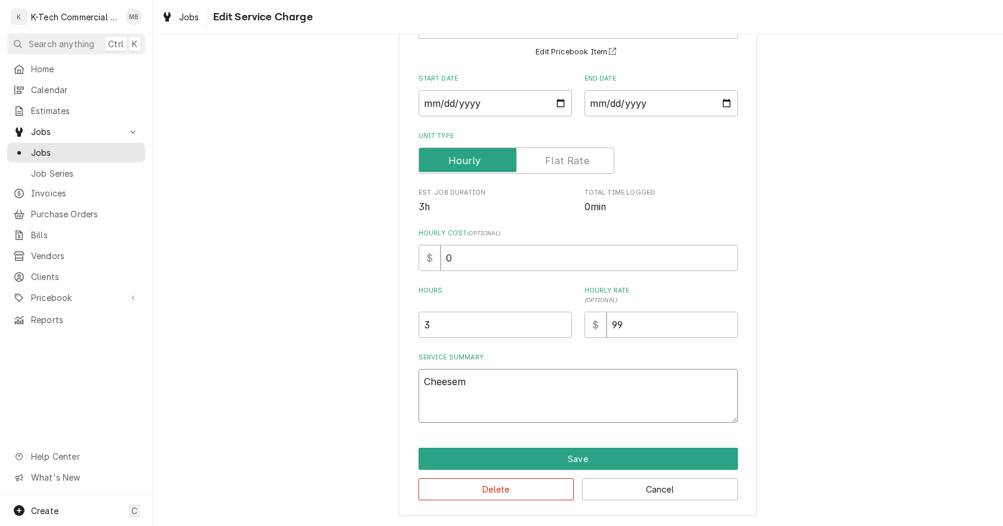
type textarea "x"
type textarea "Cheeseme"
type textarea "x"
type textarea "Cheesemel"
type textarea "x"
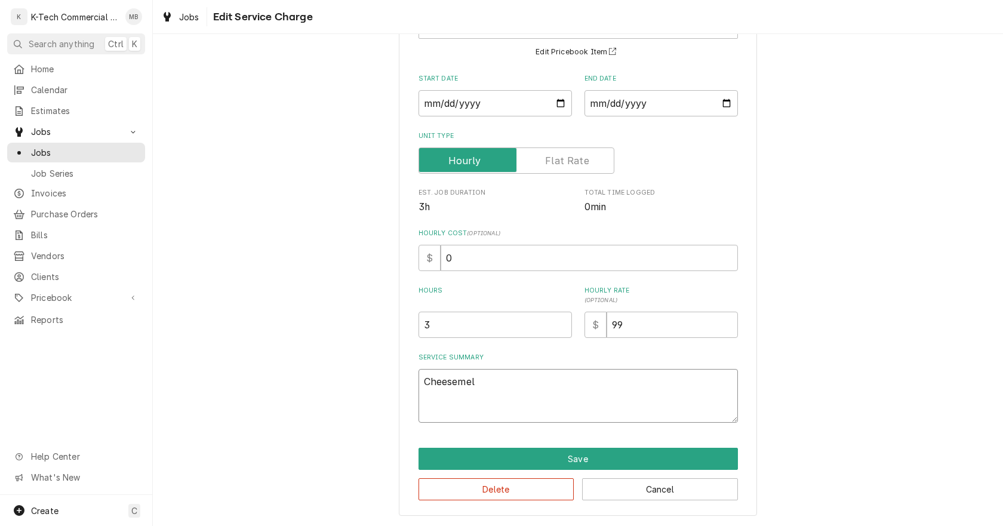
type textarea "Cheesemelt"
type textarea "x"
type textarea "Cheesemelte"
type textarea "x"
type textarea "Cheesemelter"
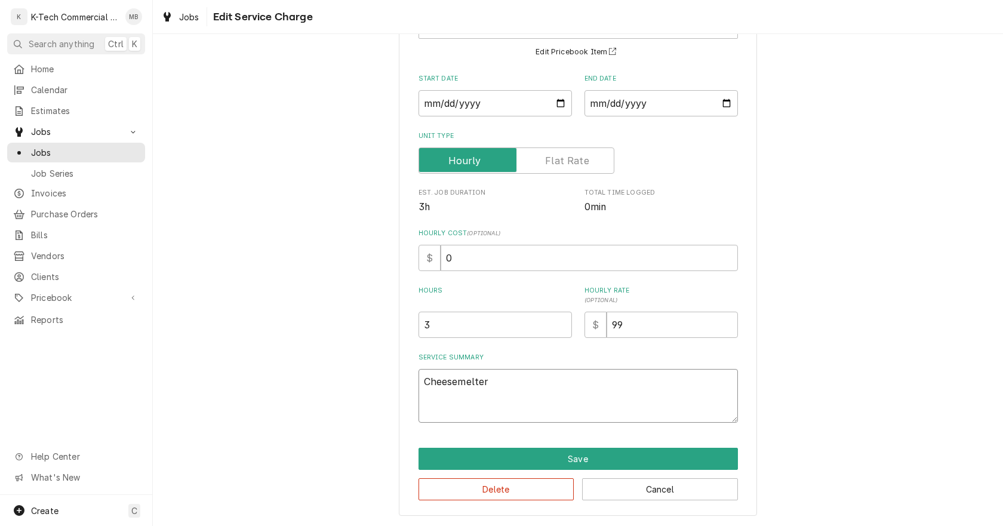
type textarea "x"
type textarea "Cheesemelters"
type textarea "x"
type textarea "Cheesemelters"
type textarea "x"
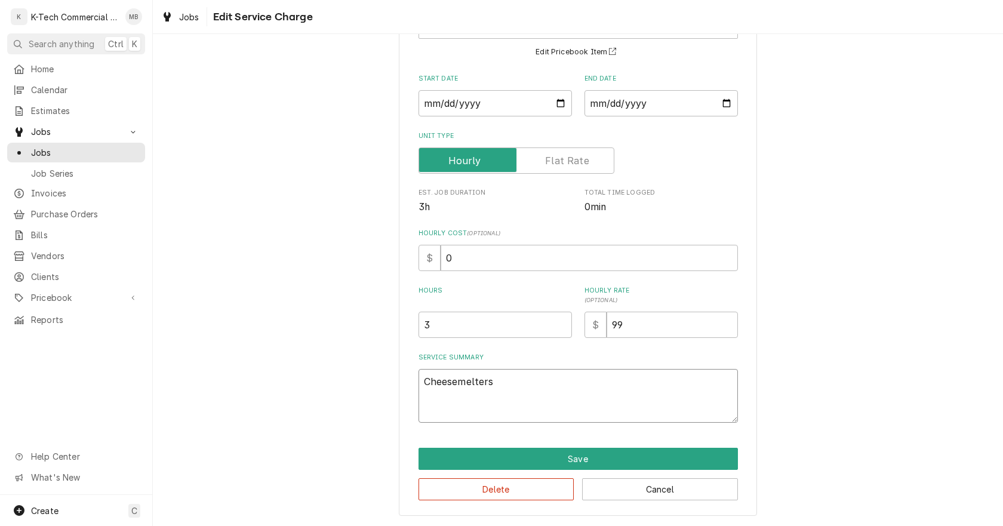
type textarea "Cheesemelters s"
type textarea "x"
type textarea "Cheesemelters su"
type textarea "x"
type textarea "Cheesemelters s"
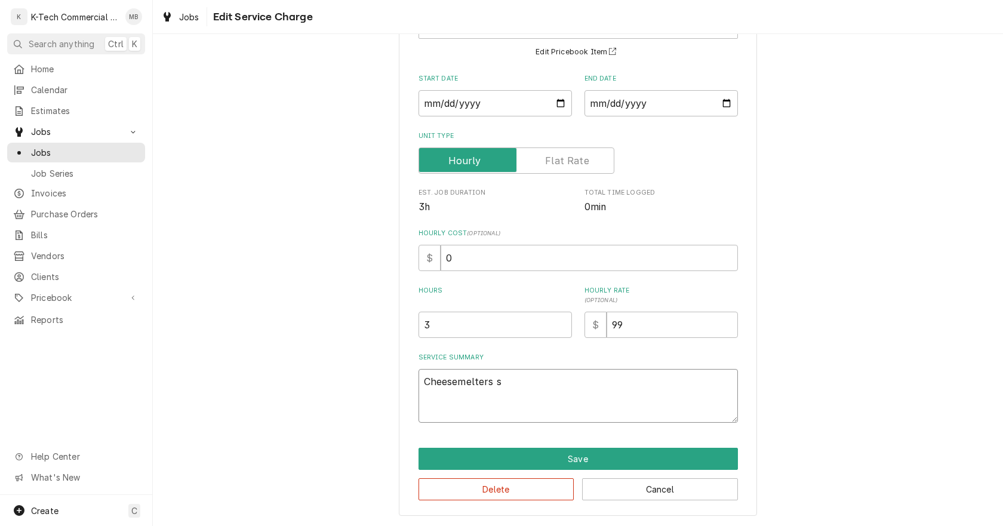
type textarea "x"
type textarea "Cheesemelters sa"
type textarea "x"
type textarea "Cheesemelters sau"
type textarea "x"
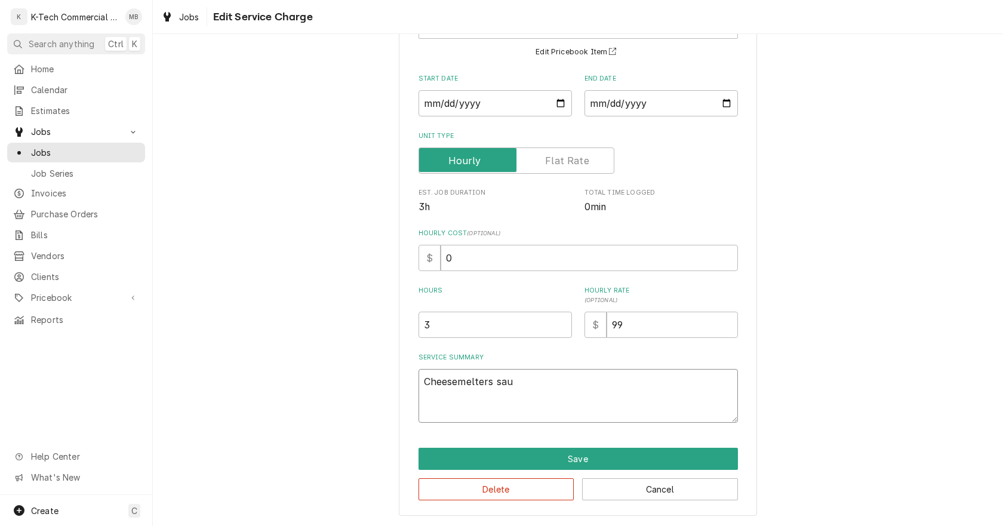
type textarea "Cheesemelters saut"
type textarea "x"
type textarea "Cheesemelters saute"
type textarea "x"
type textarea "Cheesemelters saute"
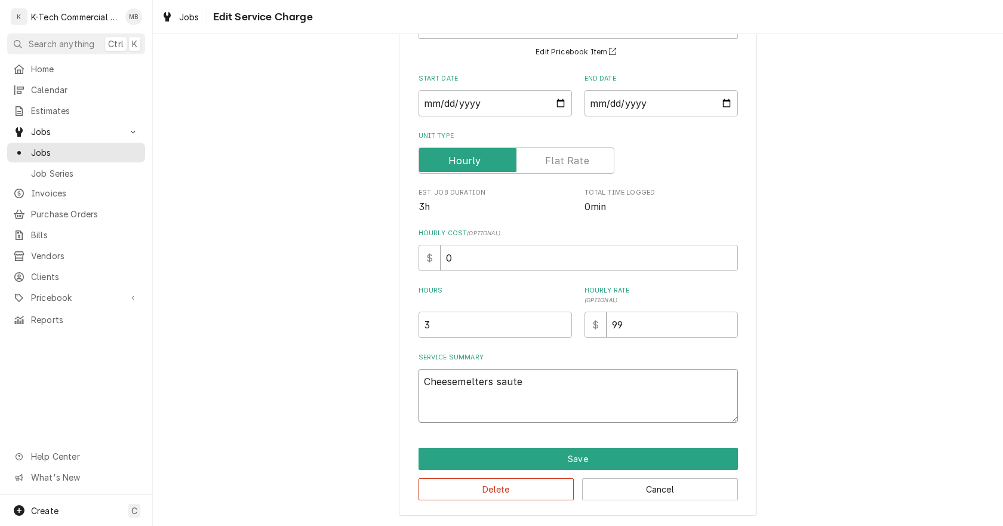
type textarea "x"
type textarea "Cheesemelters saute s"
type textarea "x"
type textarea "Cheesemelters saute st"
type textarea "x"
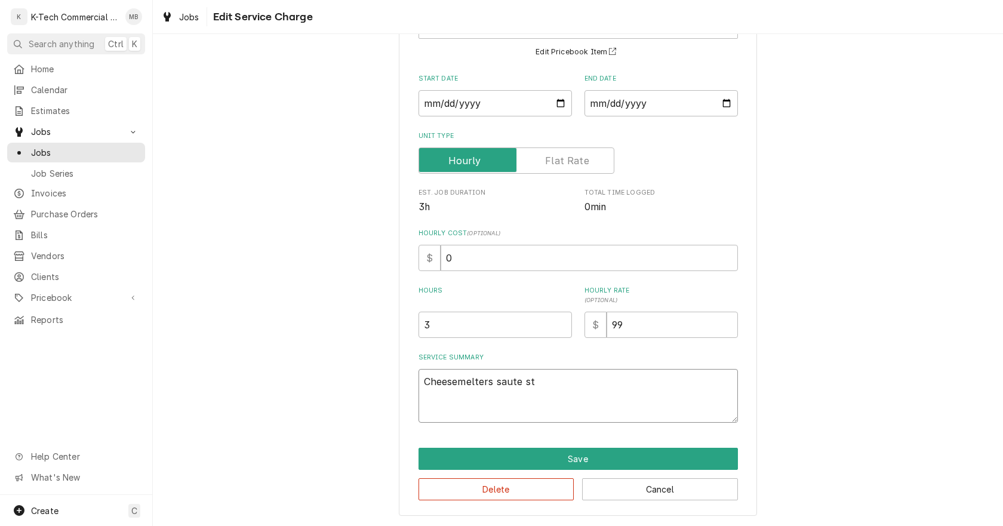
type textarea "Cheesemelters saute sta"
type textarea "x"
type textarea "Cheesemelters saute stat"
type textarea "x"
type textarea "Cheesemelters saute stati"
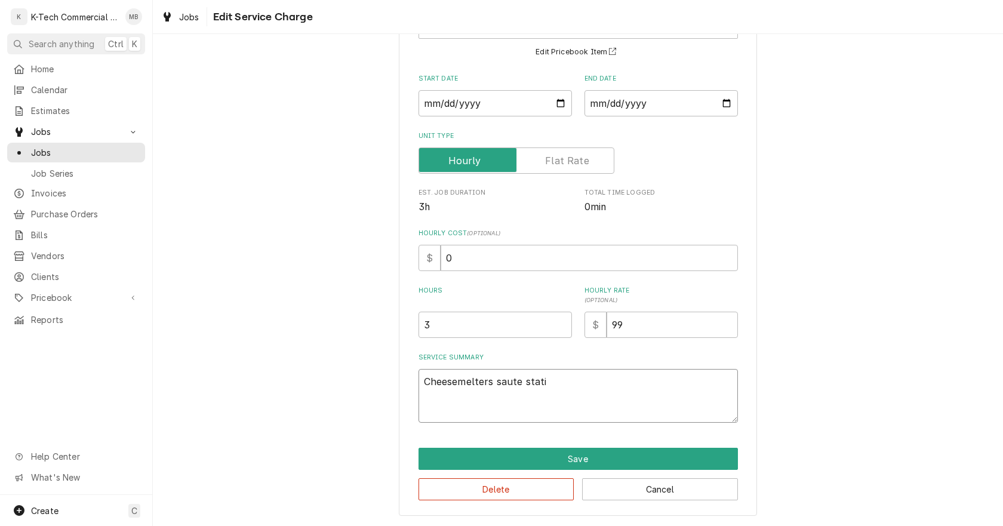
type textarea "x"
type textarea "Cheesemelters saute statio"
type textarea "x"
type textarea "Cheesemelters saute station"
type textarea "x"
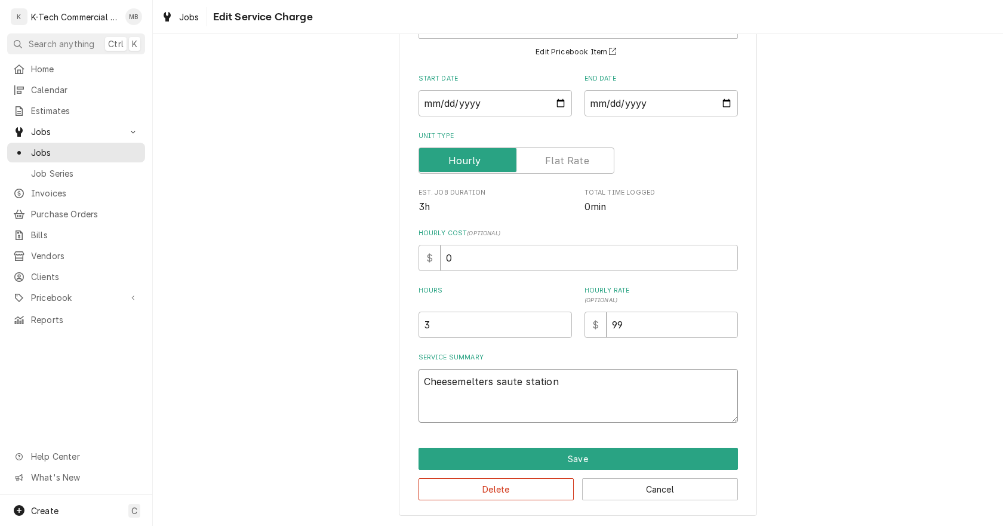
type textarea "Cheesemelters saute station"
type textarea "x"
type textarea "Cheesemelters saute station w"
type textarea "x"
type textarea "Cheesemelters saute station wa"
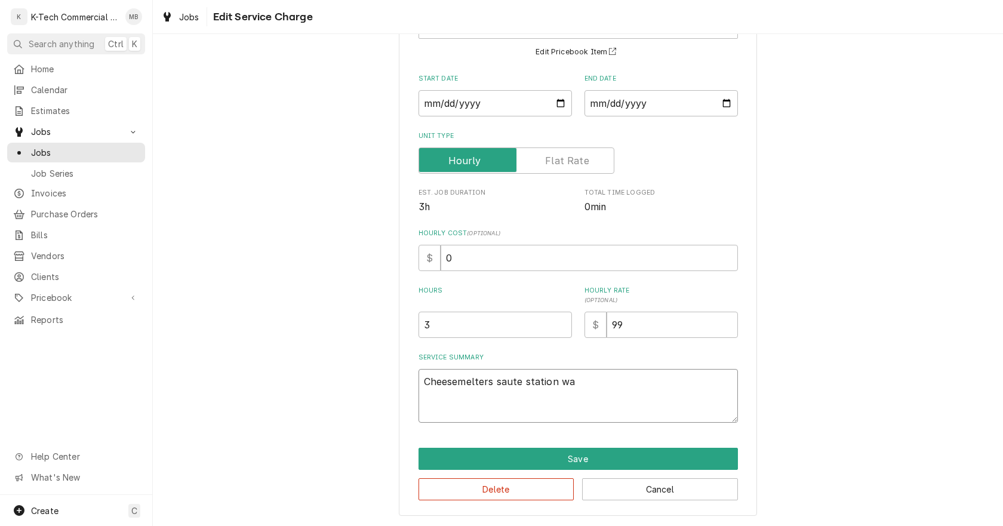
type textarea "x"
type textarea "Cheesemelters saute station was"
type textarea "x"
type textarea "Cheesemelters saute station was"
type textarea "x"
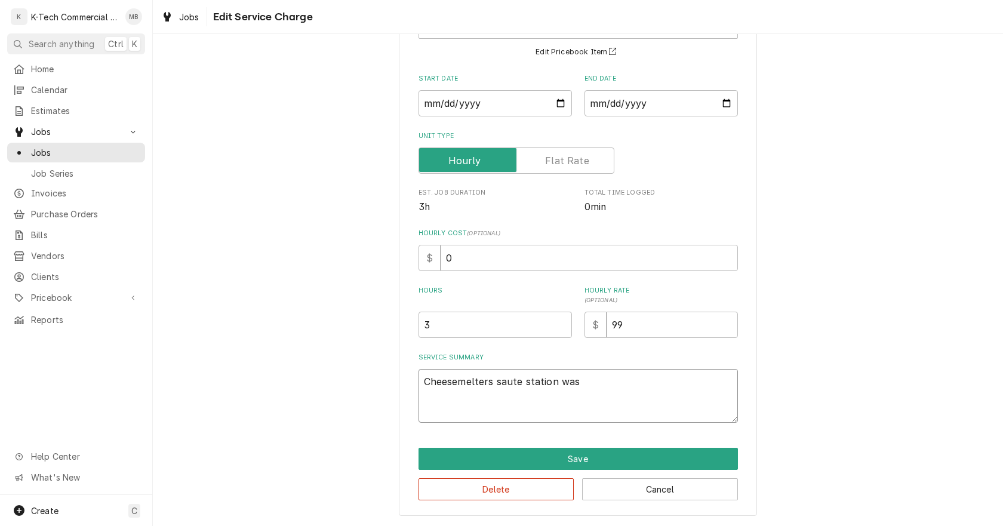
type textarea "Cheesemelters saute station was d"
type textarea "x"
type textarea "Cheesemelters saute station was di"
type textarea "x"
type textarea "Cheesemelters saute station was dir"
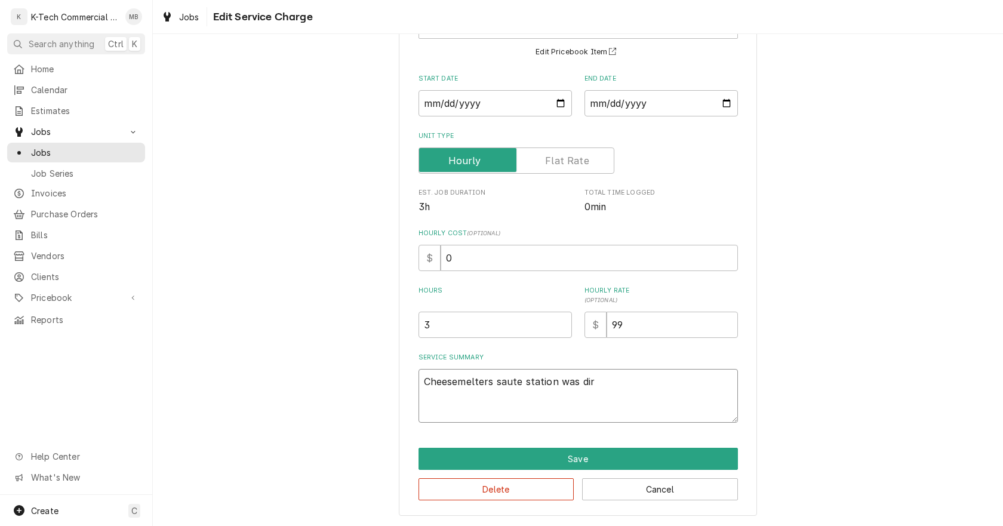
type textarea "x"
type textarea "Cheesemelters saute station was dirt"
type textarea "x"
type textarea "Cheesemelters saute station was dirty"
type textarea "x"
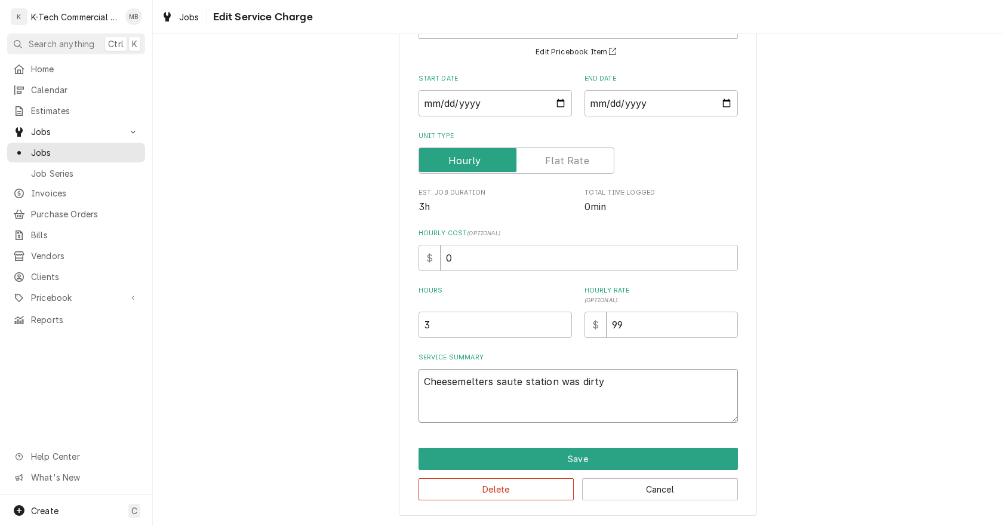
type textarea "Cheesemelters saute station was dirtym"
type textarea "x"
type textarea "Cheesemelters saute station was dirty"
type textarea "x"
type textarea "Cheesemelters saute station was dirty,"
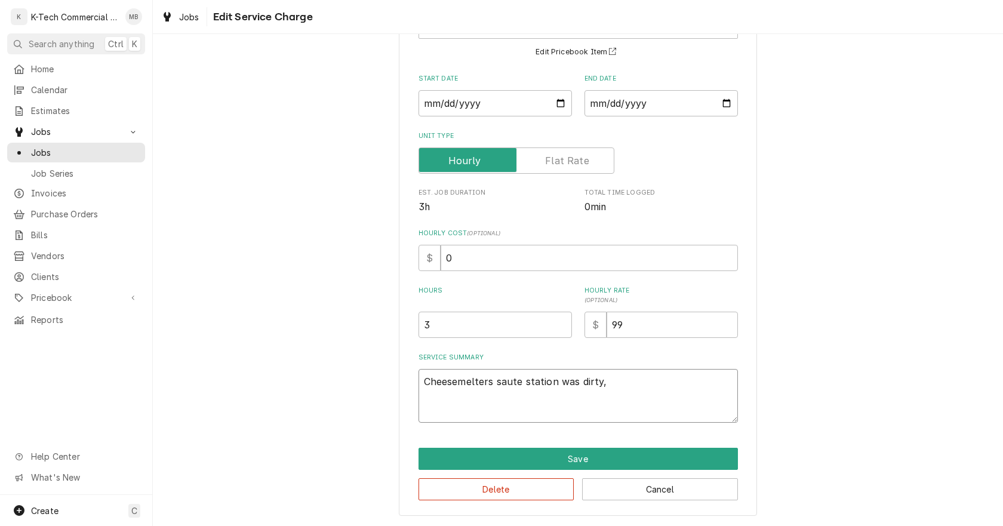
type textarea "x"
type textarea "Cheesemelters saute station was dirty,"
type textarea "x"
type textarea "Cheesemelters saute station was dirty, c"
type textarea "x"
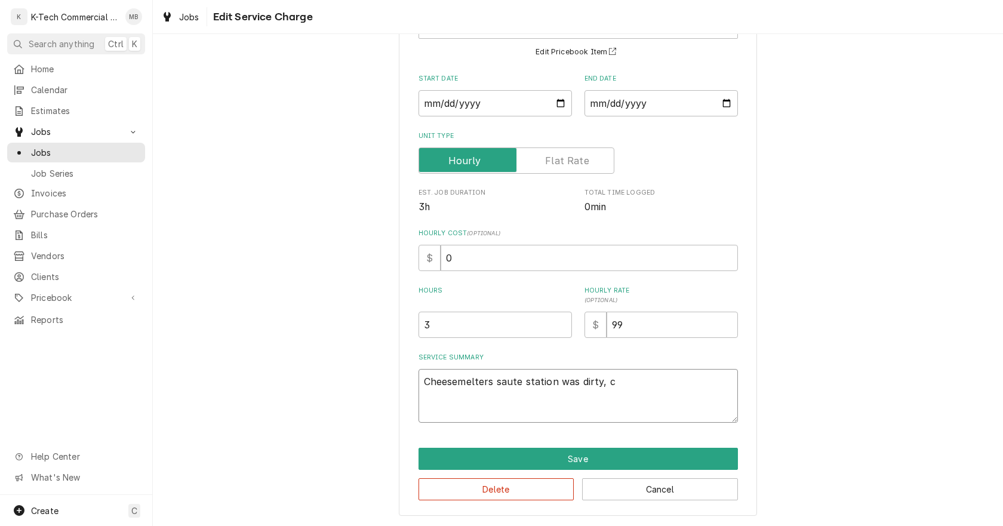
type textarea "Cheesemelters saute station was dirty, cl"
type textarea "x"
type textarea "Cheesemelters saute station was dirty, cle"
type textarea "x"
type textarea "Cheesemelters saute station was dirty, clea"
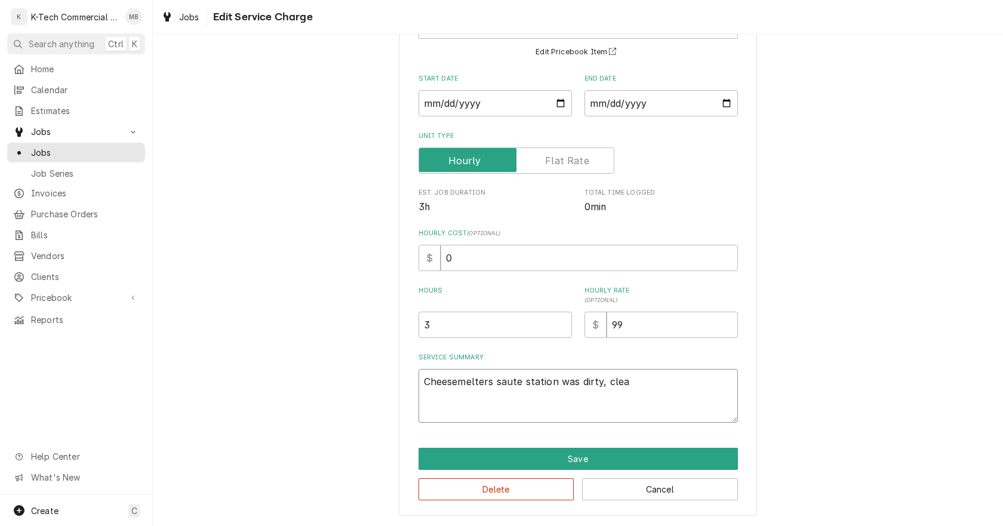
type textarea "x"
type textarea "Cheesemelters saute station was dirty, clean"
type textarea "x"
type textarea "Cheesemelters saute station was dirty, cleane"
type textarea "x"
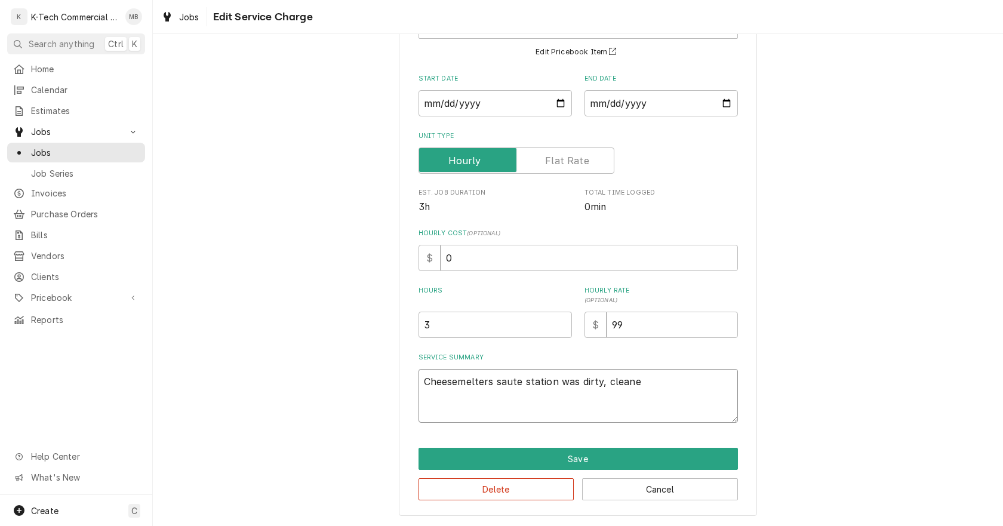
type textarea "Cheesemelters saute station was dirty, cleaned"
type textarea "x"
type textarea "Cheesemelters saute station was dirty, cleaned"
type textarea "x"
type textarea "Cheesemelters saute station was dirty, cleaned b"
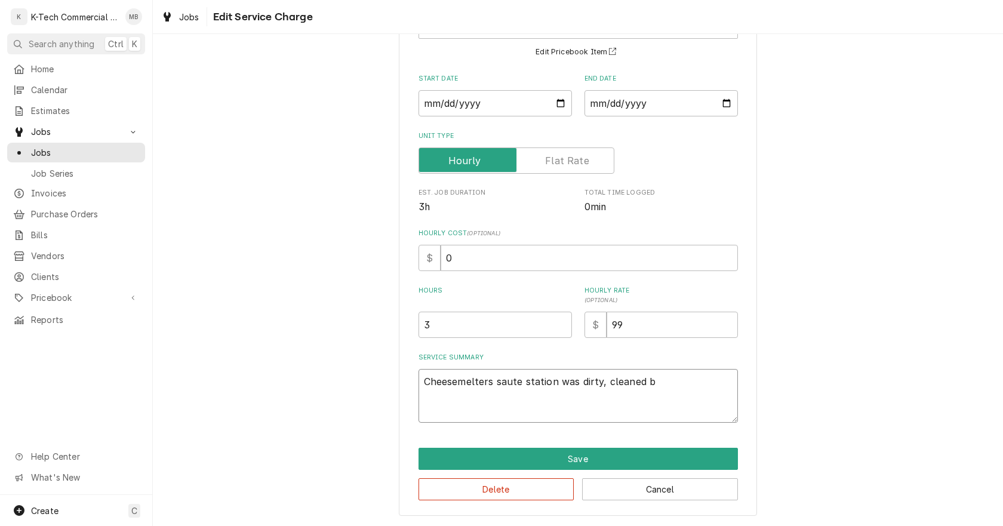
type textarea "x"
type textarea "Cheesemelters saute station was dirty, cleaned bo"
type textarea "x"
type textarea "Cheesemelters saute station was dirty, cleaned bot"
type textarea "x"
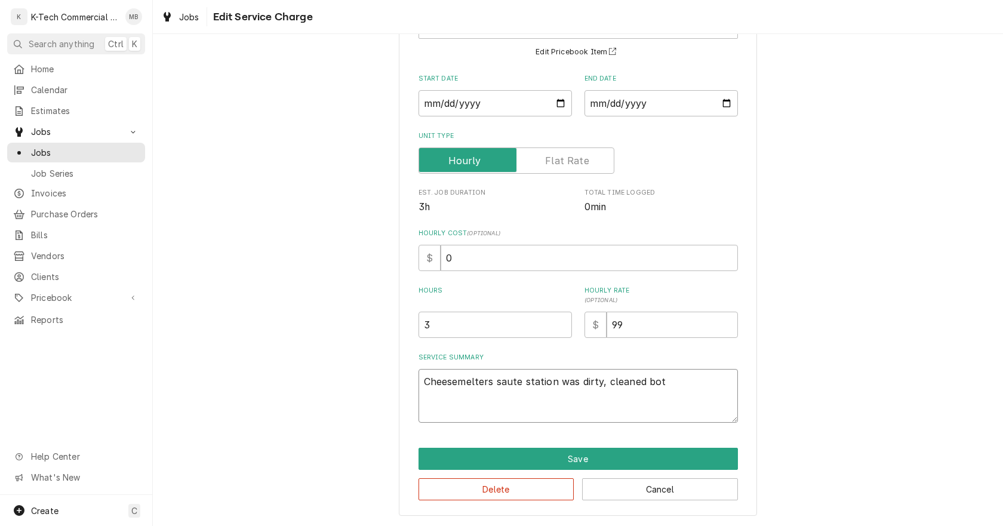
type textarea "Cheesemelters saute station was dirty, cleaned both"
type textarea "x"
type textarea "Cheesemelters saute station was dirty, cleaned botho"
type textarea "x"
type textarea "Cheesemelters saute station was dirty, cleaned both"
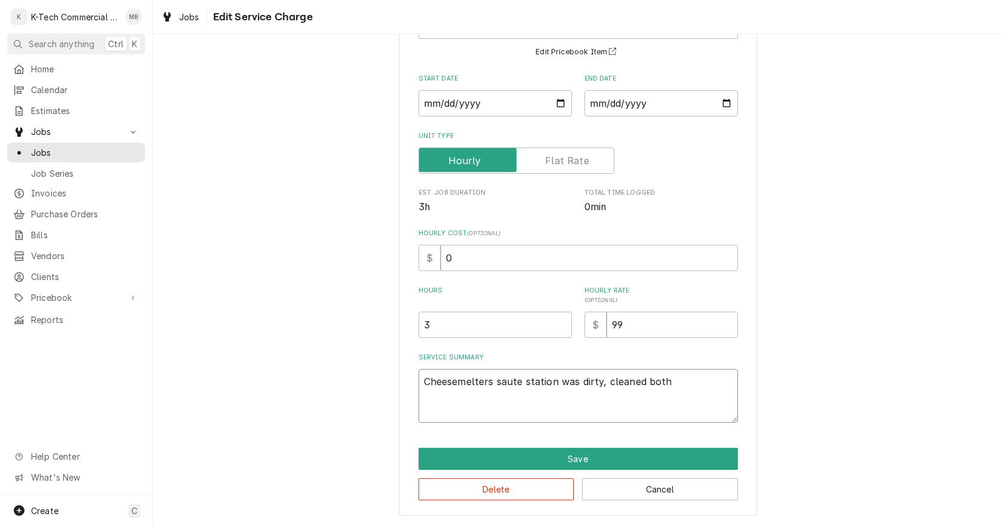
type textarea "x"
type textarea "Cheesemelters saute station was dirty, cleaned both"
type textarea "x"
type textarea "Cheesemelters saute station was dirty, cleaned both o"
type textarea "x"
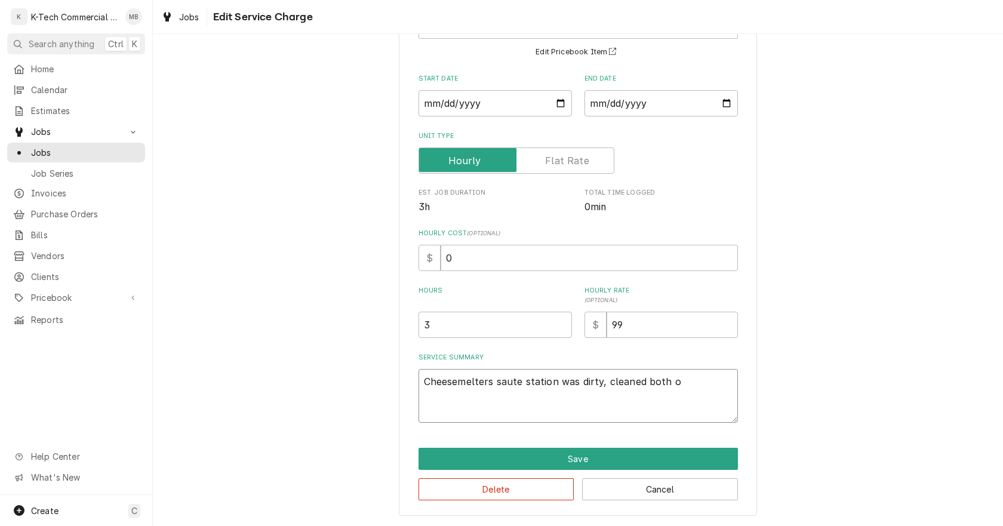
type textarea "Cheesemelters saute station was dirty, cleaned both of"
type textarea "x"
type textarea "Cheesemelters saute station was dirty, cleaned both of"
type textarea "x"
type textarea "Cheesemelters saute station was dirty, cleaned both of t"
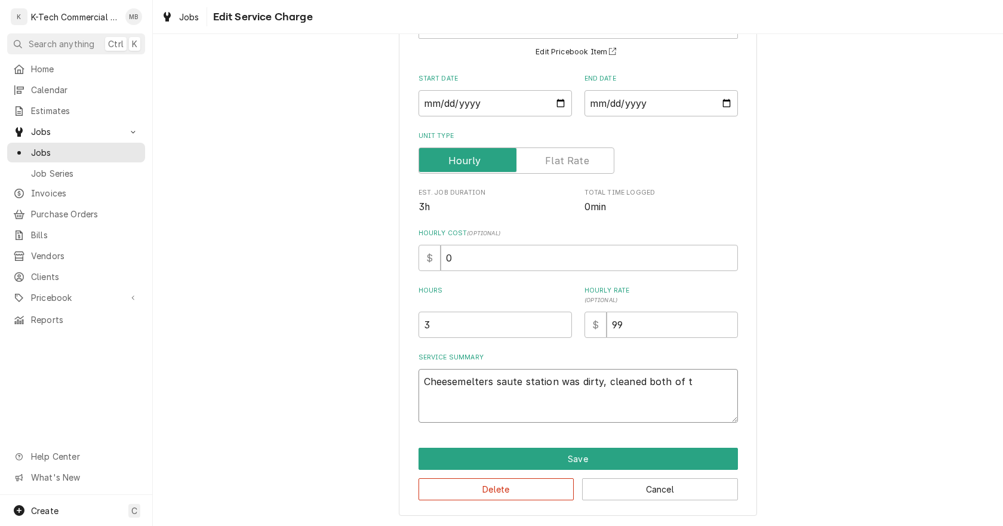
type textarea "x"
type textarea "Cheesemelters saute station was dirty, cleaned both of th"
type textarea "x"
type textarea "Cheesemelters saute station was dirty, cleaned both of the"
type textarea "x"
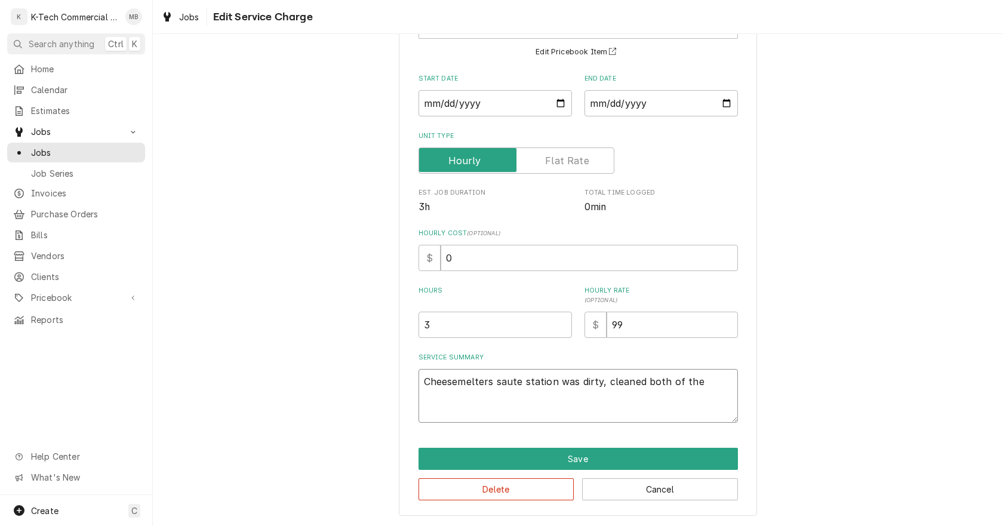
type textarea "Cheesemelters saute station was dirty, cleaned both of them"
type textarea "x"
type textarea "Cheesemelters saute station was dirty, cleaned both of them"
type textarea "x"
type textarea "Cheesemelters saute station was dirty, cleaned both of them a"
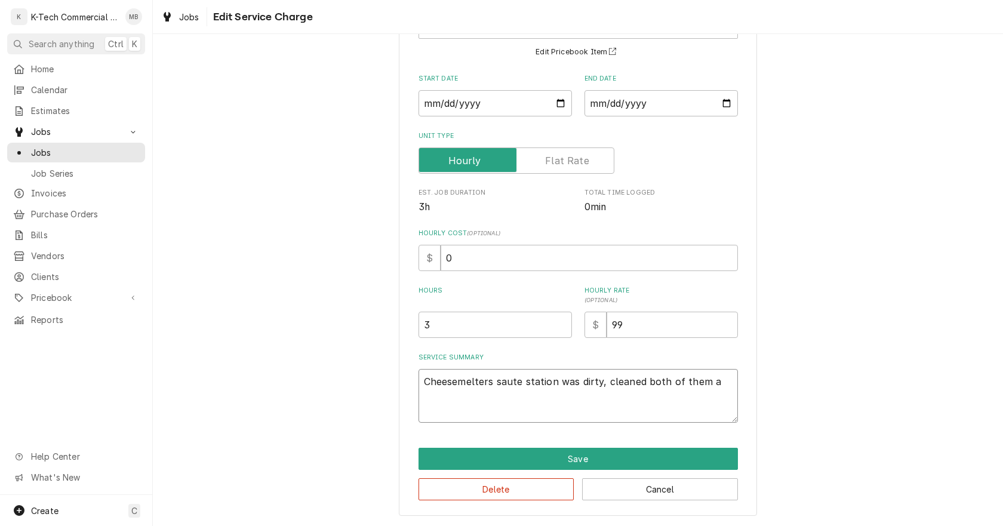
type textarea "x"
type textarea "Cheesemelters saute station was dirty, cleaned both of them an"
type textarea "x"
type textarea "Cheesemelters saute station was dirty, cleaned both of them and"
type textarea "x"
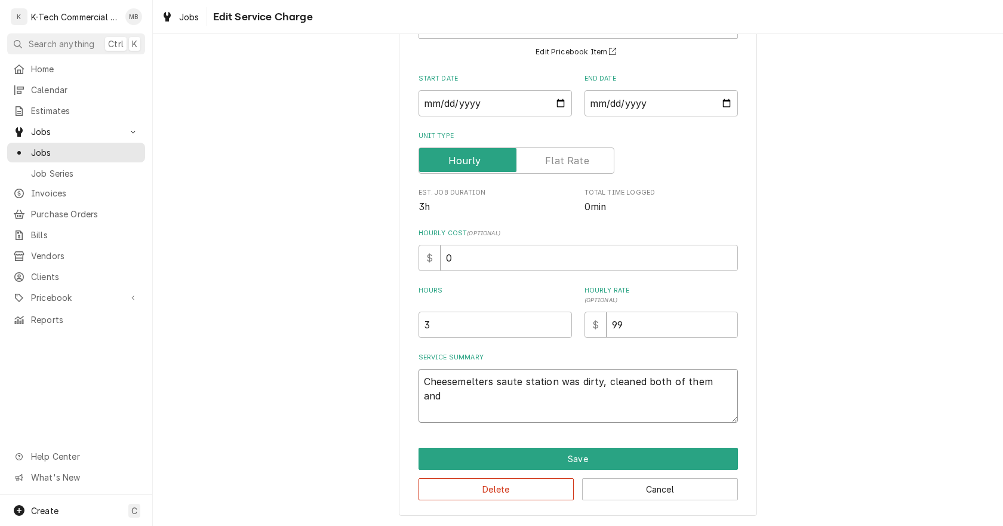
type textarea "Cheesemelters saute station was dirty, cleaned both of them and"
type textarea "x"
type textarea "Cheesemelters saute station was dirty, cleaned both of them and n"
type textarea "x"
type textarea "Cheesemelters saute station was dirty, cleaned both of them and no"
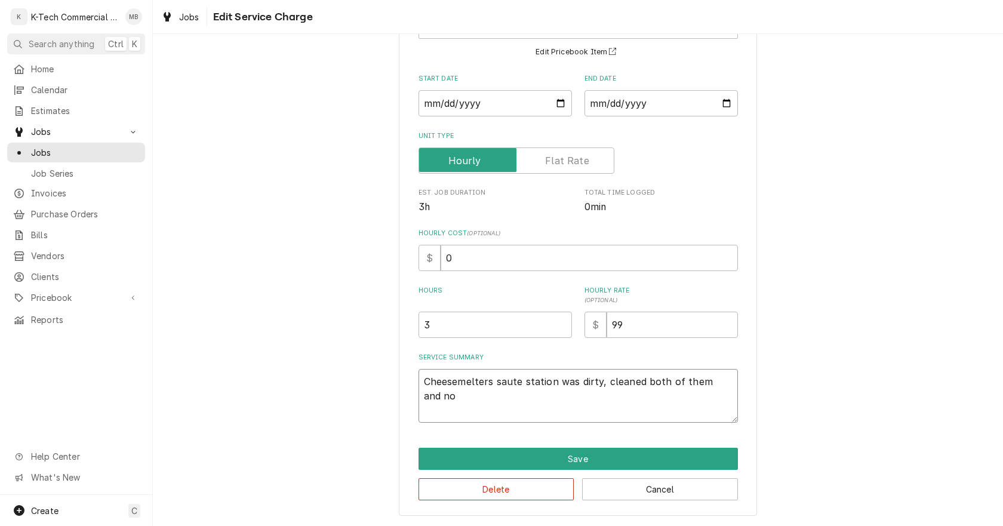
type textarea "x"
type textarea "Cheesemelters saute station was dirty, cleaned both of them and now"
type textarea "x"
type textarea "Cheesemelters saute station was dirty, cleaned both of them and now"
type textarea "x"
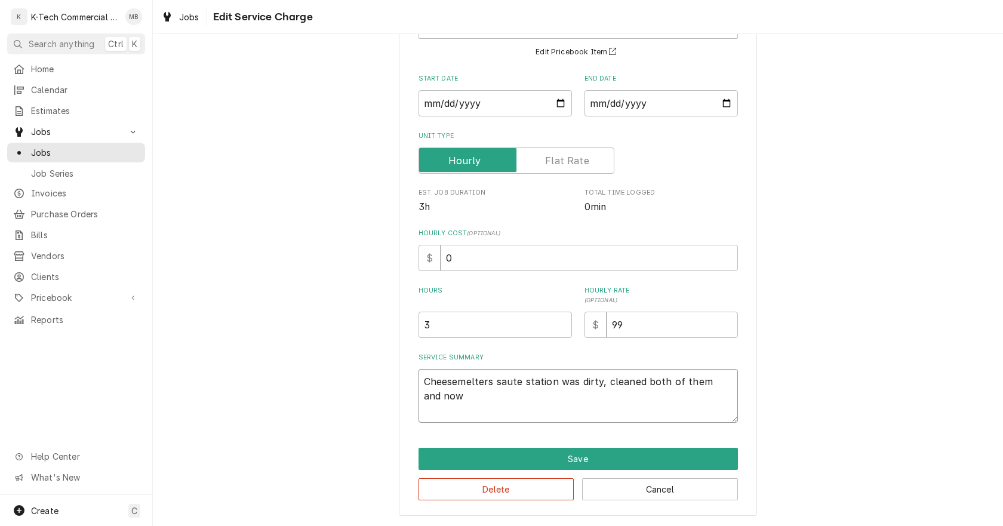
type textarea "Cheesemelters saute station was dirty, cleaned both of them and now i"
type textarea "x"
type textarea "Cheesemelters saute station was dirty, cleaned both of them and now is"
type textarea "x"
type textarea "Cheesemelters saute station was dirty, cleaned both of them and now is"
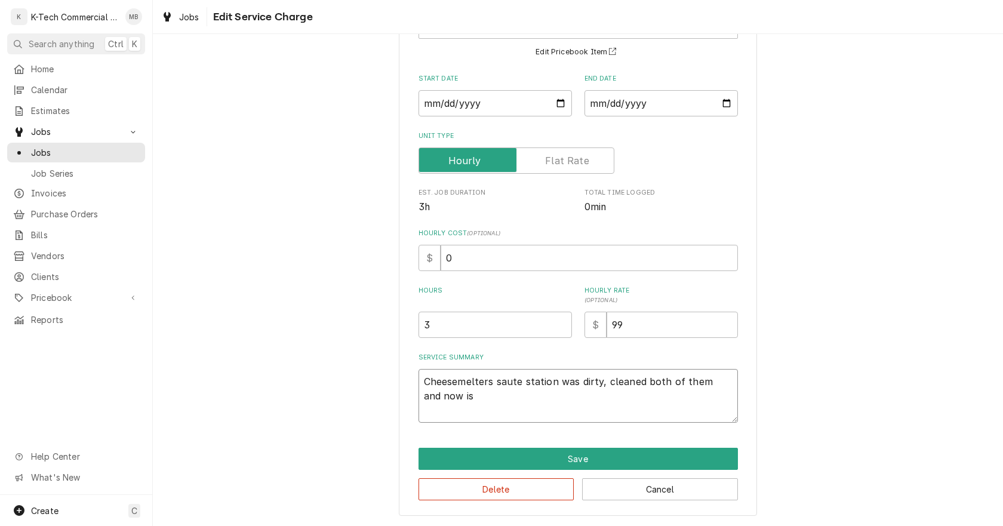
type textarea "x"
type textarea "Cheesemelters saute station was dirty, cleaned both of them and now is b"
type textarea "x"
type textarea "Cheesemelters saute station was dirty, cleaned both of them and now is ba"
type textarea "x"
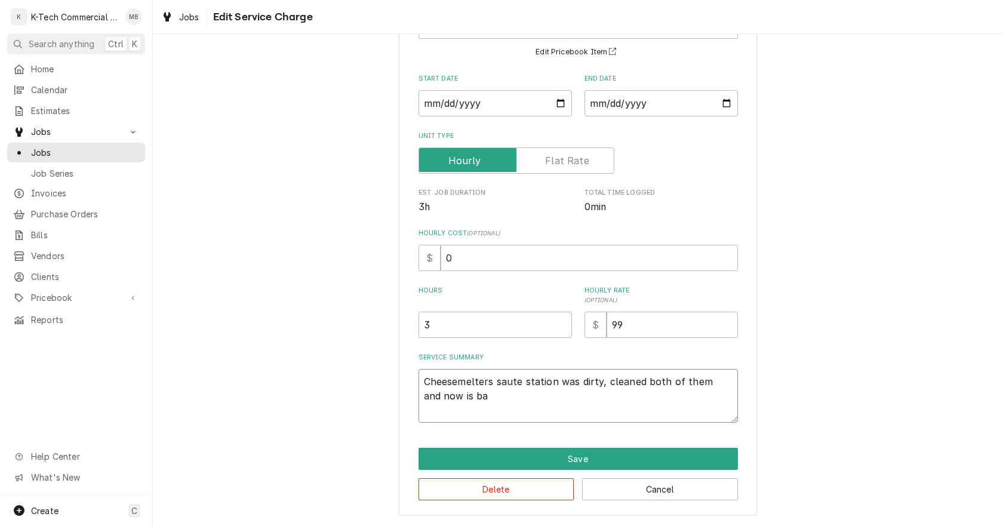
type textarea "Cheesemelters saute station was dirty, cleaned both of them and now is bac"
type textarea "x"
type textarea "Cheesemelters saute station was dirty, cleaned both of them and now is back"
type textarea "x"
type textarea "Cheesemelters saute station was dirty, cleaned both of them and now is back"
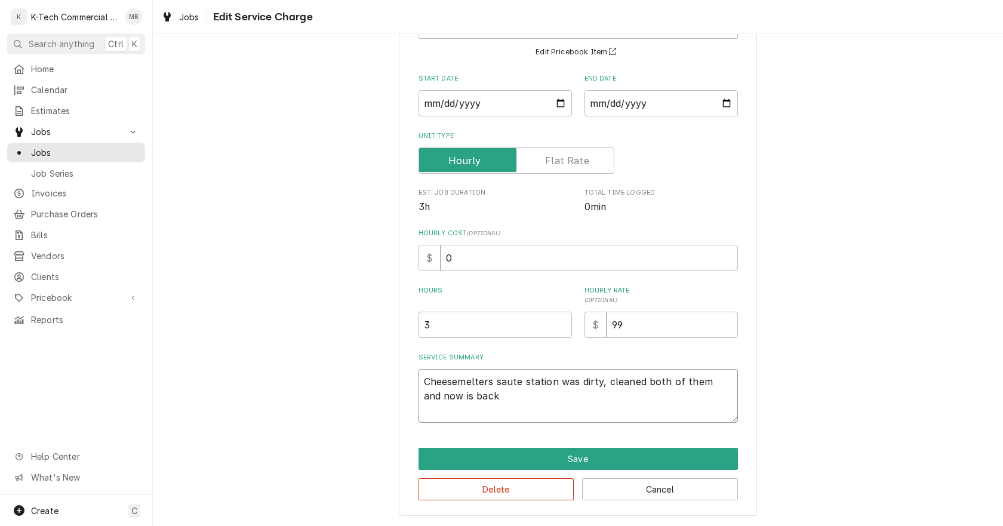
type textarea "x"
type textarea "Cheesemelters saute station was dirty, cleaned both of them and now is back t"
type textarea "x"
type textarea "Cheesemelters saute station was dirty, cleaned both of them and now is back to"
type textarea "x"
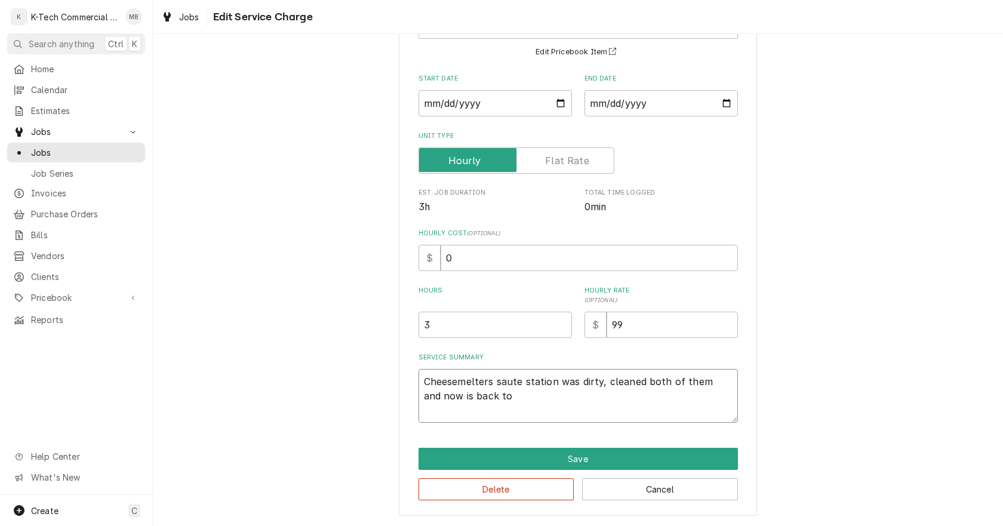
type textarea "Cheesemelters saute station was dirty, cleaned both of them and now is back to"
type textarea "x"
type textarea "Cheesemelters saute station was dirty, cleaned both of them and now is back to i"
type textarea "x"
type textarea "Cheesemelters saute station was dirty, cleaned both of them and now is back to …"
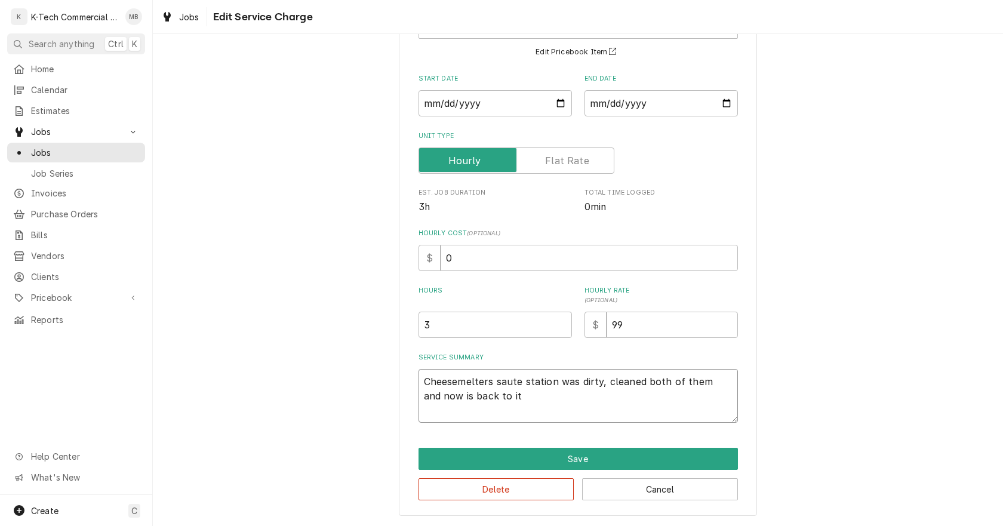
type textarea "x"
type textarea "Cheesemelters saute station was dirty, cleaned both of them and now is back to …"
type textarea "x"
type textarea "Cheesemelters saute station was dirty, cleaned both of them and now is back to …"
type textarea "x"
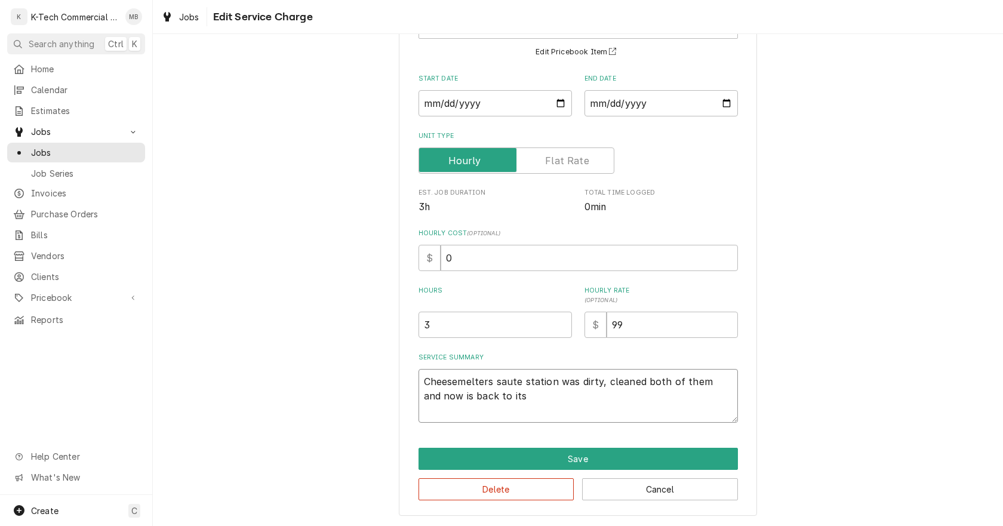
type textarea "Cheesemelters saute station was dirty, cleaned both of them and now is back to …"
type textarea "x"
type textarea "Cheesemelters saute station was dirty, cleaned both of them and now is back to …"
type textarea "x"
type textarea "Cheesemelters saute station was dirty, cleaned both of them and now is back to …"
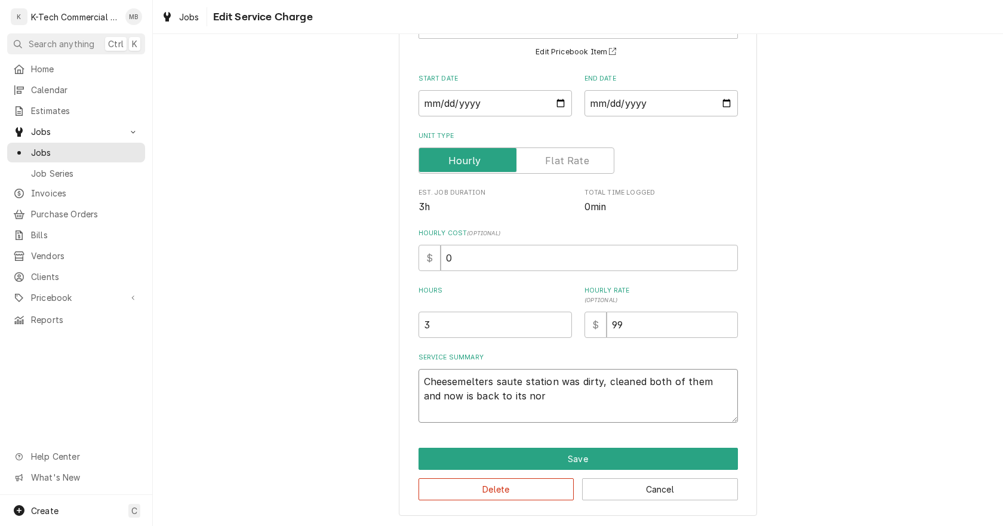
type textarea "x"
type textarea "Cheesemelters saute station was dirty, cleaned both of them and now is back to …"
type textarea "x"
type textarea "Cheesemelters saute station was dirty, cleaned both of them and now is back to …"
type textarea "x"
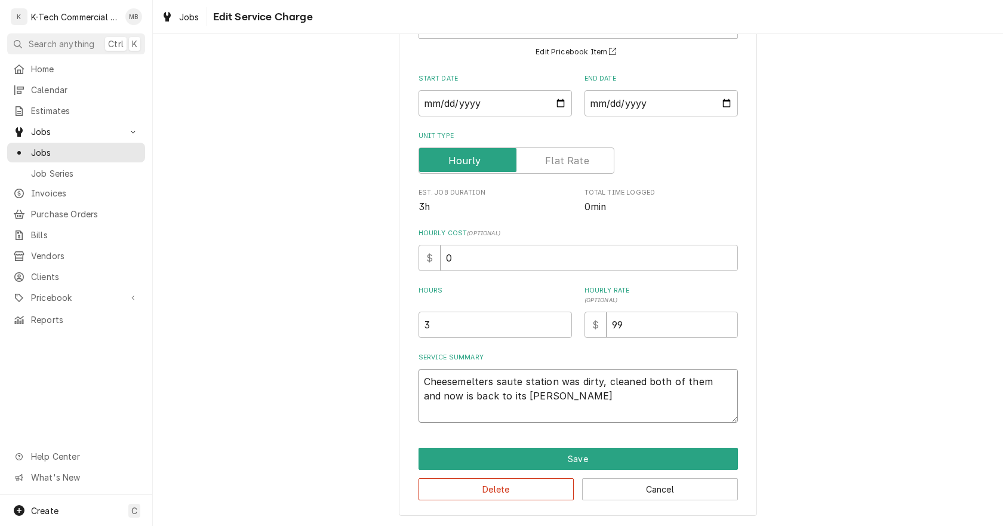
type textarea "Cheesemelters saute station was dirty, cleaned both of them and now is back to …"
type textarea "x"
type textarea "Cheesemelters saute station was dirty, cleaned both of them and now is back to …"
type textarea "x"
type textarea "Cheesemelters saute station was dirty, cleaned both of them and now is back to …"
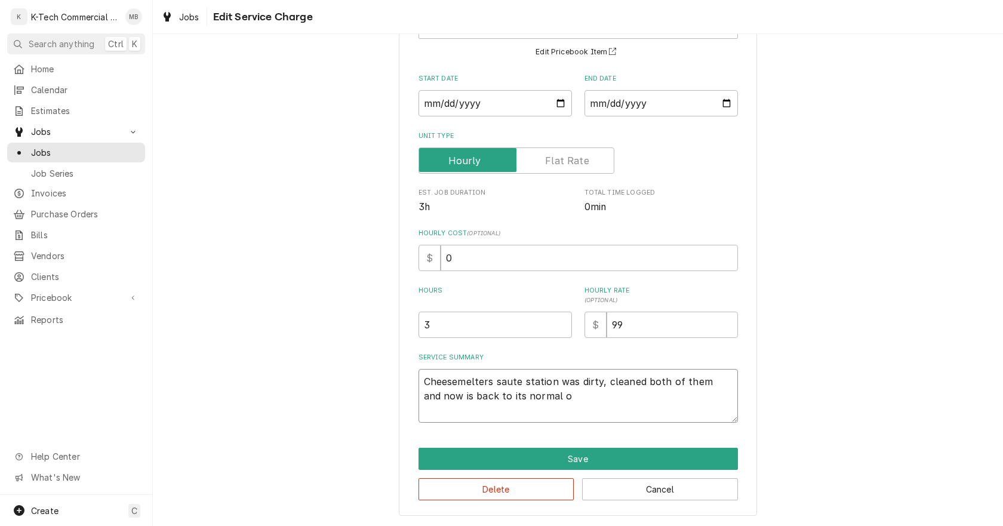
type textarea "x"
type textarea "Cheesemelters saute station was dirty, cleaned both of them and now is back to …"
type textarea "x"
type textarea "Cheesemelters saute station was dirty, cleaned both of them and now is back to …"
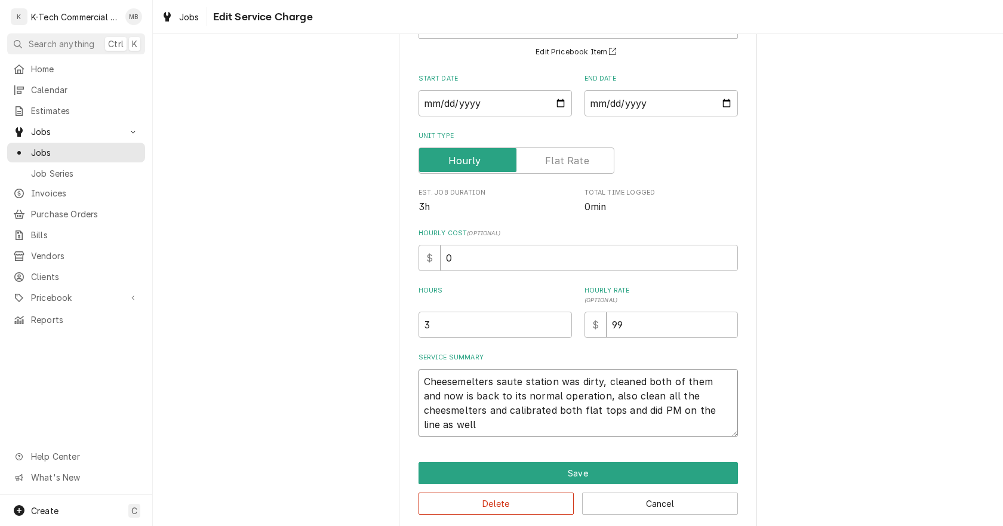
click at [446, 416] on textarea "Cheesemelters saute station was dirty, cleaned both of them and now is back to …" at bounding box center [577, 403] width 319 height 68
click at [629, 468] on button "Save" at bounding box center [577, 473] width 319 height 22
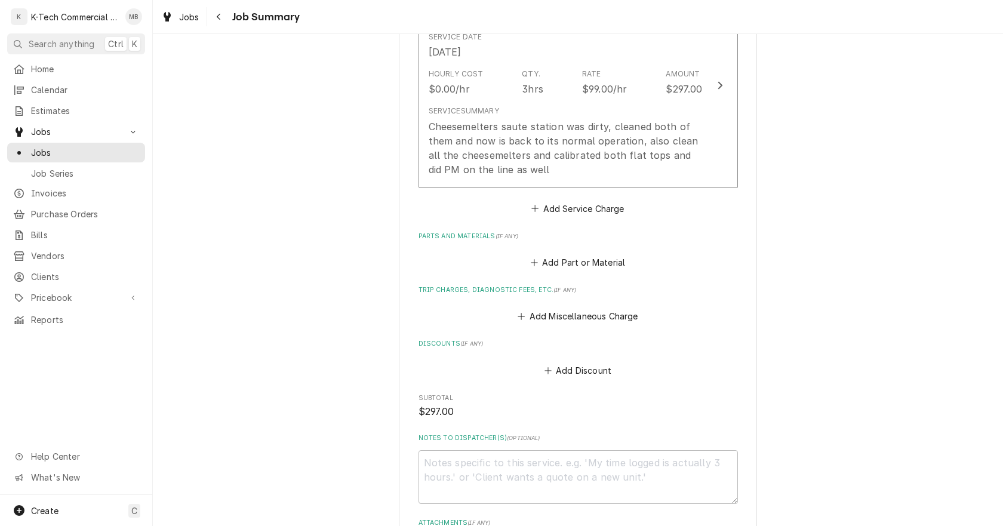
scroll to position [519, 0]
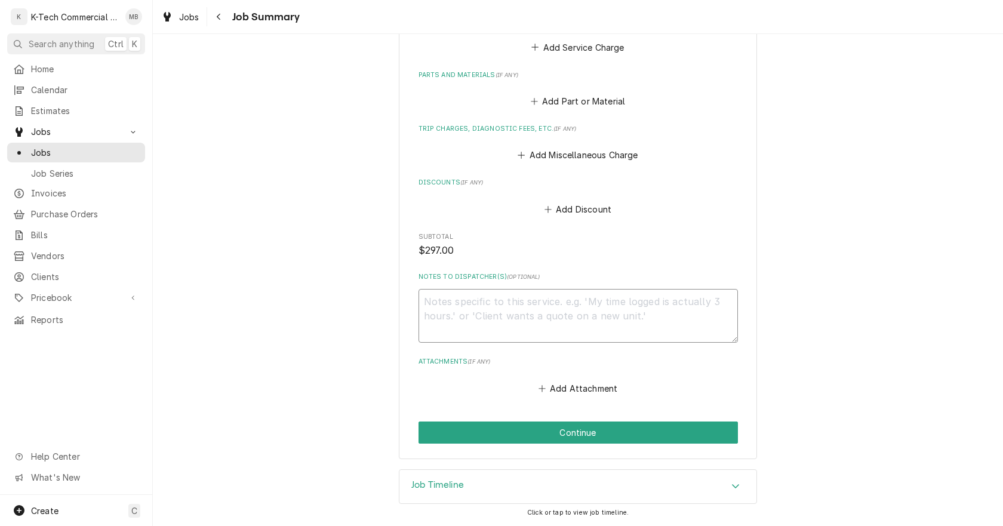
click at [522, 318] on textarea "Notes to Dispatcher(s) ( optional )" at bounding box center [577, 316] width 319 height 54
click at [553, 430] on button "Continue" at bounding box center [577, 432] width 319 height 22
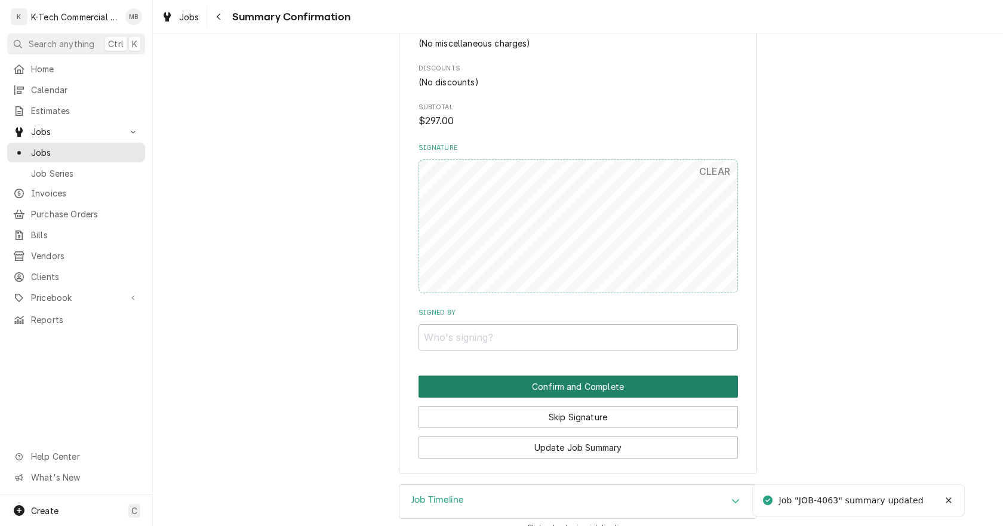
scroll to position [550, 0]
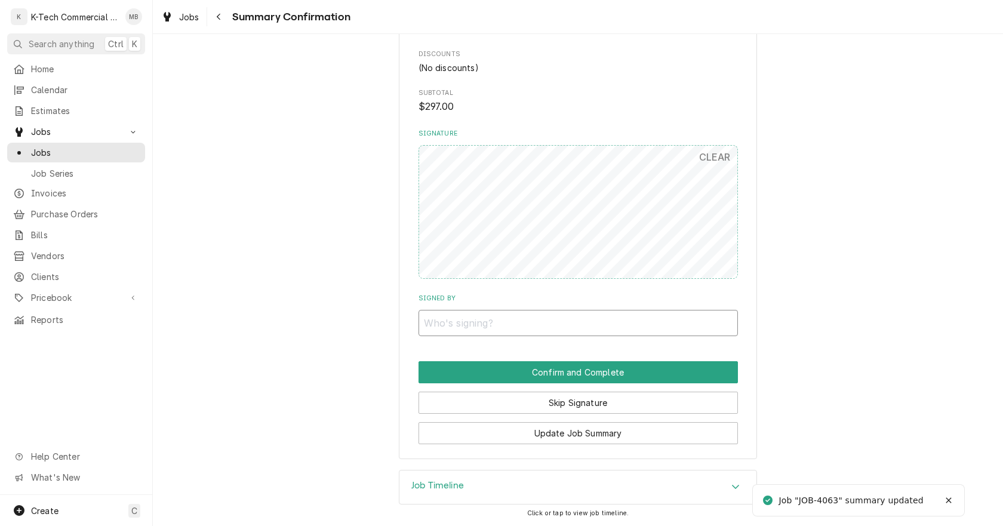
click at [585, 325] on input "Signed By" at bounding box center [577, 323] width 319 height 26
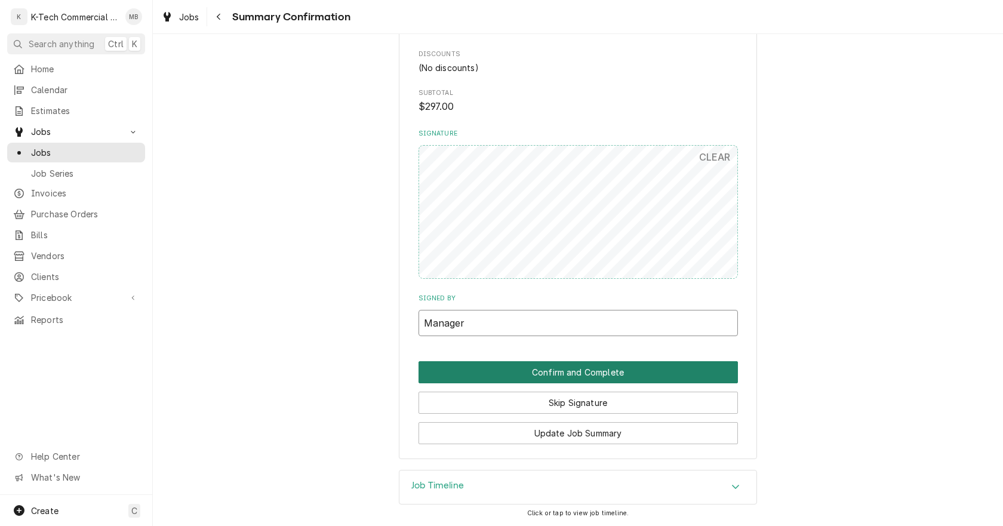
type input "Manager"
click at [602, 375] on button "Confirm and Complete" at bounding box center [577, 372] width 319 height 22
